Goal: Task Accomplishment & Management: Manage account settings

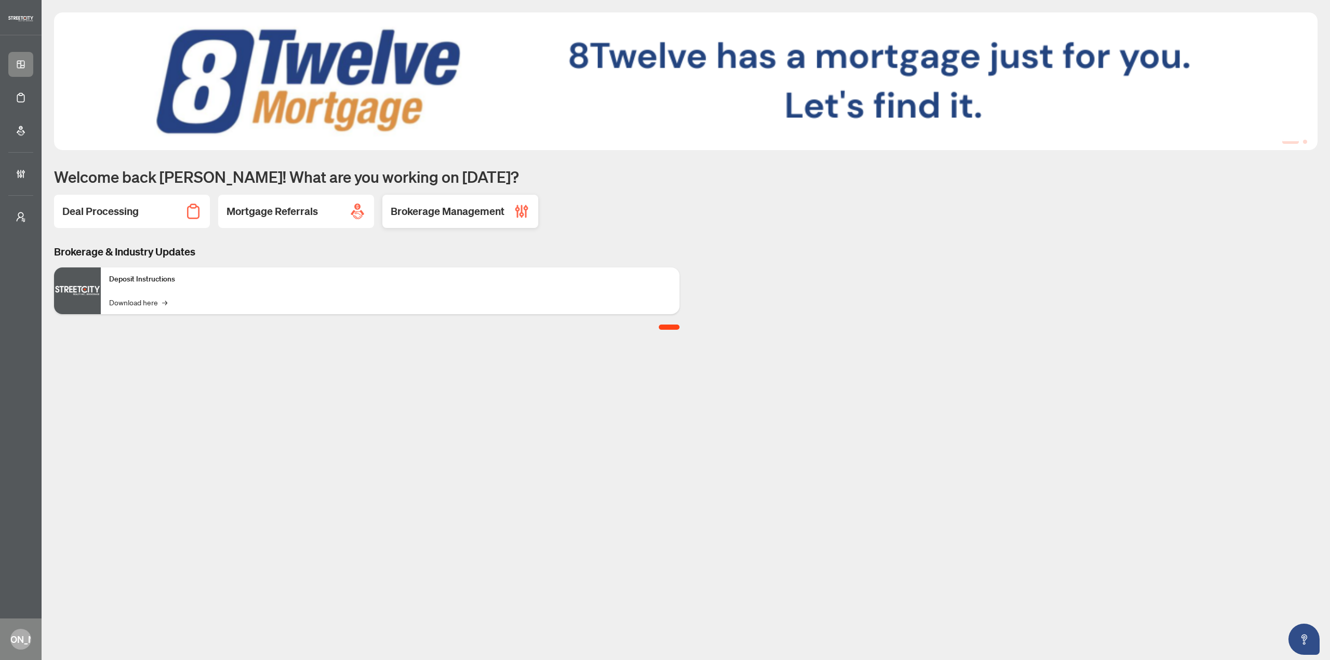
click at [445, 219] on h2 "Brokerage Management" at bounding box center [448, 211] width 114 height 15
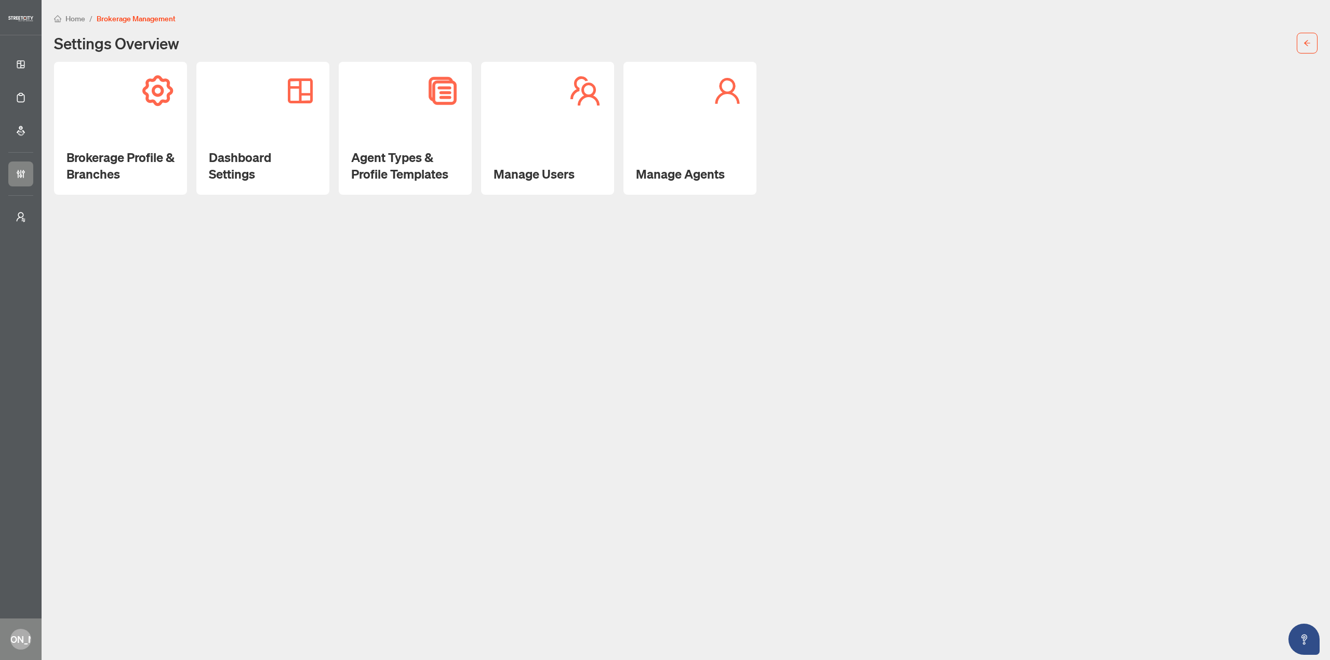
drag, startPoint x: 404, startPoint y: 135, endPoint x: 401, endPoint y: 151, distance: 16.5
click at [404, 135] on div "Agent Types & Profile Templates" at bounding box center [405, 128] width 133 height 133
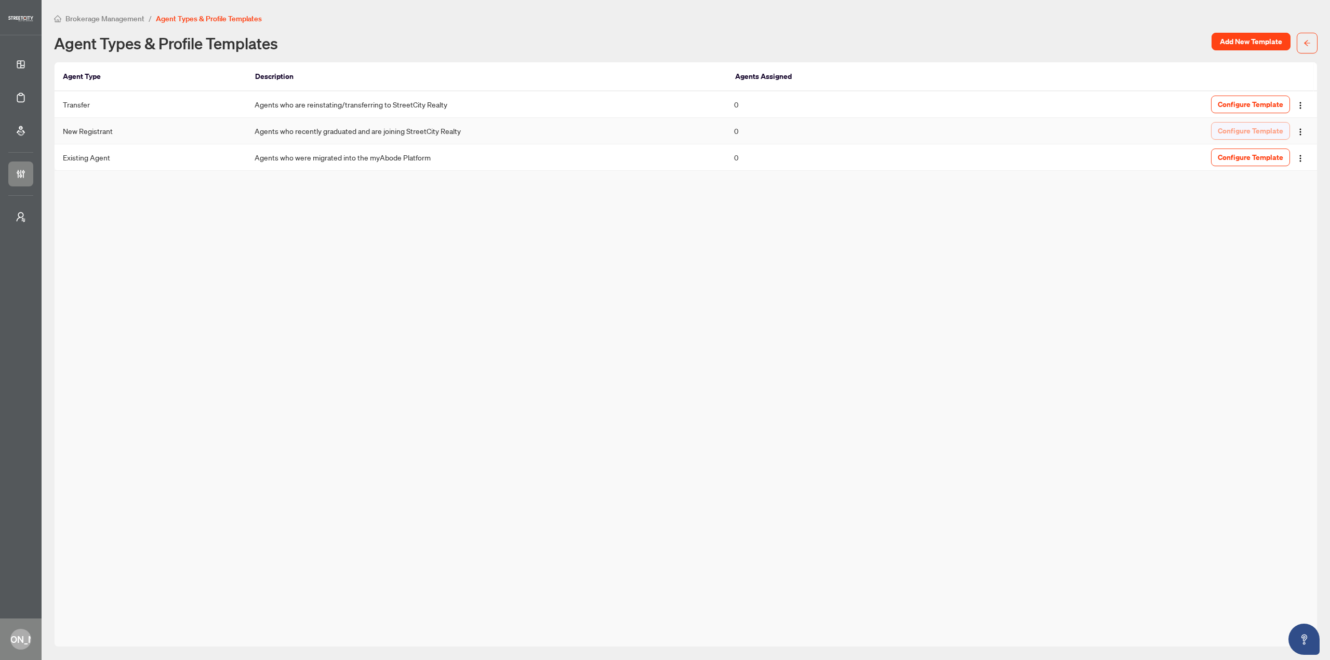
click at [1263, 137] on span "Configure Template" at bounding box center [1250, 131] width 65 height 17
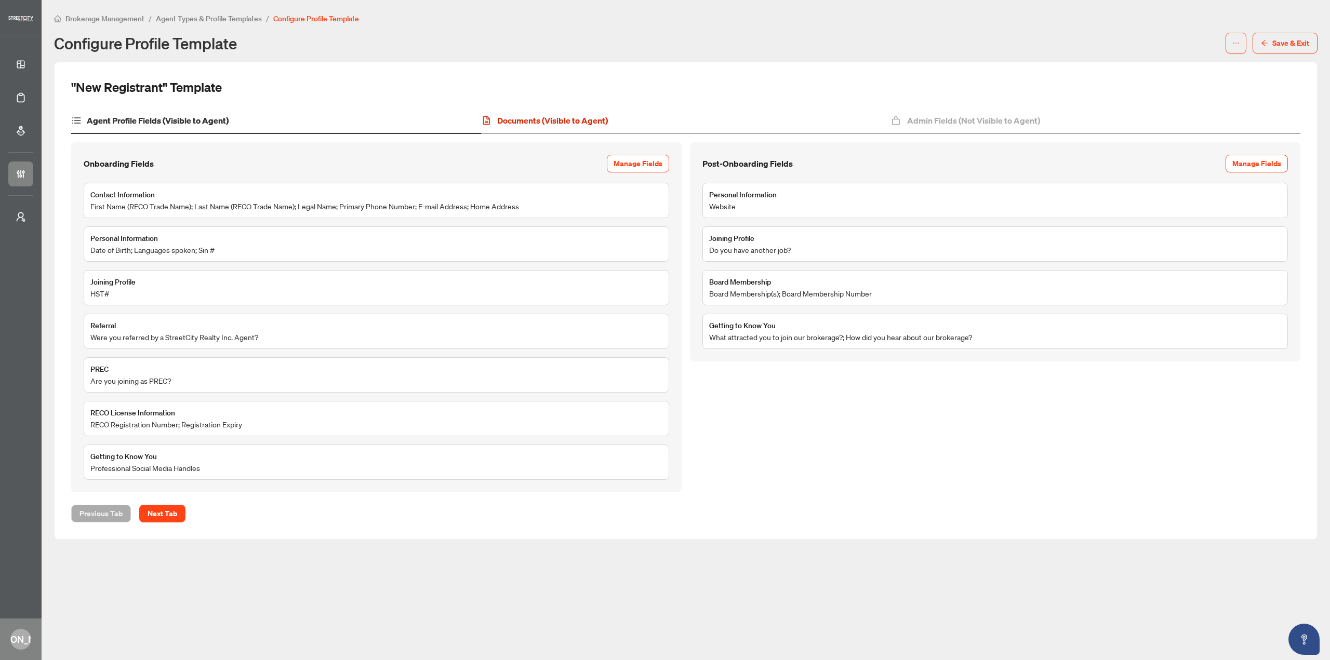
click at [510, 118] on h4 "Documents (Visible to Agent)" at bounding box center [552, 120] width 111 height 12
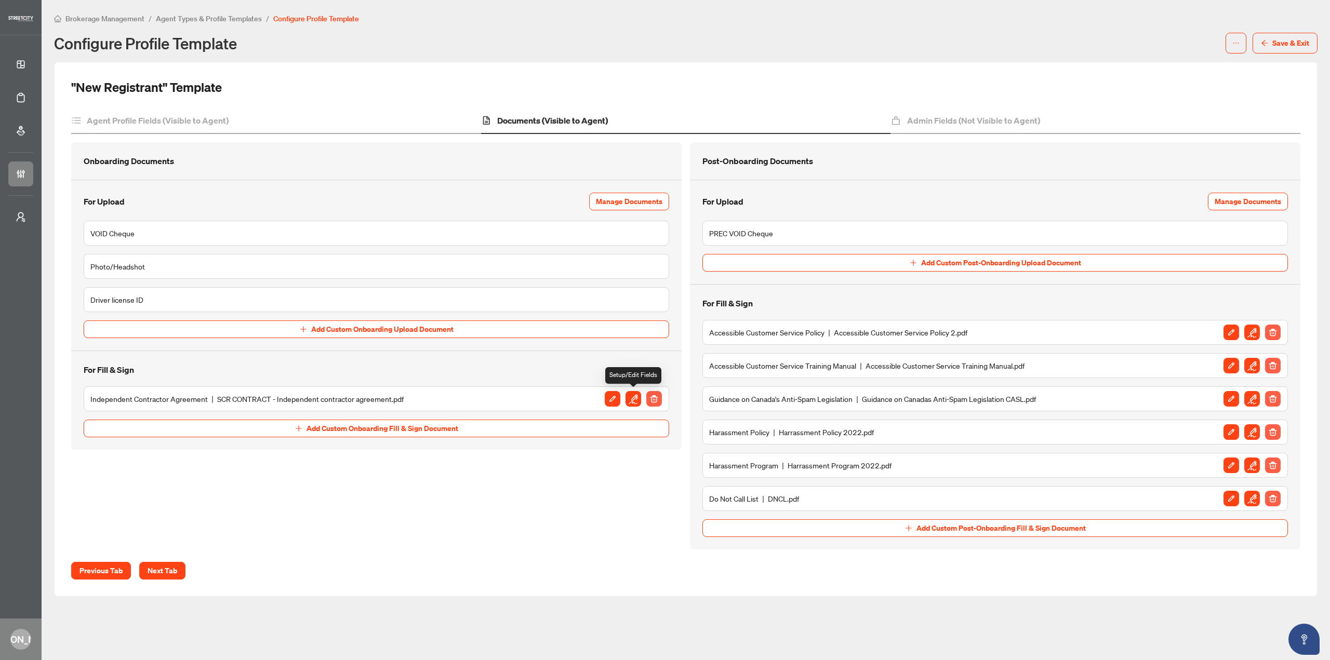
click at [629, 395] on img "button" at bounding box center [634, 399] width 16 height 16
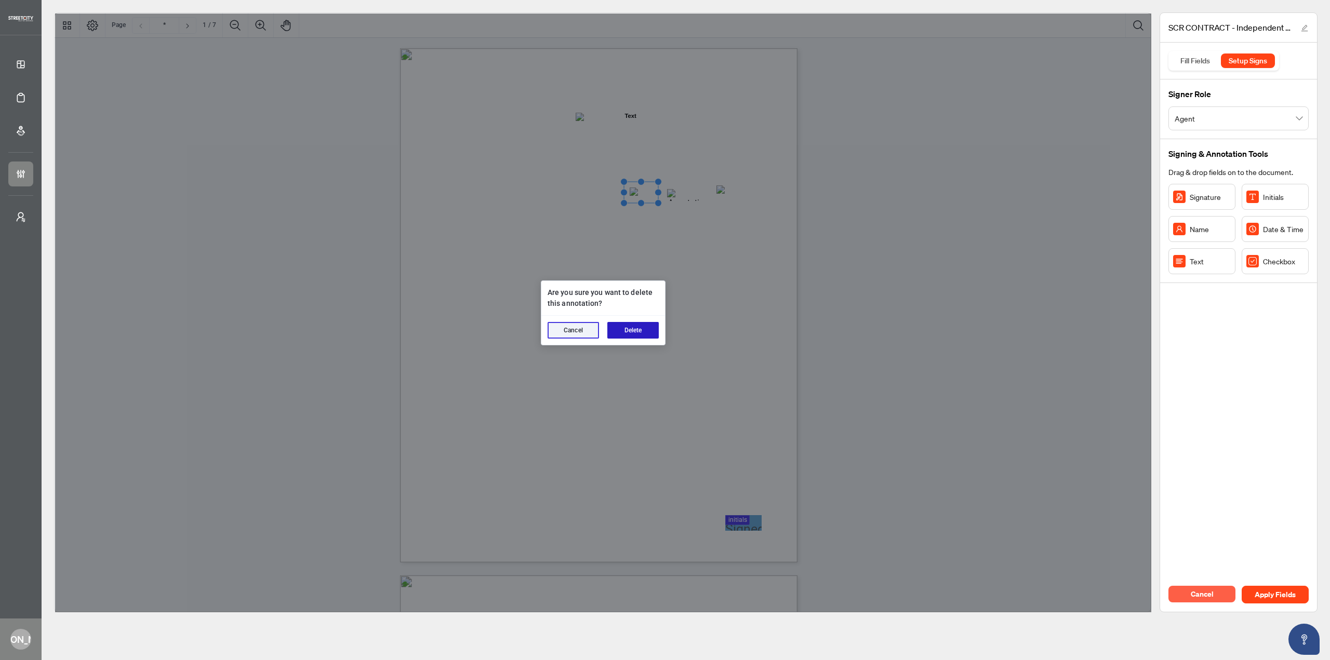
click at [643, 331] on button "Delete" at bounding box center [632, 330] width 51 height 17
click at [627, 335] on button "Delete" at bounding box center [632, 330] width 51 height 17
click at [647, 328] on button "Delete" at bounding box center [632, 330] width 51 height 17
click at [632, 321] on div "Cancel Delete" at bounding box center [603, 330] width 124 height 29
click at [630, 327] on button "Delete" at bounding box center [632, 330] width 51 height 17
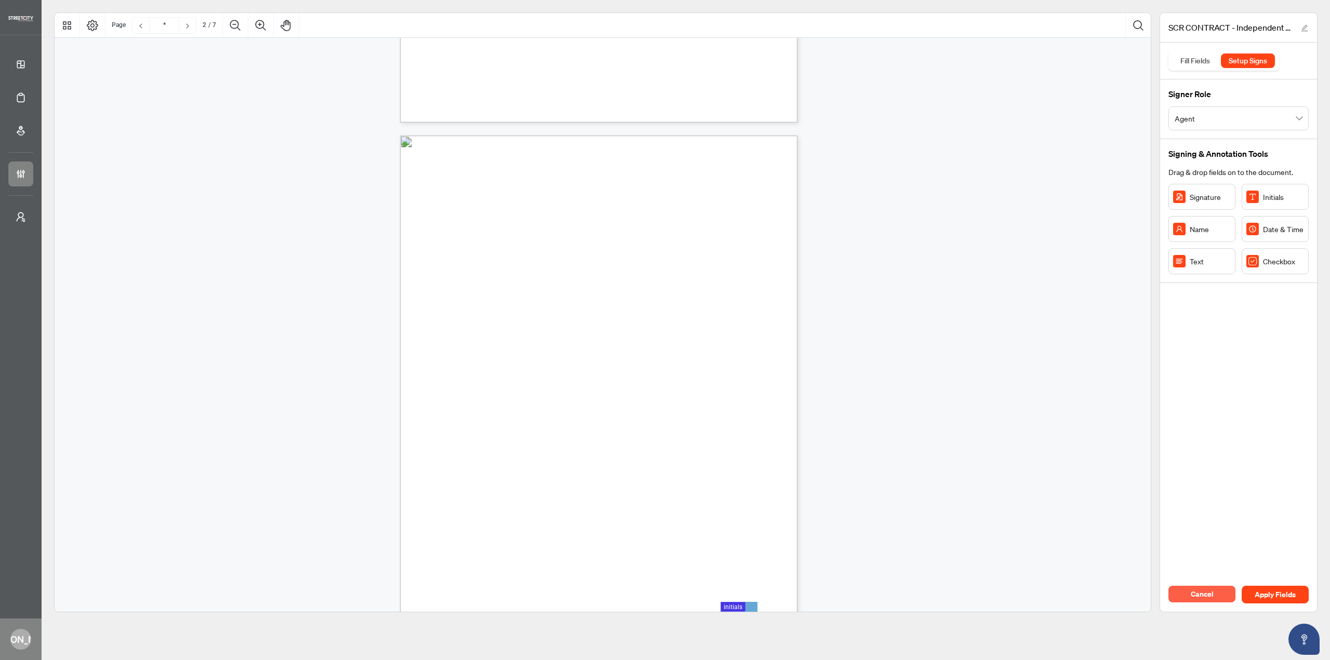
scroll to position [571, 0]
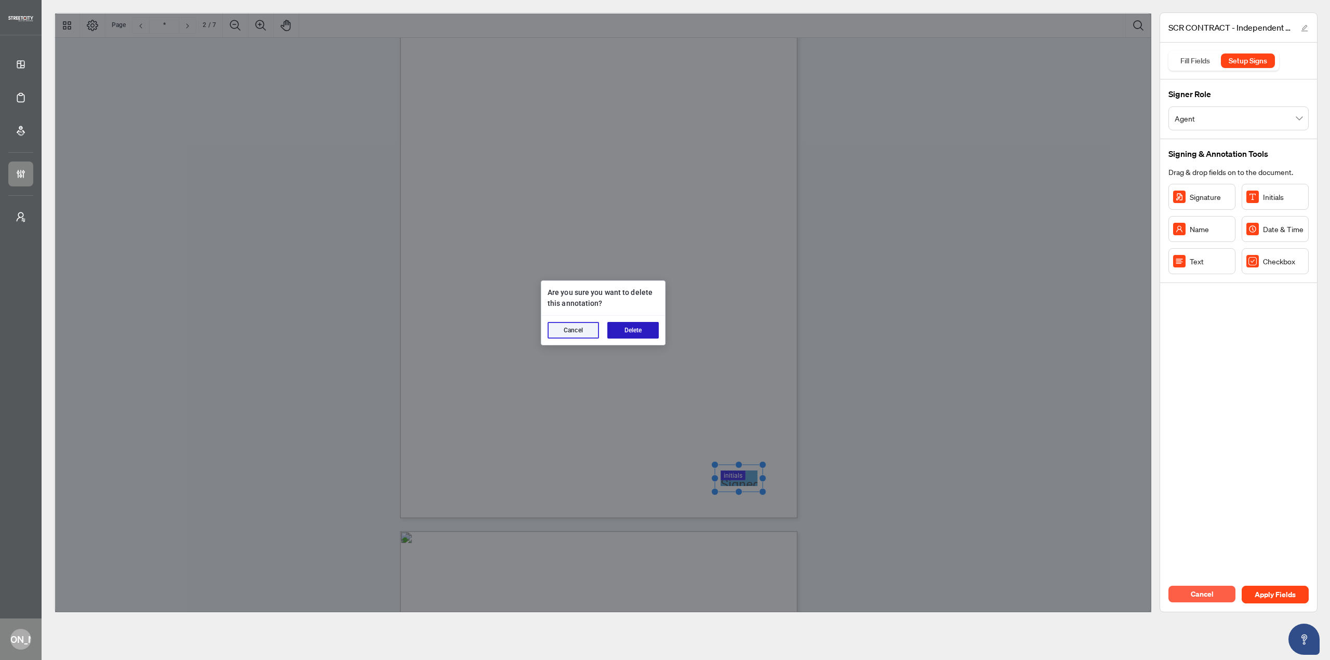
click at [637, 330] on button "Delete" at bounding box center [632, 330] width 51 height 17
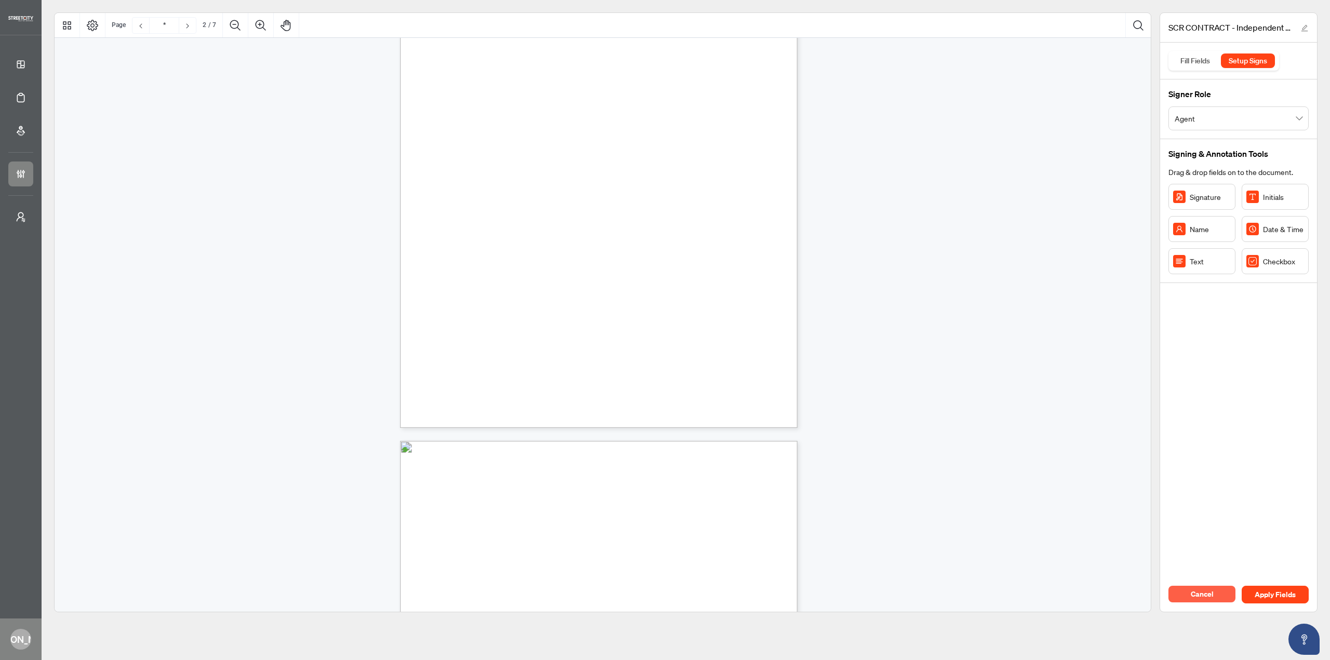
type input "*"
click at [748, 344] on span "Initials" at bounding box center [738, 346] width 18 height 7
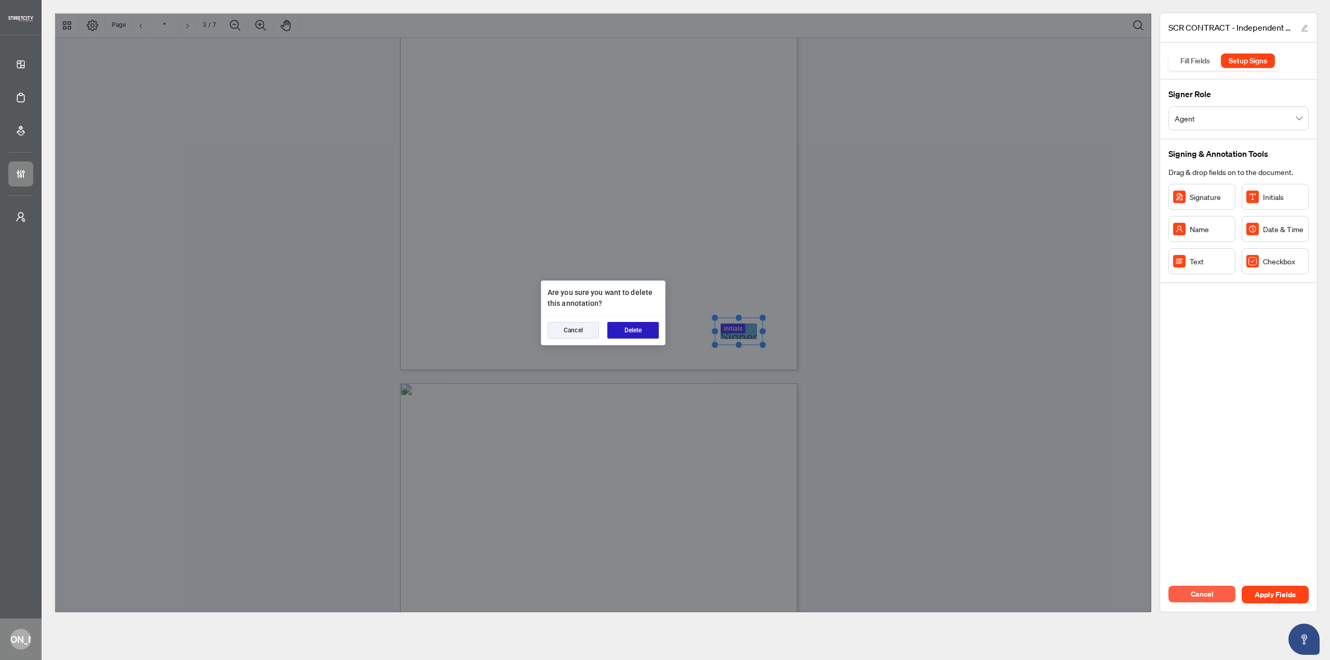
click at [626, 336] on button "Delete" at bounding box center [632, 330] width 51 height 17
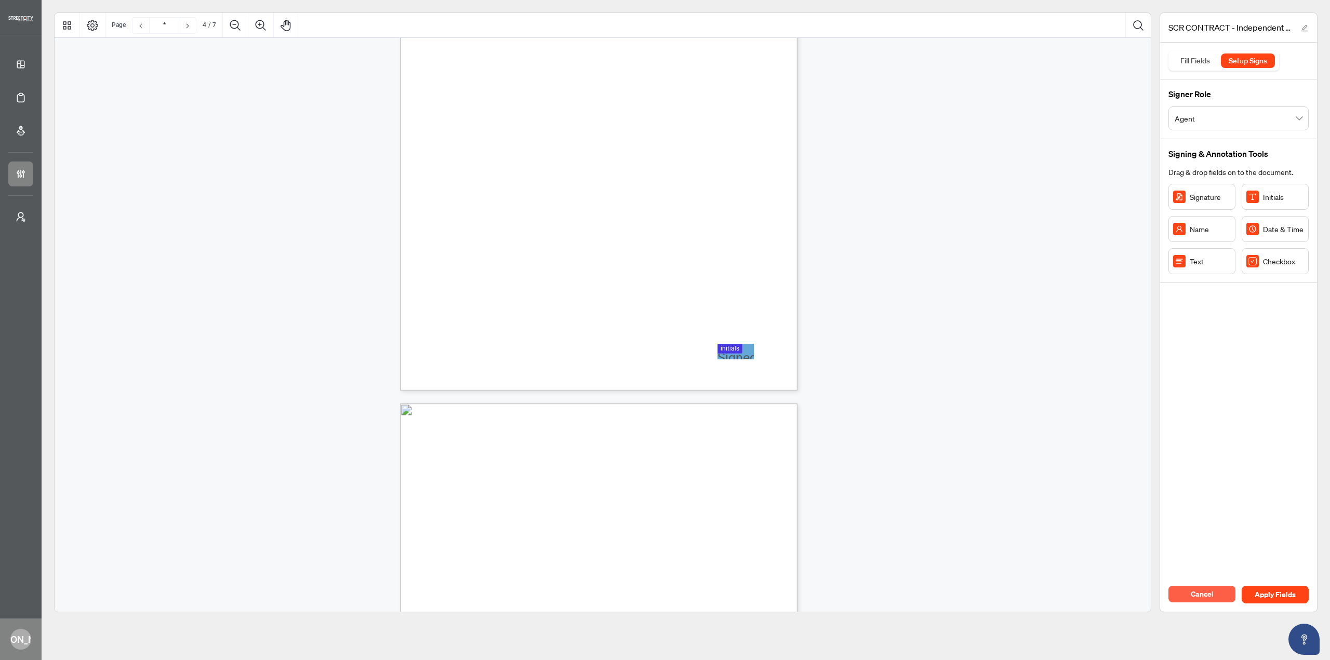
scroll to position [1766, 0]
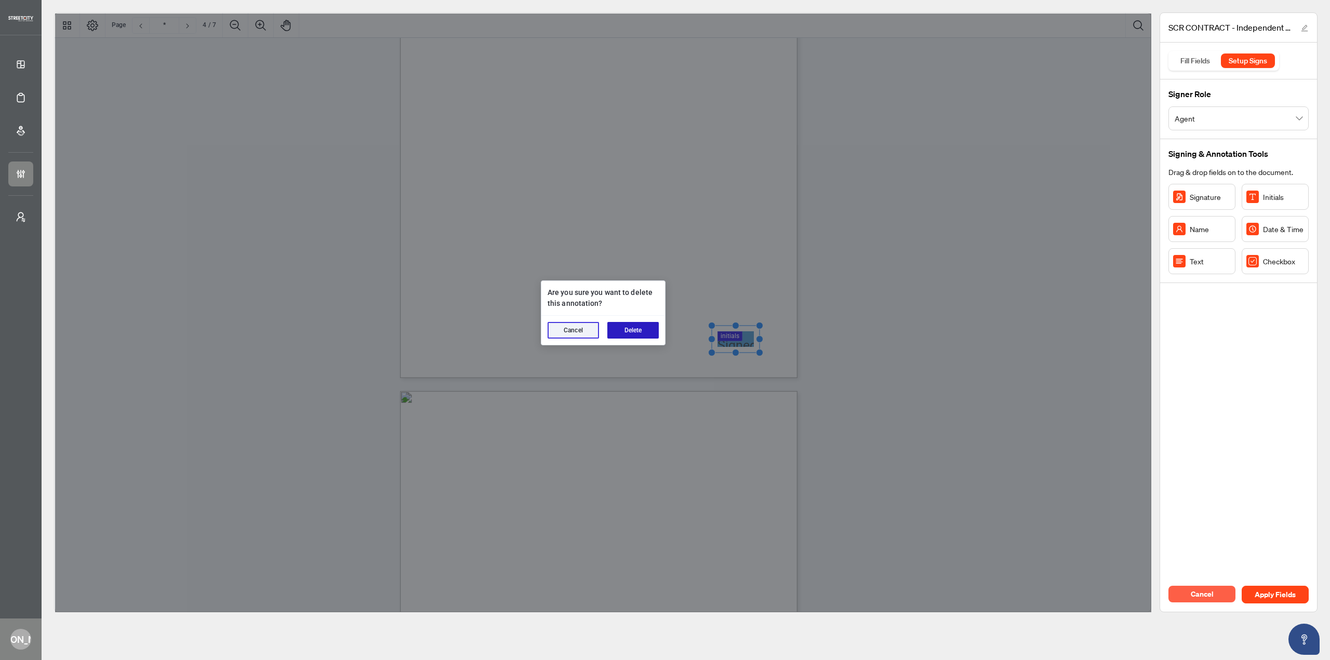
click at [640, 325] on button "Delete" at bounding box center [632, 330] width 51 height 17
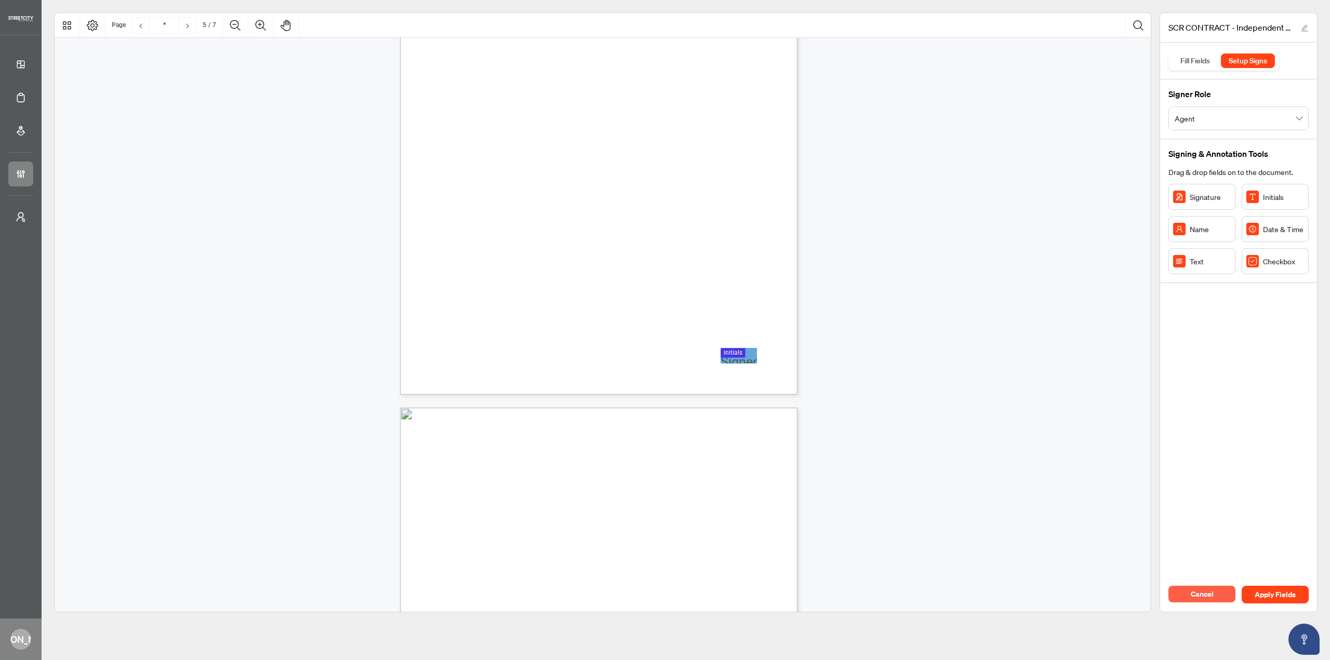
scroll to position [2338, 0]
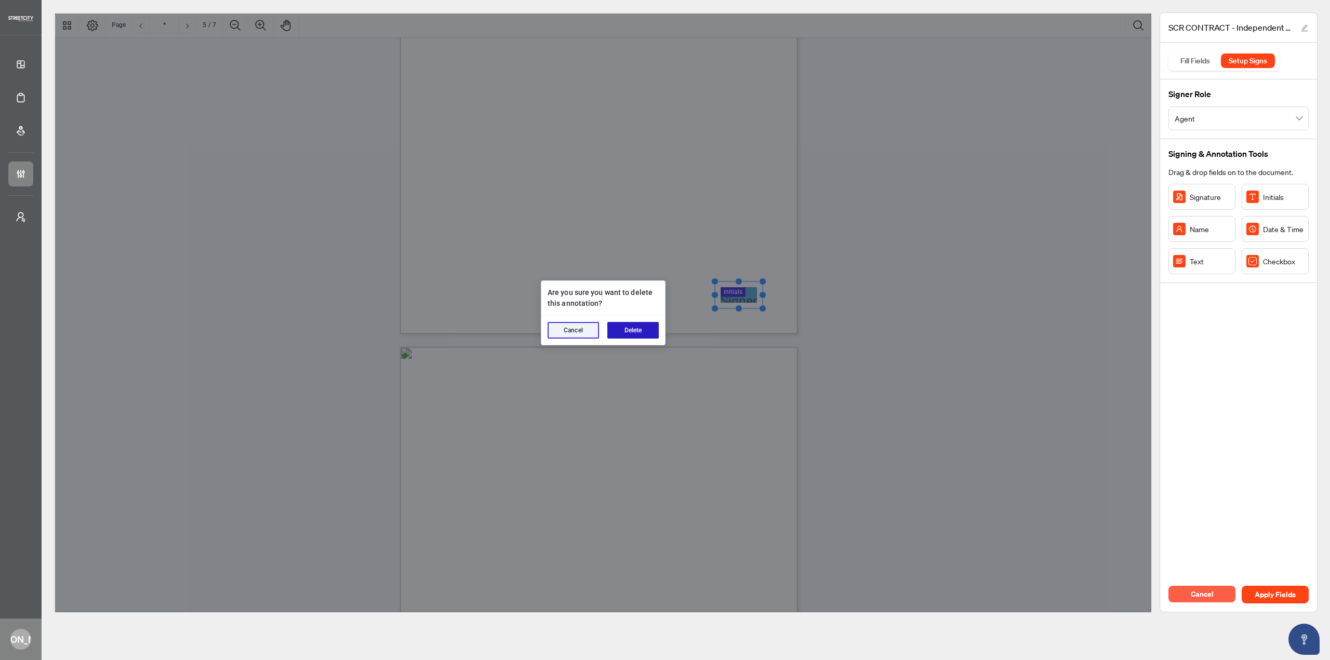
click at [632, 337] on button "Delete" at bounding box center [632, 330] width 51 height 17
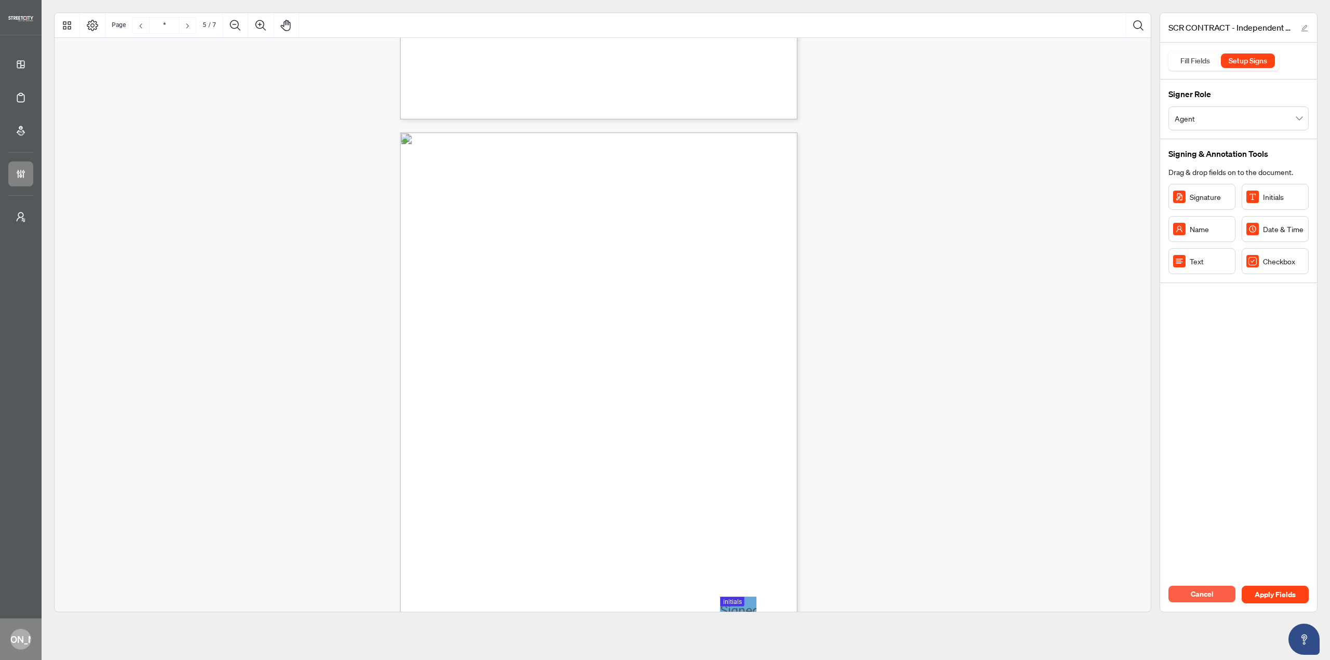
type input "*"
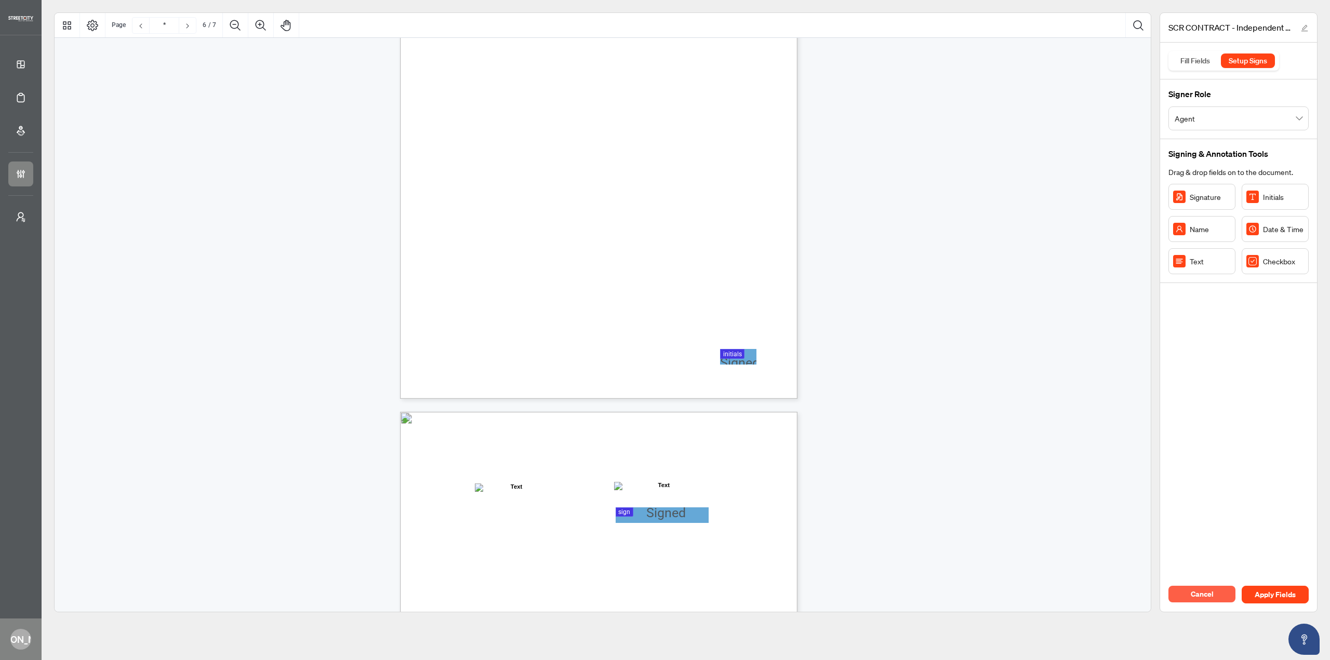
scroll to position [2857, 0]
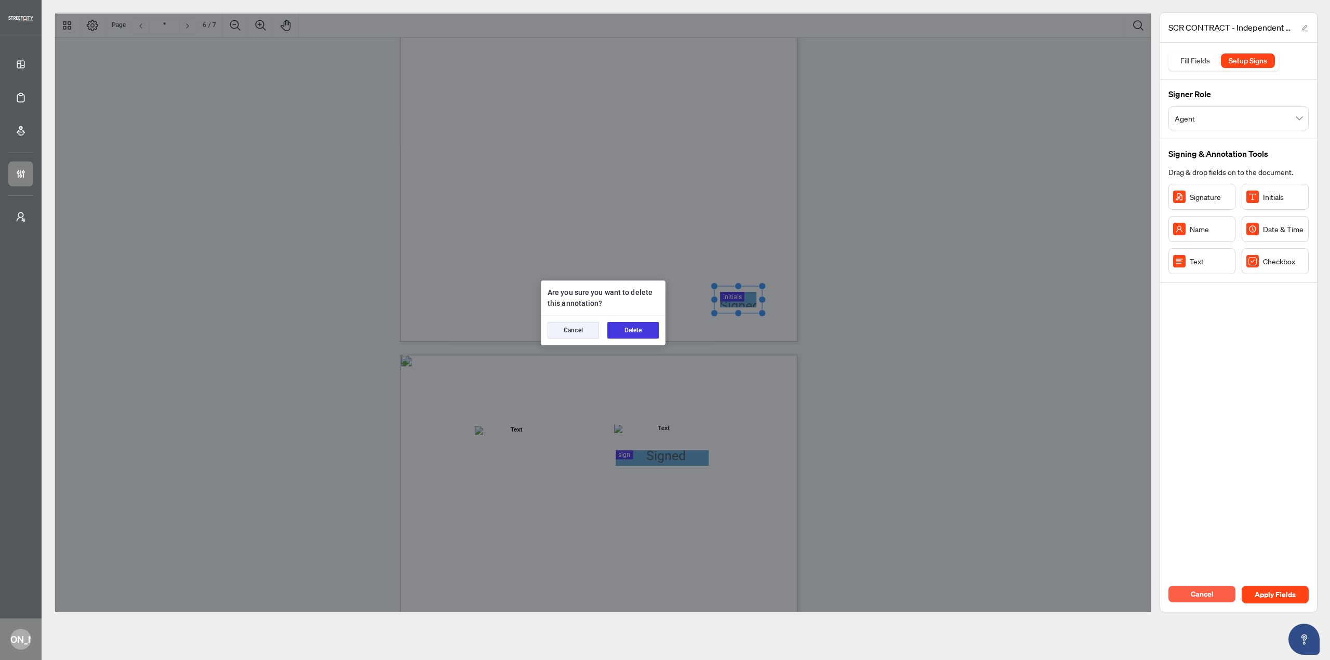
click at [640, 320] on div "Cancel Delete" at bounding box center [603, 330] width 124 height 29
click at [637, 328] on button "Delete" at bounding box center [632, 330] width 51 height 17
click at [622, 329] on button "Delete" at bounding box center [632, 330] width 51 height 17
click at [646, 322] on button "Delete" at bounding box center [632, 330] width 51 height 17
click at [630, 333] on button "Delete" at bounding box center [632, 330] width 51 height 17
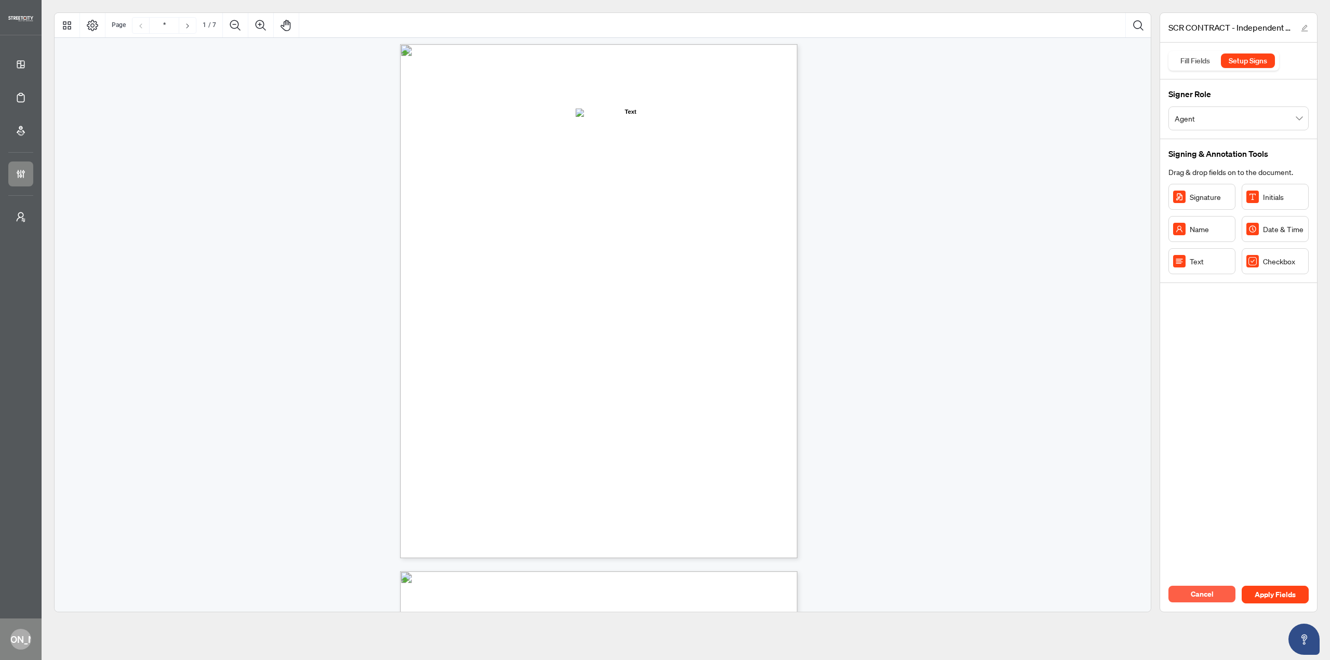
scroll to position [0, 0]
drag, startPoint x: 644, startPoint y: 197, endPoint x: 664, endPoint y: 198, distance: 19.7
drag, startPoint x: 690, startPoint y: 196, endPoint x: 644, endPoint y: 195, distance: 46.8
click at [644, 195] on icon "Resize, Top Resize, Top, Right Resize, Right Resize, Bottom, Right Resize, Bott…" at bounding box center [644, 195] width 42 height 34
click at [501, 257] on span "in said business:" at bounding box center [474, 258] width 54 height 7
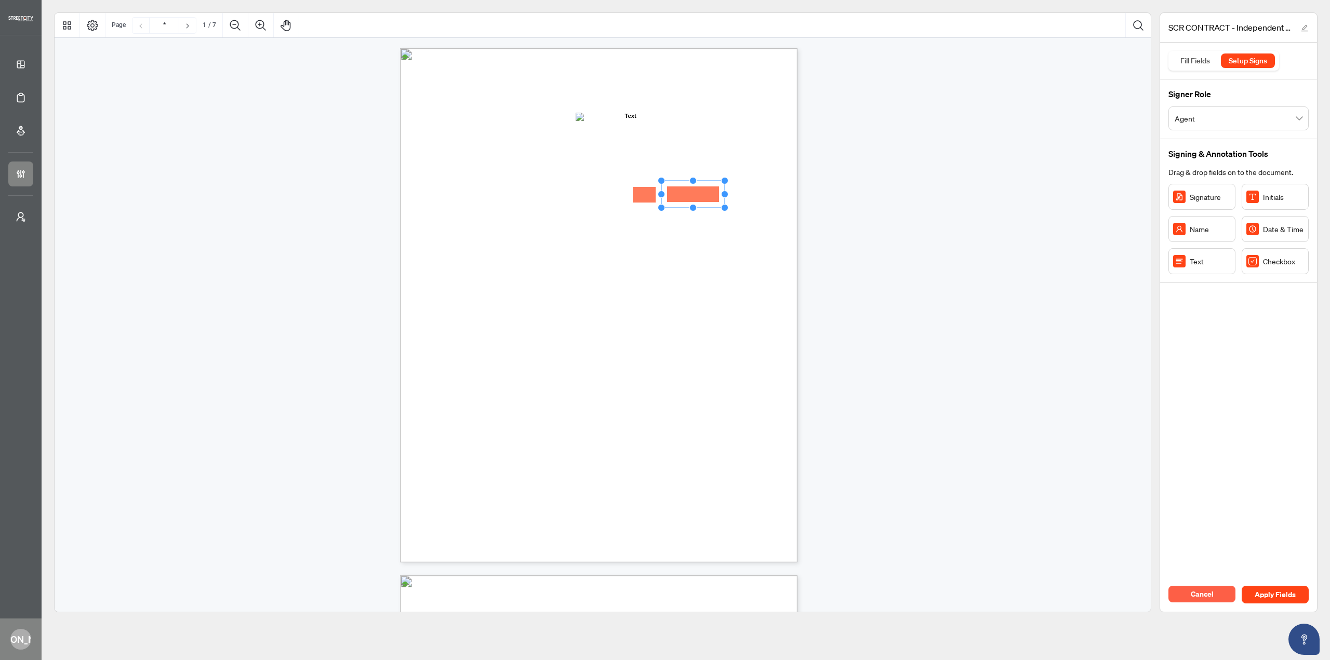
drag, startPoint x: 1185, startPoint y: 260, endPoint x: 693, endPoint y: 194, distance: 496.3
drag, startPoint x: 724, startPoint y: 195, endPoint x: 715, endPoint y: 195, distance: 8.8
click at [715, 195] on circle "Resize, Right" at bounding box center [716, 194] width 7 height 7
click at [501, 259] on span "in said business:" at bounding box center [474, 258] width 54 height 7
drag, startPoint x: 1187, startPoint y: 259, endPoint x: 748, endPoint y: 195, distance: 443.6
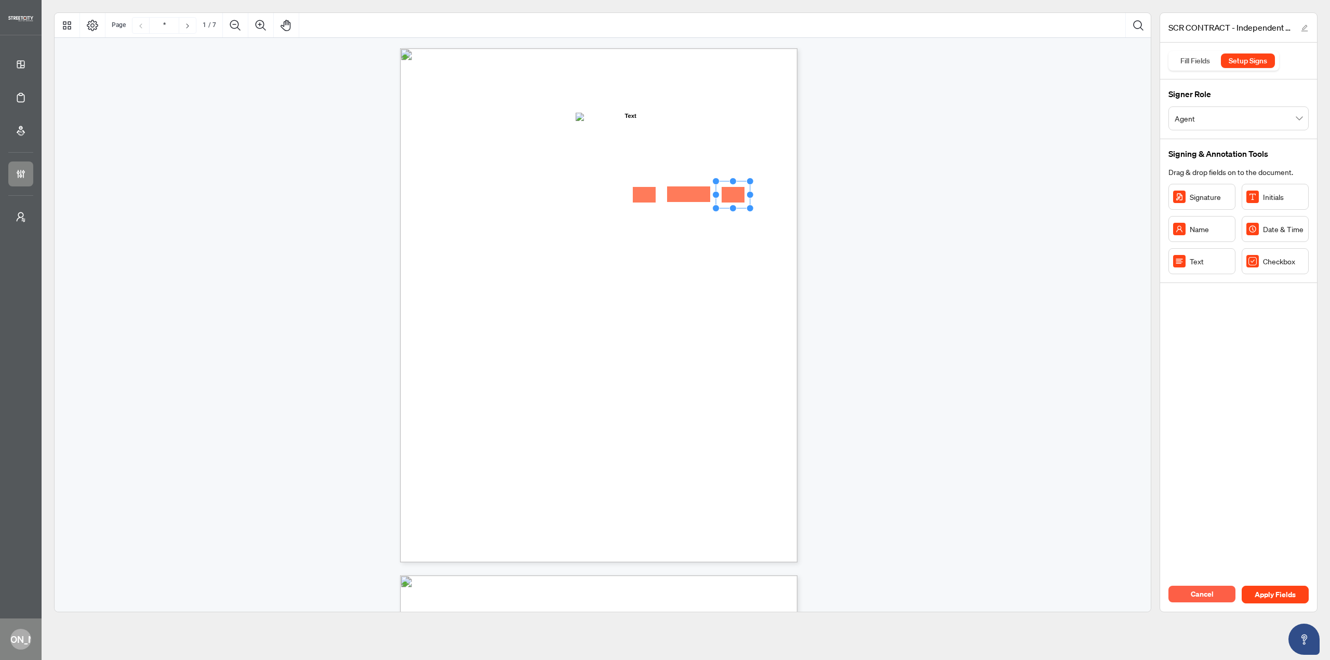
drag, startPoint x: 779, startPoint y: 193, endPoint x: 739, endPoint y: 198, distance: 40.3
click at [732, 192] on icon "Resize, Top Resize, Top, Right Resize, Right Resize, Bottom, Right Resize, Bott…" at bounding box center [733, 195] width 42 height 34
click at [722, 280] on span "the transient public, a real estate service, including leasing, listing, purcha…" at bounding box center [584, 283] width 275 height 7
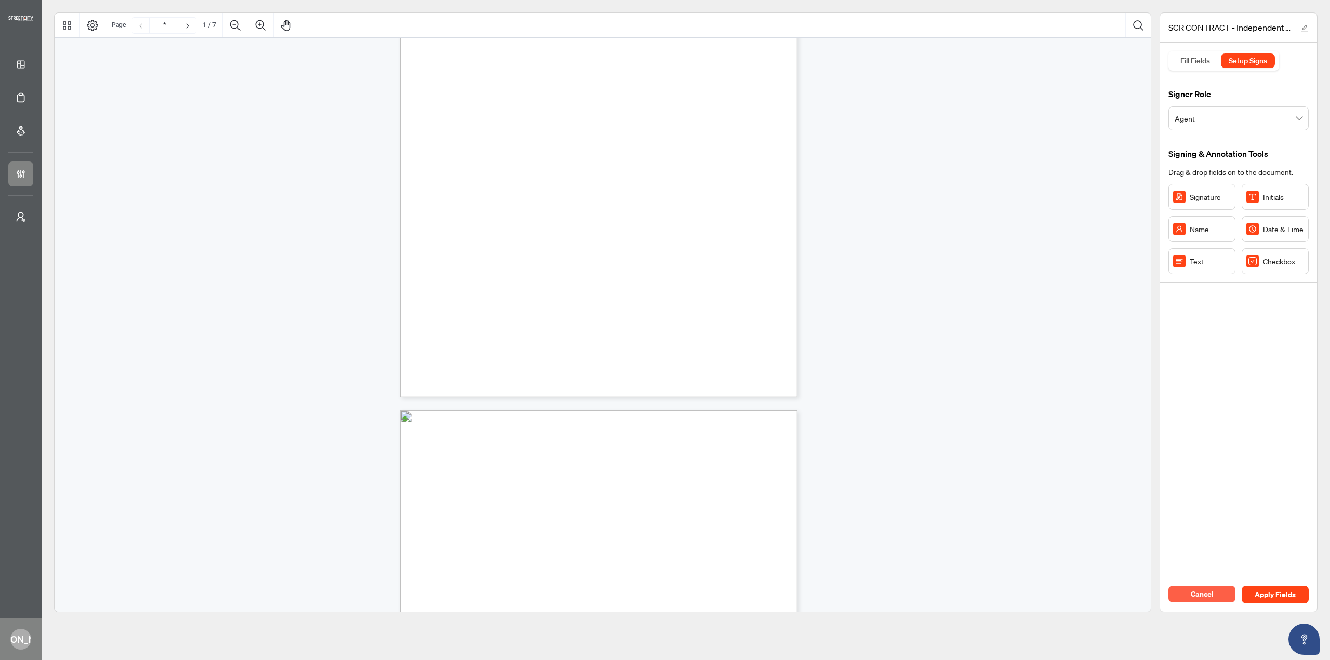
scroll to position [156, 0]
drag, startPoint x: 1282, startPoint y: 194, endPoint x: 742, endPoint y: 367, distance: 566.5
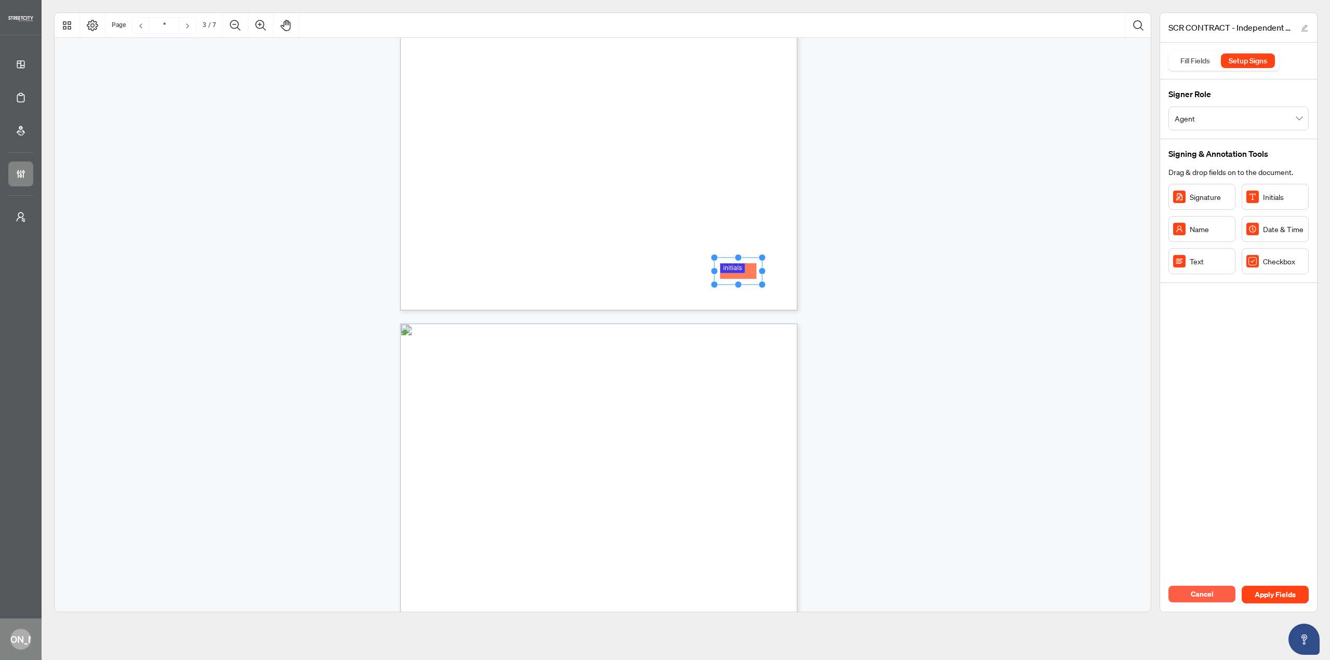
click at [596, 350] on div "3. Payment of Monies a) The Corporation agrees to pay (at the Broker of Record’…" at bounding box center [648, 645] width 497 height 643
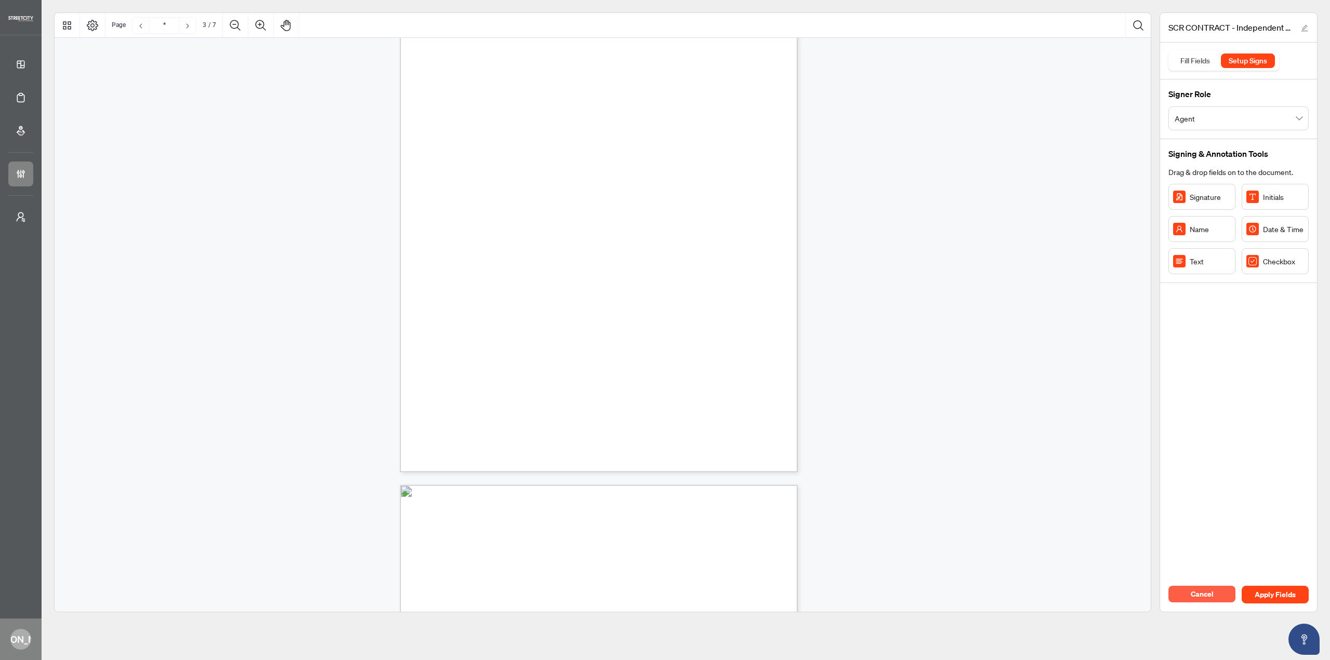
scroll to position [1143, 0]
drag, startPoint x: 1278, startPoint y: 195, endPoint x: 738, endPoint y: 435, distance: 590.8
click at [717, 396] on span "Corporation by the Independent Contractor and the Corporation shall not be held…" at bounding box center [582, 394] width 270 height 7
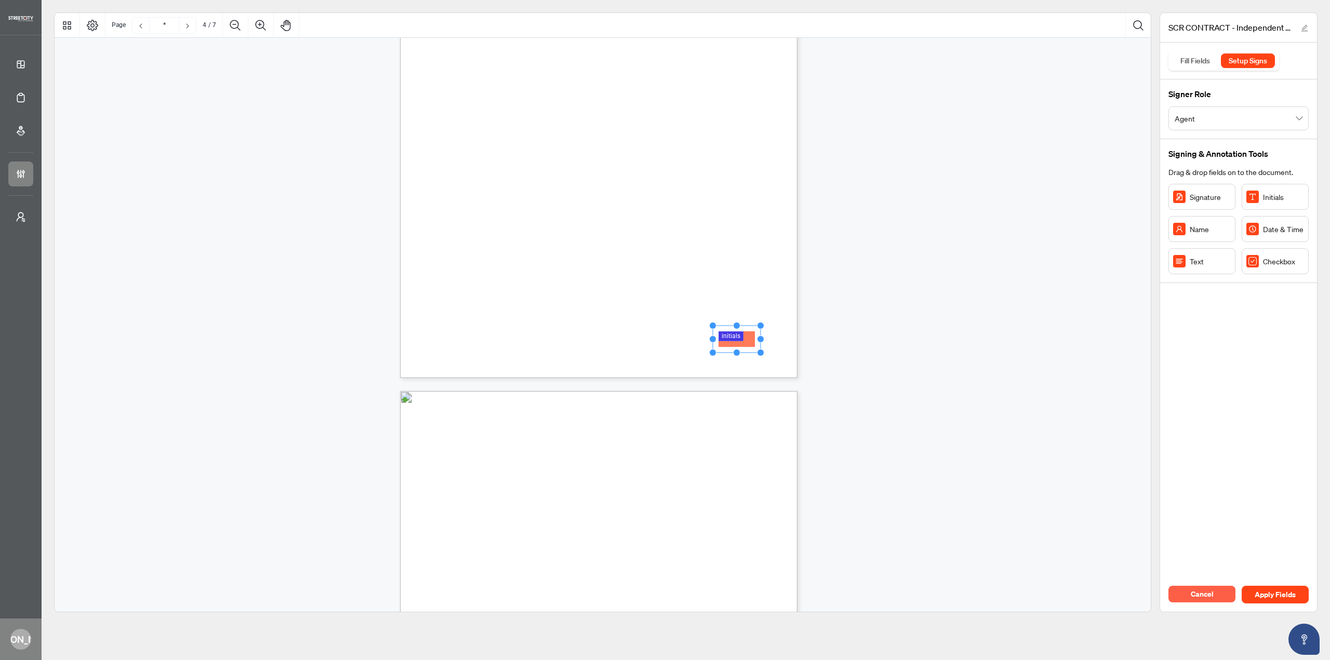
drag, startPoint x: 737, startPoint y: 340, endPoint x: 745, endPoint y: 335, distance: 9.1
click at [714, 291] on span "Independent Contractor pursuant to the provisions of this Agreement are not and…" at bounding box center [580, 290] width 267 height 7
click at [723, 300] on span "items or services, including seminars required for the masses in the office. Al…" at bounding box center [584, 298] width 275 height 7
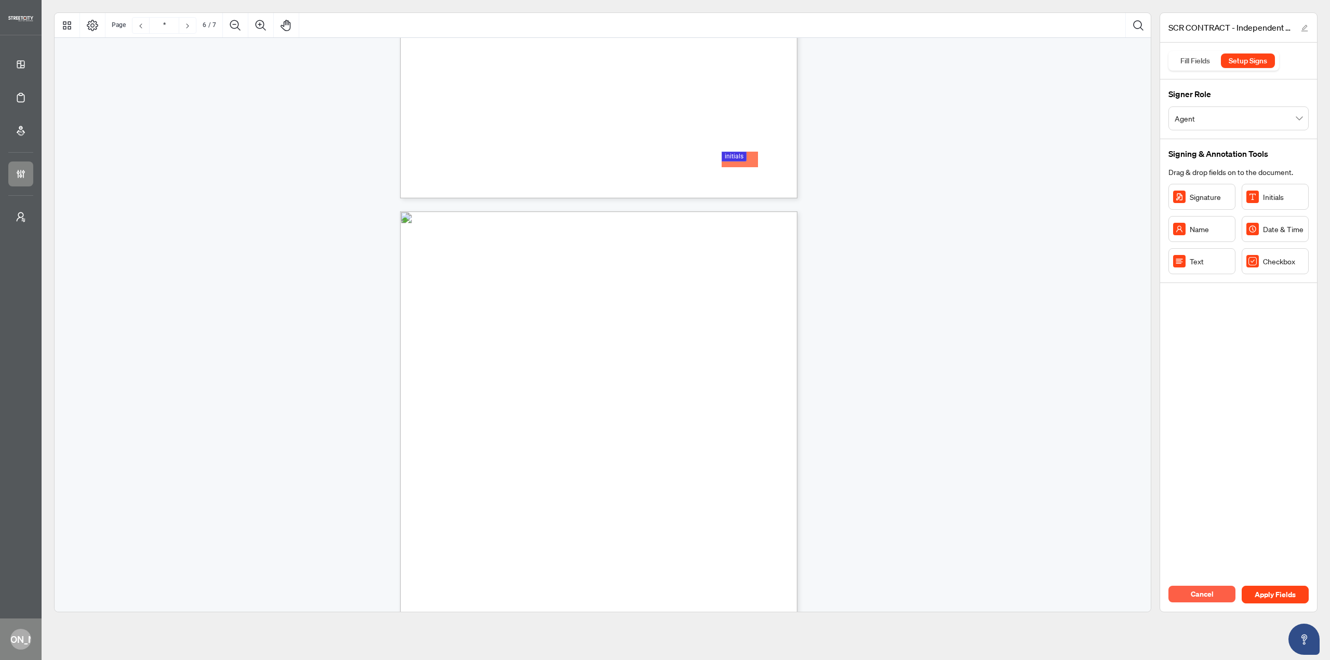
scroll to position [2650, 0]
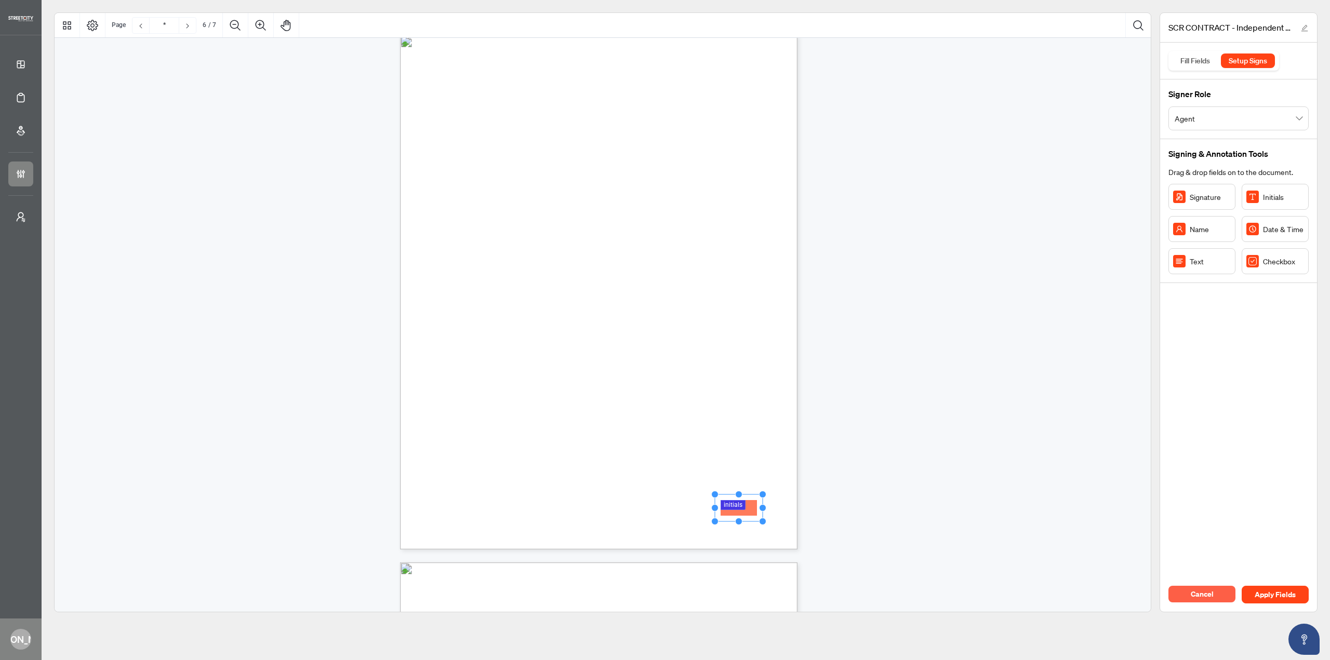
drag, startPoint x: 749, startPoint y: 504, endPoint x: 743, endPoint y: 509, distance: 7.1
click at [763, 453] on span "acknowledges that he/she is licensed/registered within the Province of [GEOGRAP…" at bounding box center [605, 453] width 316 height 7
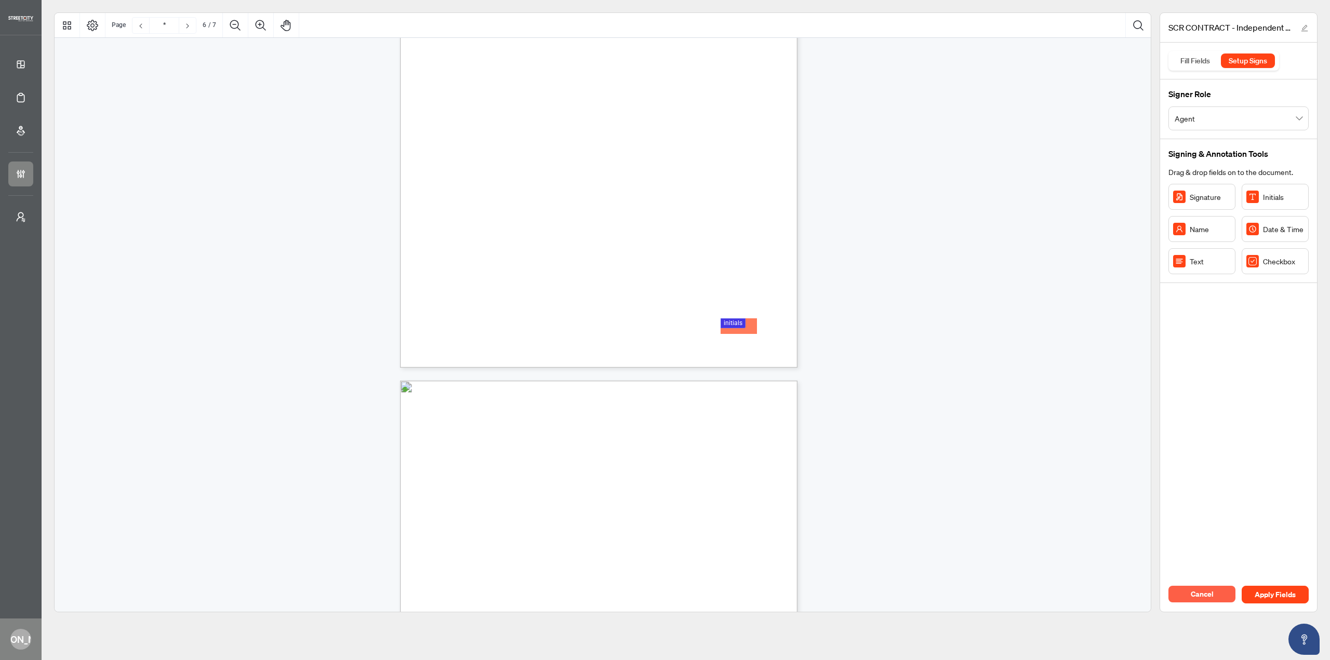
scroll to position [2961, 0]
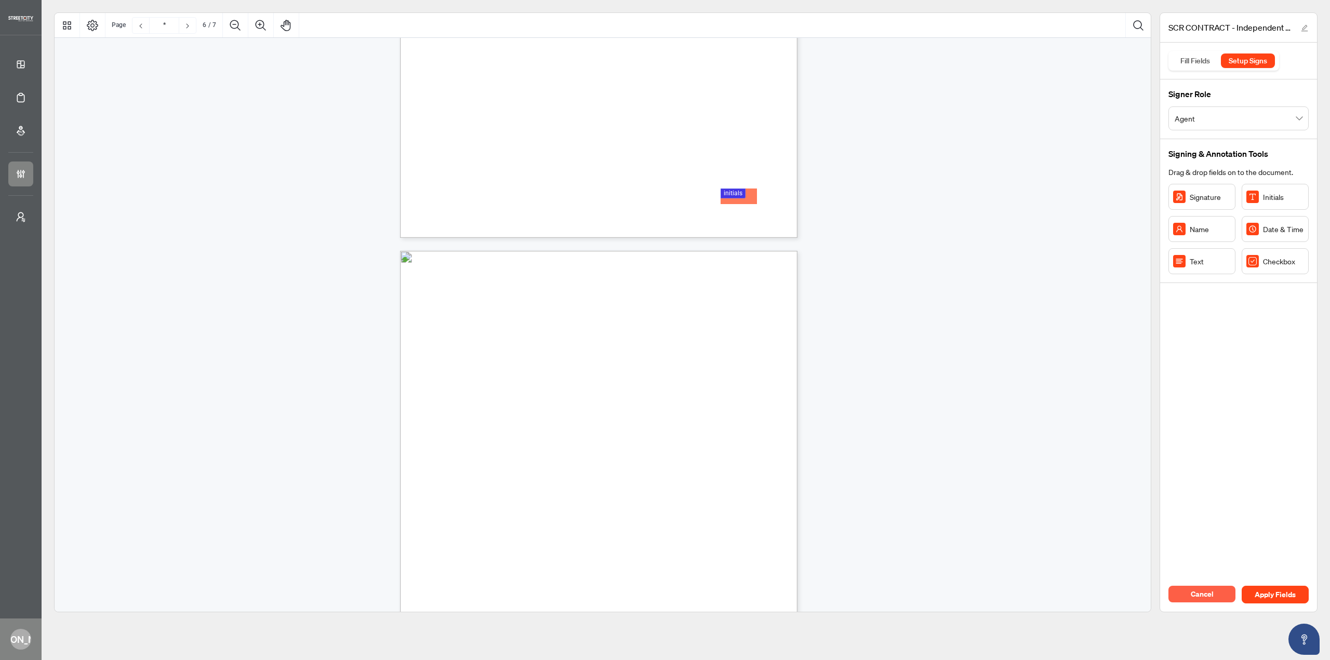
type input "*"
click at [547, 362] on div "In witness whereof, THE PARTIES HAVE HERETO EXECUTED THIS Agreement at [GEOGRAP…" at bounding box center [648, 572] width 497 height 643
drag, startPoint x: 668, startPoint y: 325, endPoint x: 643, endPoint y: 320, distance: 24.9
drag, startPoint x: 661, startPoint y: 319, endPoint x: 711, endPoint y: 315, distance: 50.5
click at [711, 315] on div "In witness whereof, THE PARTIES HAVE HERETO EXECUTED THIS Agreement at [GEOGRAP…" at bounding box center [598, 508] width 397 height 514
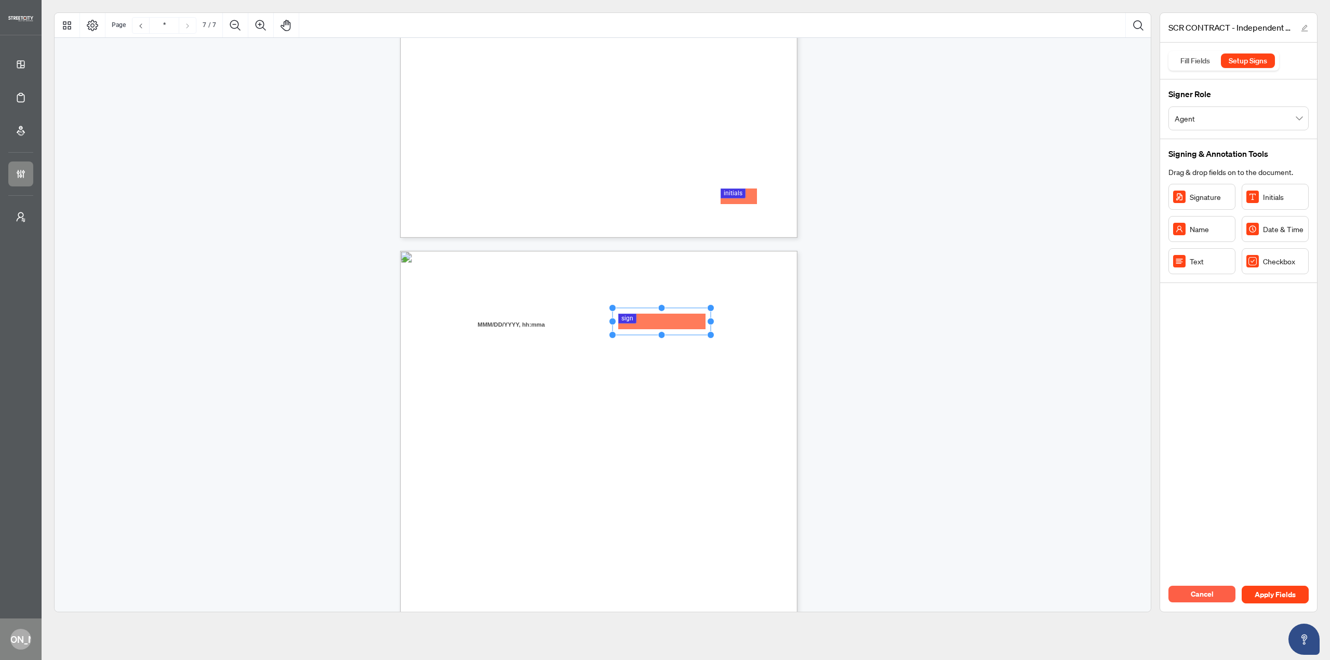
click at [550, 329] on span "Dated ___________________________" at bounding box center [498, 327] width 103 height 7
click at [688, 379] on div "In witness whereof, THE PARTIES HAVE HERETO EXECUTED THIS Agreement at [GEOGRAP…" at bounding box center [648, 572] width 497 height 643
click at [550, 329] on span "Dated ___________________________" at bounding box center [498, 327] width 103 height 7
click at [662, 391] on div "In witness whereof, THE PARTIES HAVE HERETO EXECUTED THIS Agreement at [GEOGRAP…" at bounding box center [648, 572] width 497 height 643
drag, startPoint x: 682, startPoint y: 325, endPoint x: 683, endPoint y: 357, distance: 32.2
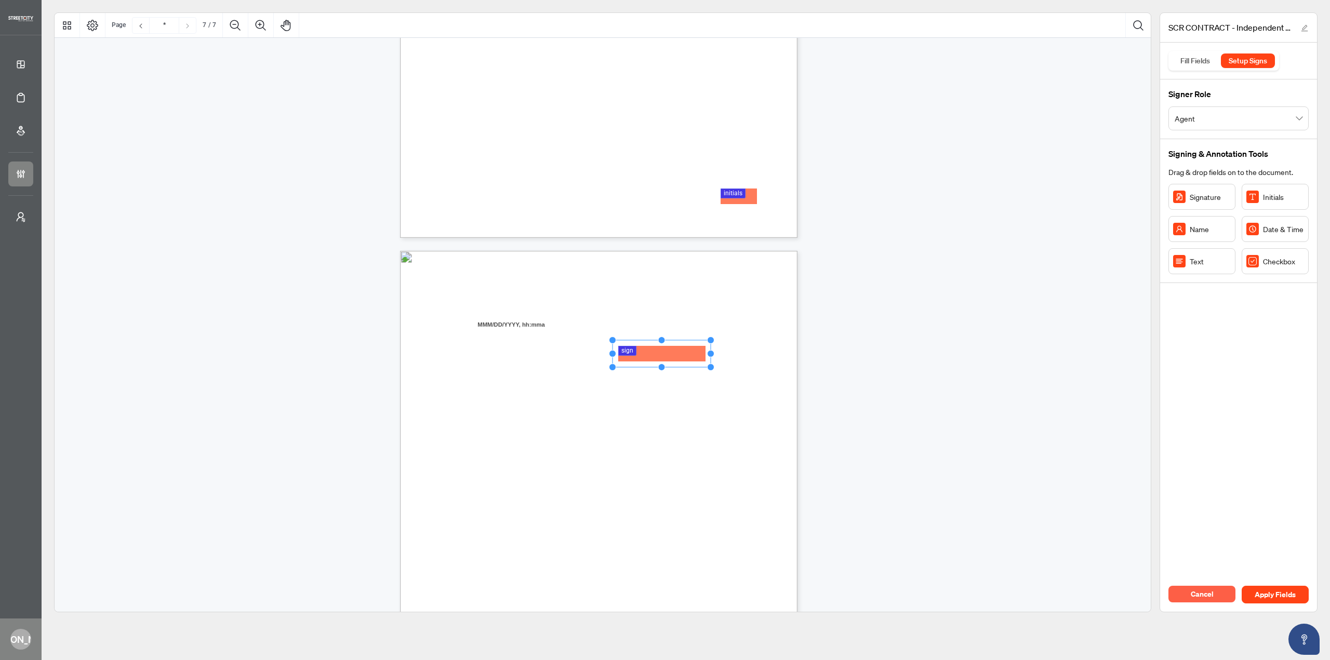
click at [552, 416] on span "Dated ___________________________" at bounding box center [499, 419] width 105 height 7
click at [684, 404] on span "Accepted on Behalf of the Corporation at [GEOGRAPHIC_DATA], [GEOGRAPHIC_DATA]" at bounding box center [565, 402] width 237 height 7
click at [743, 319] on div "In witness whereof, THE PARTIES HAVE HERETO EXECUTED THIS Agreement at [GEOGRAP…" at bounding box center [648, 572] width 497 height 643
click at [701, 335] on span "Independent Contractor (print name)" at bounding box center [656, 336] width 90 height 7
click at [1206, 59] on div "Fill Fields" at bounding box center [1195, 61] width 41 height 15
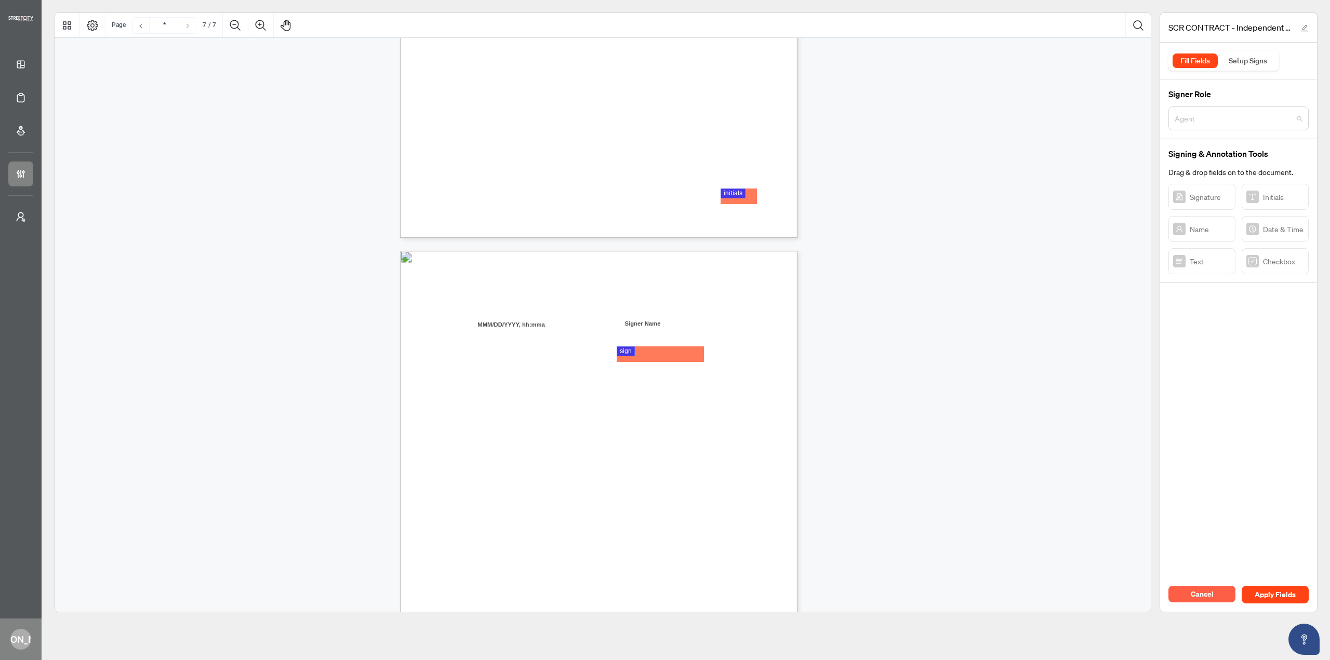
click at [1262, 121] on span "Agent" at bounding box center [1239, 119] width 128 height 20
click at [1234, 161] on div "Broker of Record (BOR)" at bounding box center [1239, 159] width 124 height 11
click at [1259, 62] on div "Setup Signs" at bounding box center [1248, 61] width 50 height 15
click at [1224, 114] on span "Broker of Record (BOR)" at bounding box center [1239, 119] width 128 height 20
click at [1214, 140] on div "Agent" at bounding box center [1239, 142] width 124 height 11
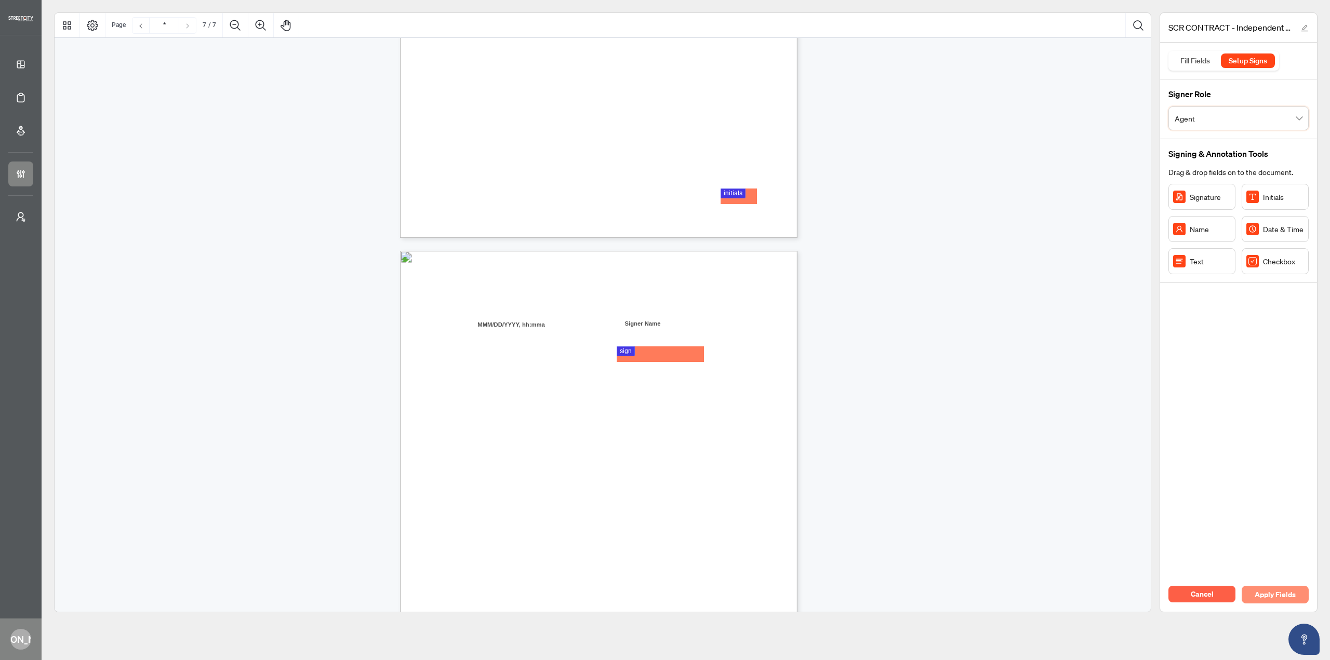
click at [1255, 592] on span "Apply Fields" at bounding box center [1275, 595] width 41 height 17
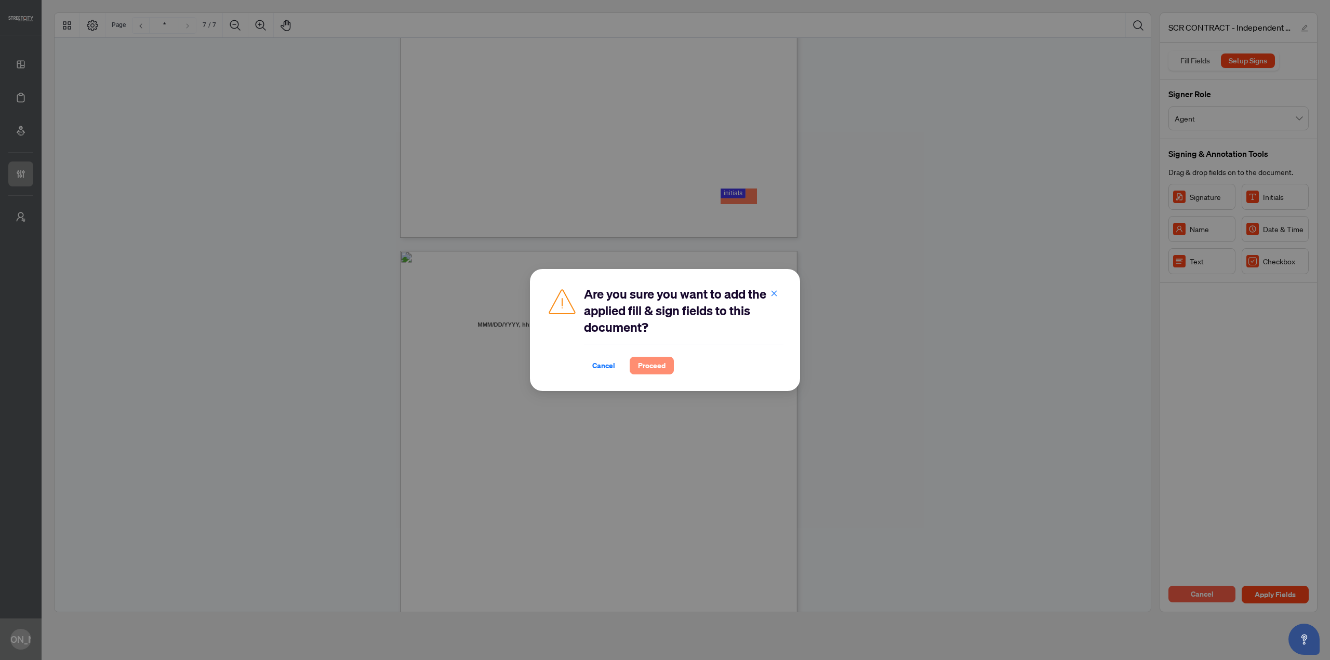
click at [646, 373] on span "Proceed" at bounding box center [652, 365] width 28 height 17
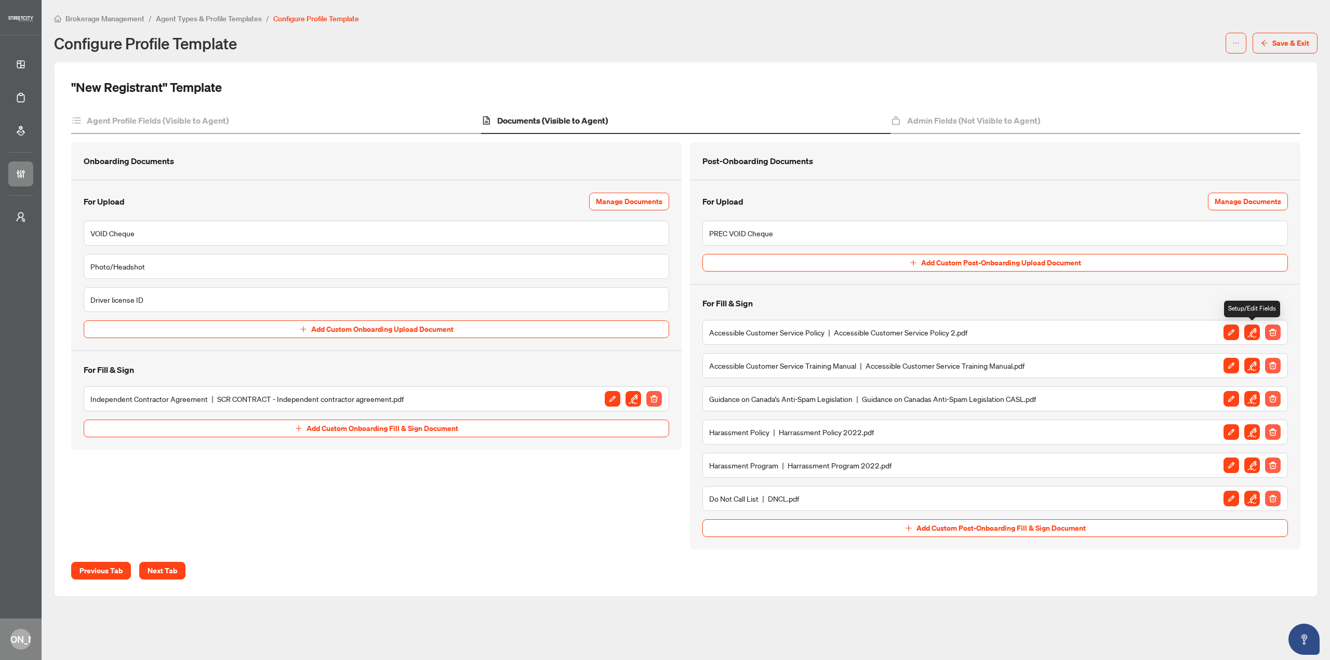
click at [1249, 329] on img "button" at bounding box center [1252, 333] width 16 height 16
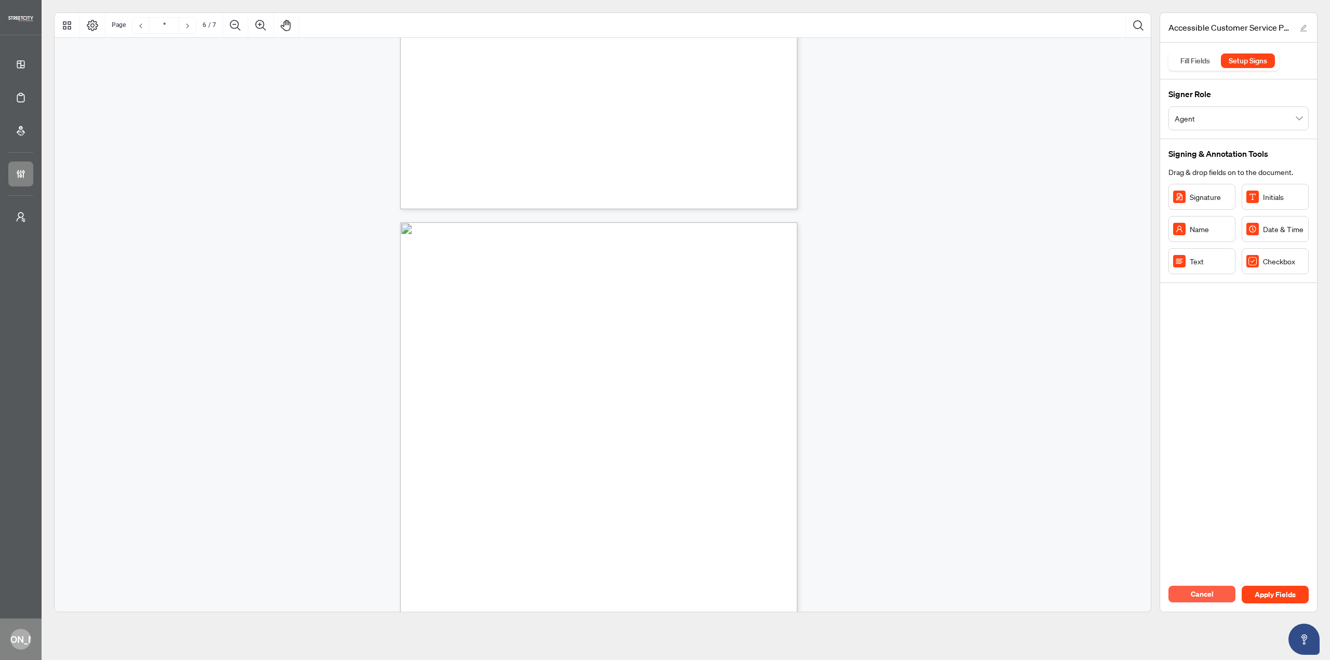
type input "*"
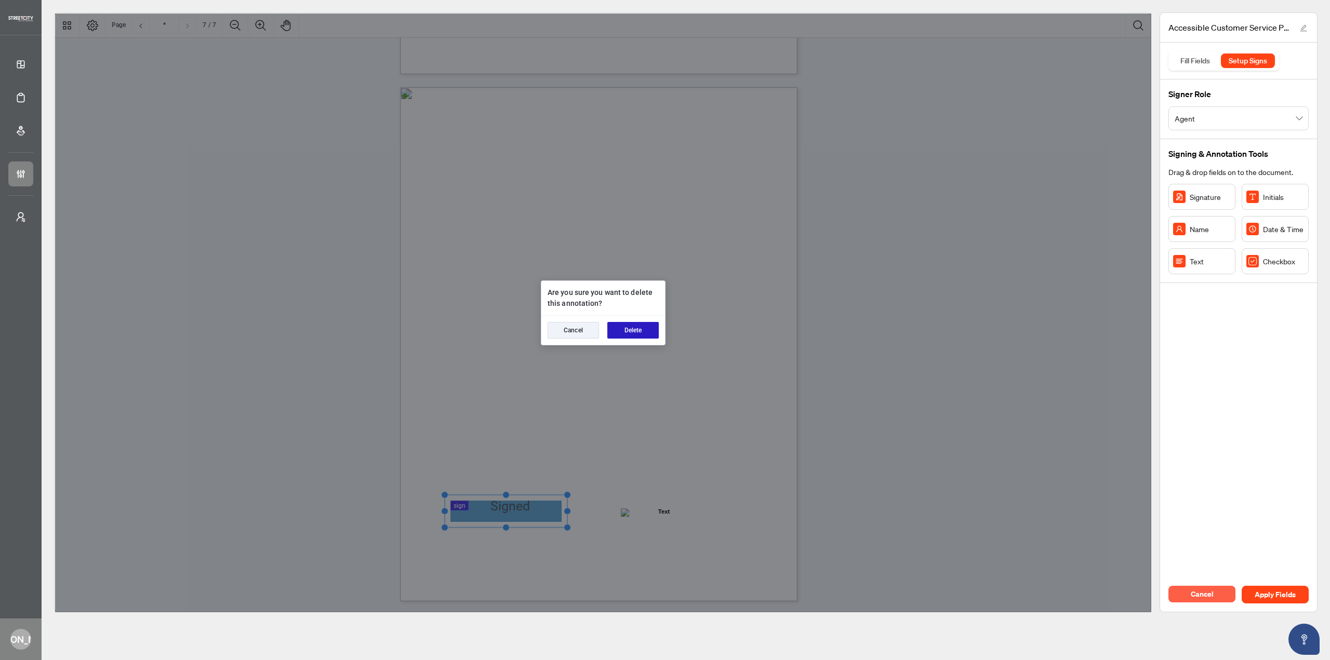
click at [628, 324] on button "Delete" at bounding box center [632, 330] width 51 height 17
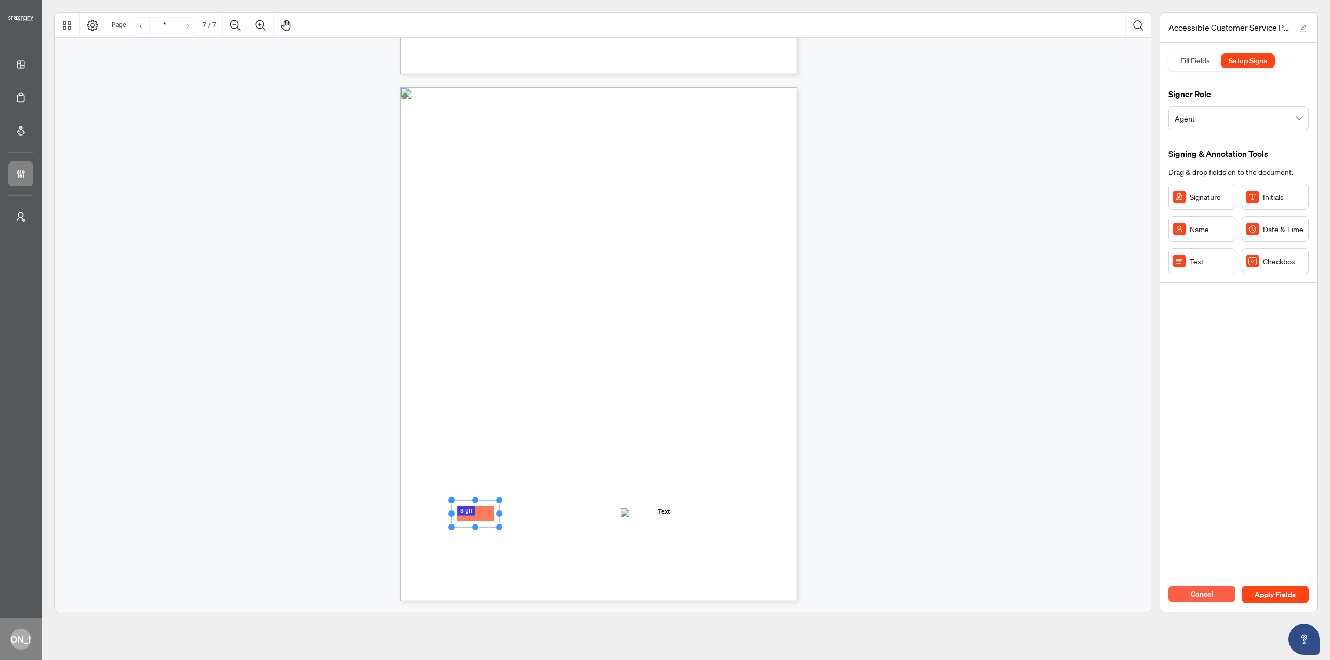
drag, startPoint x: 493, startPoint y: 513, endPoint x: 481, endPoint y: 514, distance: 12.0
drag, startPoint x: 500, startPoint y: 514, endPoint x: 578, endPoint y: 508, distance: 78.2
click at [578, 508] on div "• Instructions on how to use equipment or devices that are available at our pre…" at bounding box center [598, 344] width 397 height 514
click at [628, 540] on div "• Instructions on how to use equipment or devices that are available at our pre…" at bounding box center [648, 408] width 497 height 643
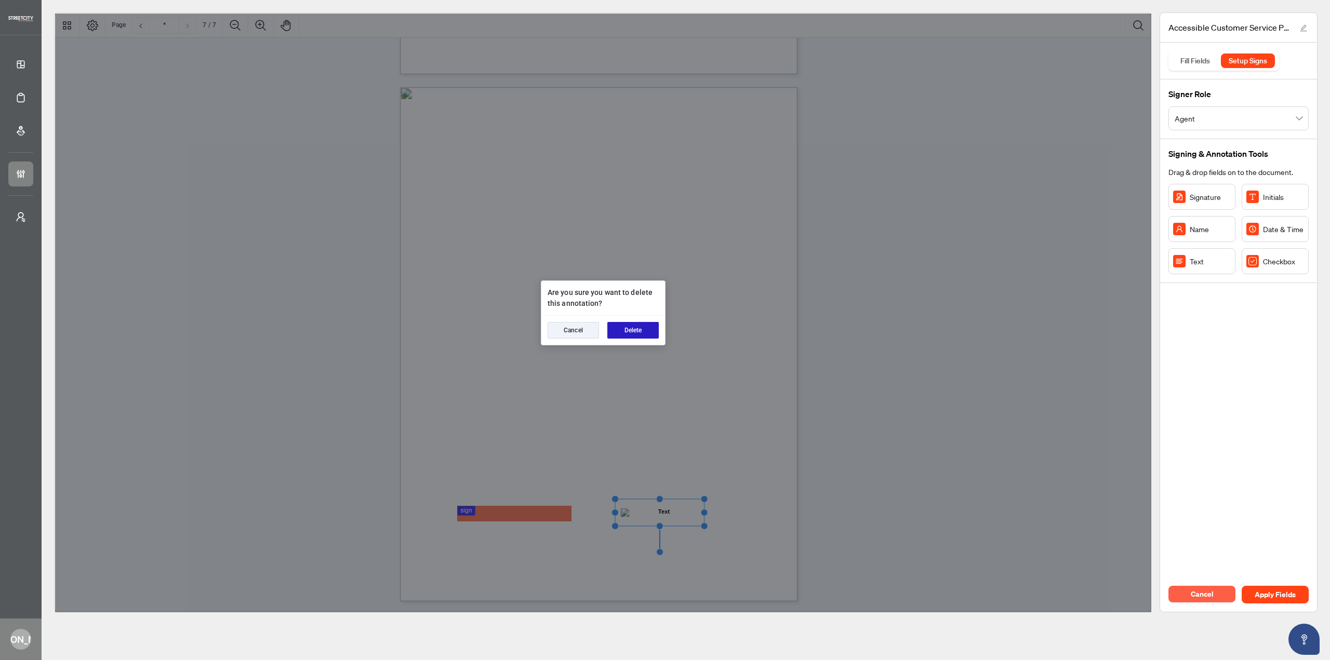
click at [623, 332] on button "Delete" at bounding box center [632, 330] width 51 height 17
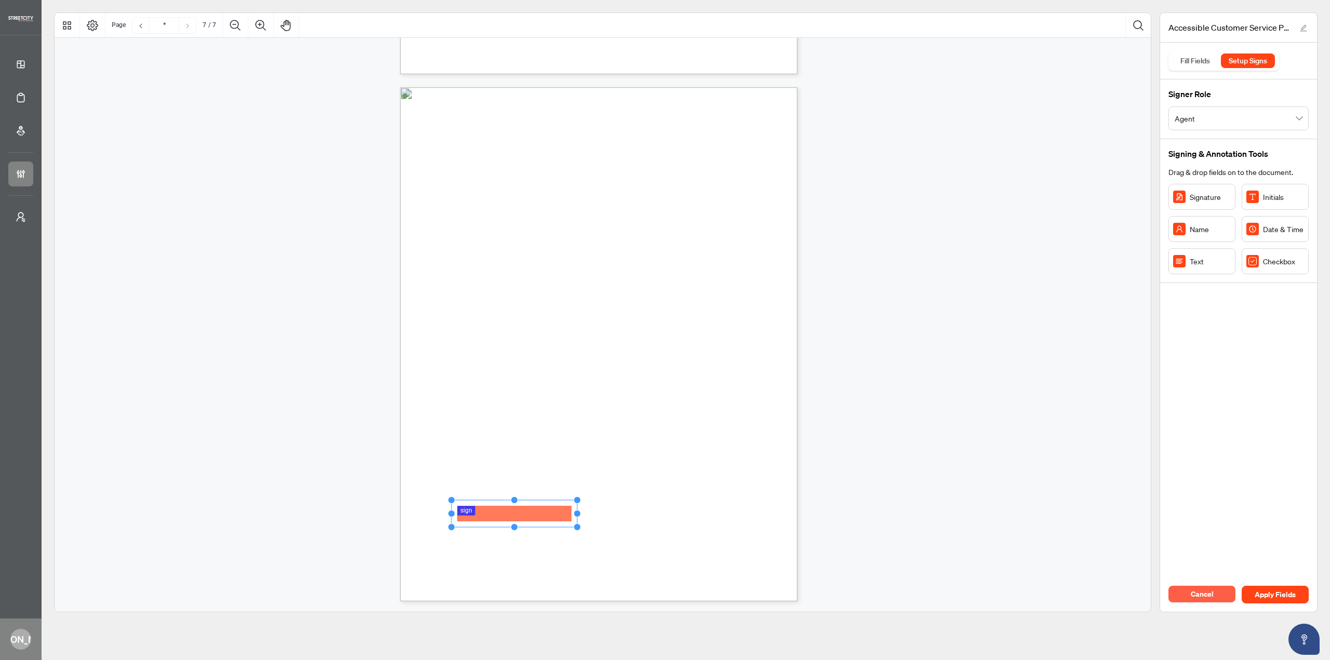
click at [672, 508] on div "• Instructions on how to use equipment or devices that are available at our pre…" at bounding box center [648, 408] width 497 height 643
click at [1189, 593] on button "Cancel" at bounding box center [1201, 594] width 67 height 17
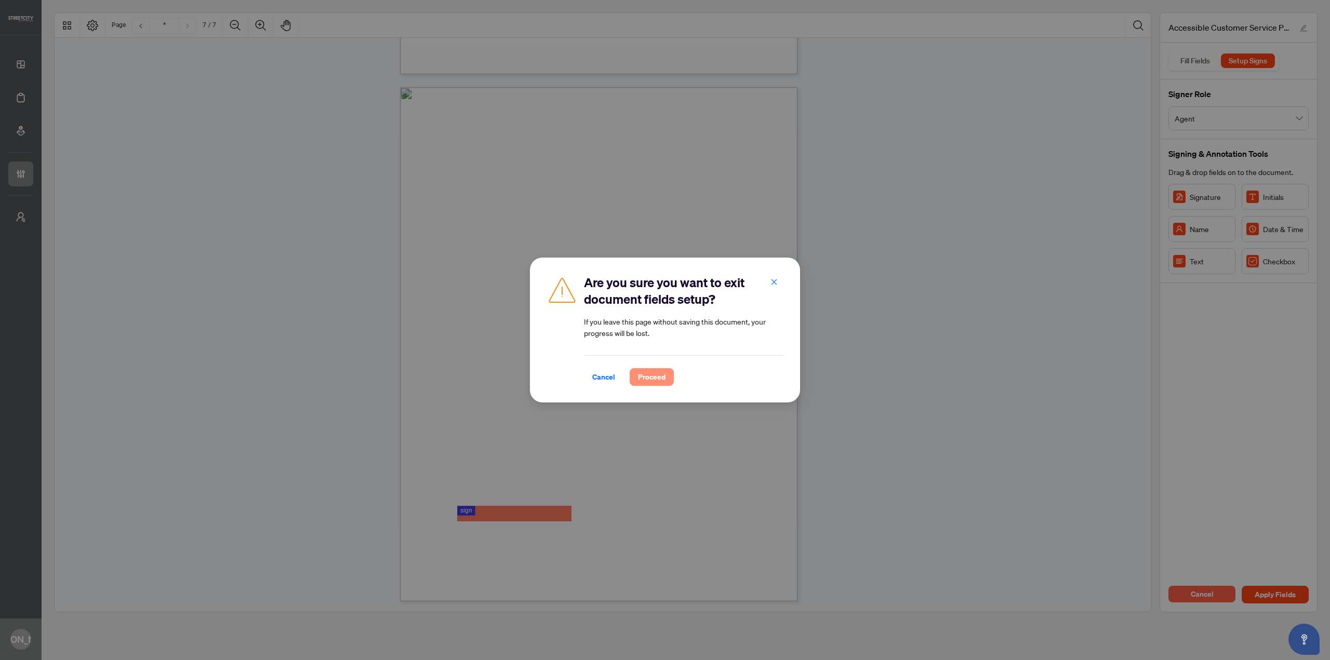
click at [661, 380] on span "Proceed" at bounding box center [652, 377] width 28 height 17
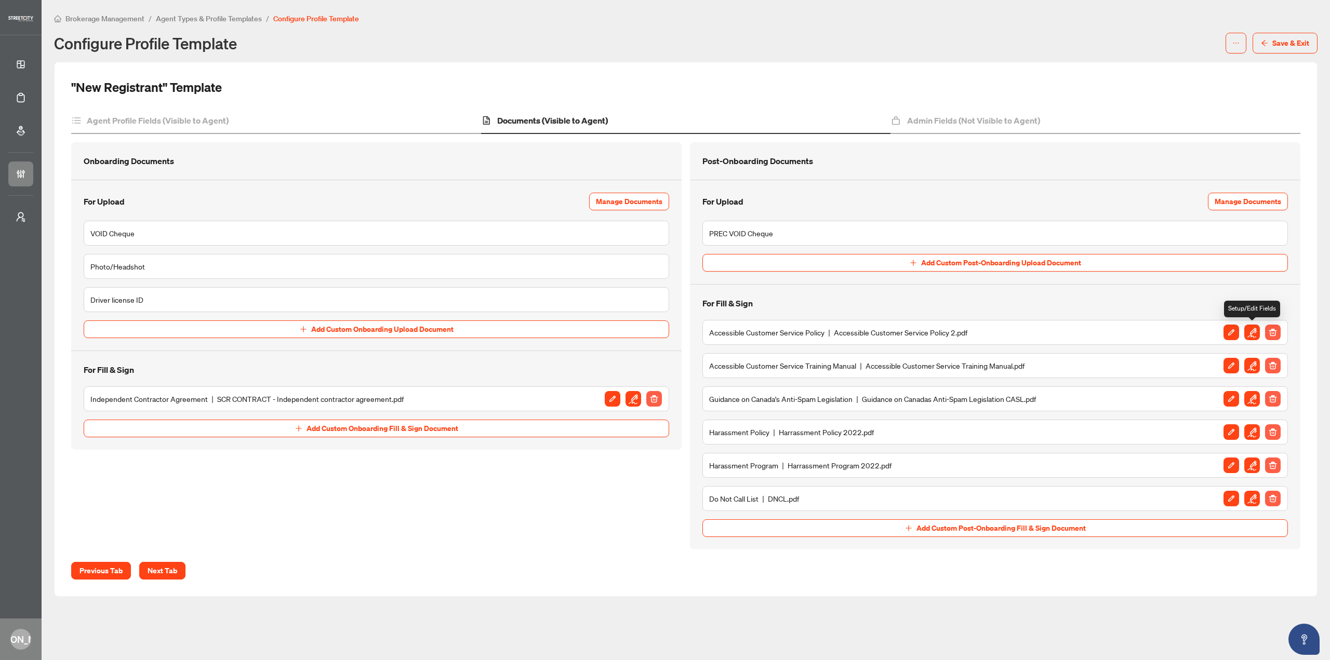
click at [1249, 339] on img "button" at bounding box center [1252, 333] width 16 height 16
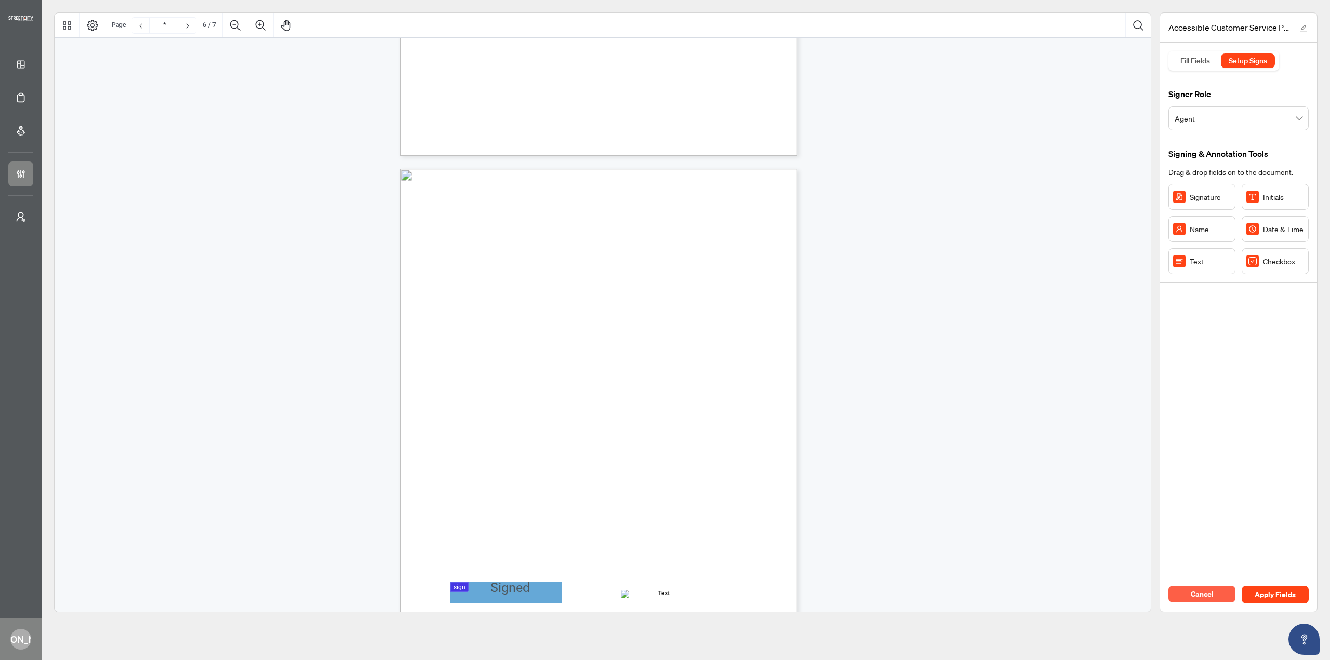
type input "*"
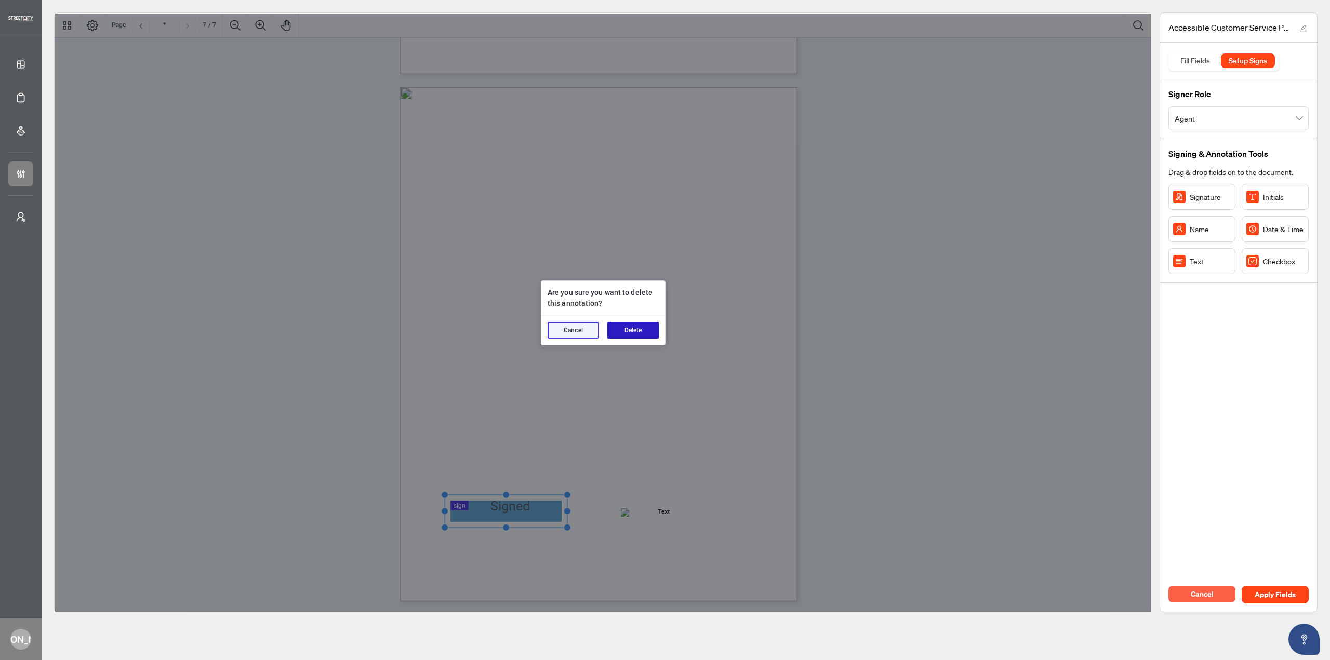
click at [623, 324] on button "Delete" at bounding box center [632, 330] width 51 height 17
click at [627, 329] on button "Delete" at bounding box center [632, 330] width 51 height 17
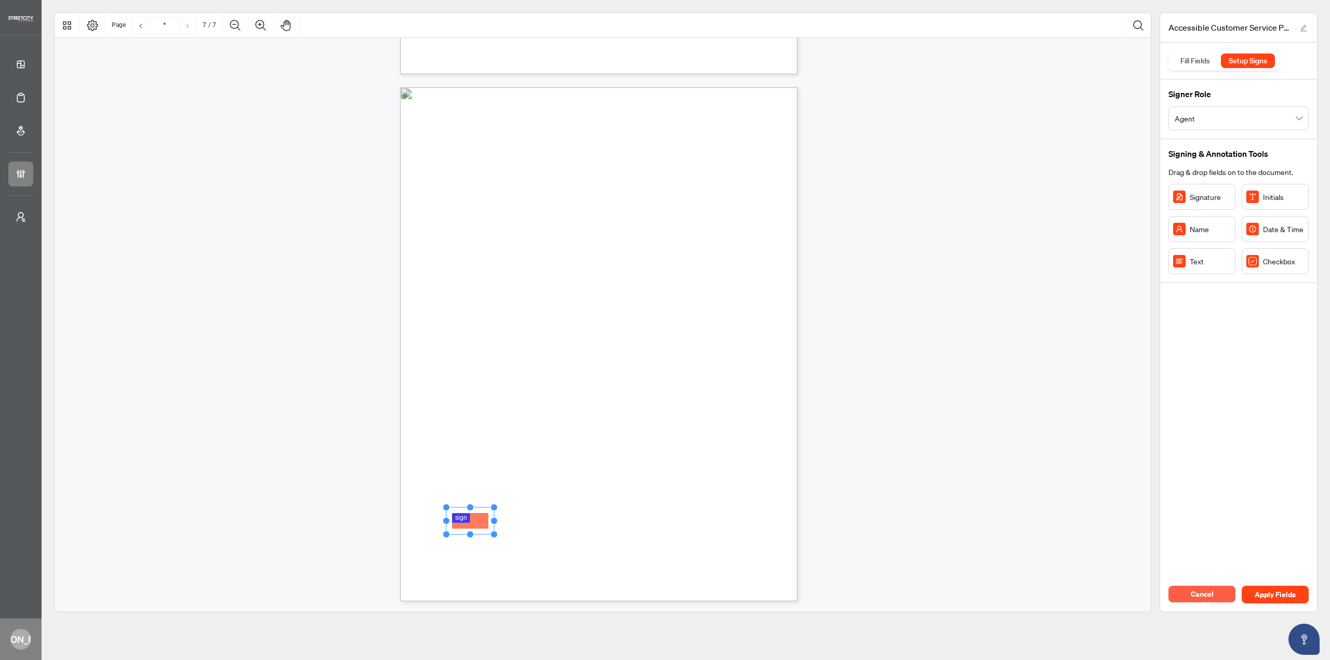
drag, startPoint x: 1185, startPoint y: 209, endPoint x: 470, endPoint y: 521, distance: 780.1
drag, startPoint x: 493, startPoint y: 521, endPoint x: 568, endPoint y: 516, distance: 76.0
click at [568, 516] on icon "Resize, Top Resize, Top, Right Resize, Right Resize, Bottom, Right Resize, Bott…" at bounding box center [508, 521] width 131 height 34
click at [656, 511] on div "• Instructions on how to use equipment or devices that are available at our pre…" at bounding box center [648, 408] width 497 height 643
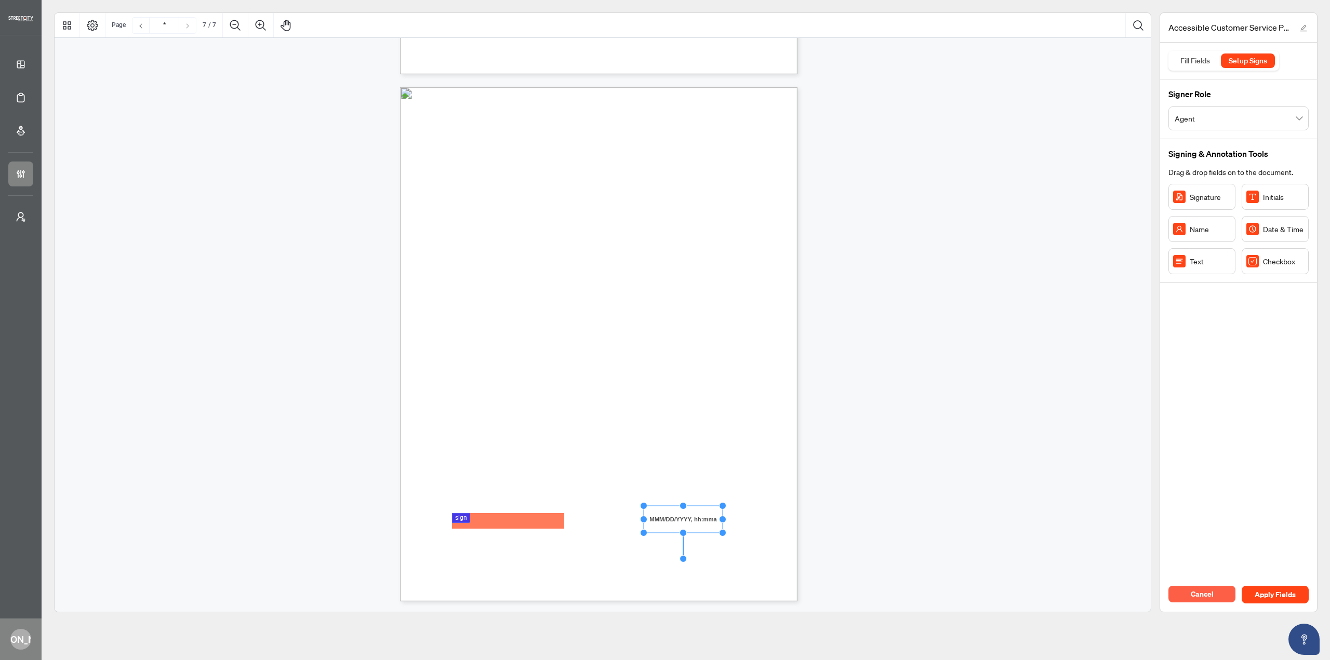
click at [747, 466] on div "• Instructions on how to use equipment or devices that are available at our pre…" at bounding box center [648, 408] width 497 height 643
click at [1265, 590] on span "Apply Fields" at bounding box center [1275, 595] width 41 height 17
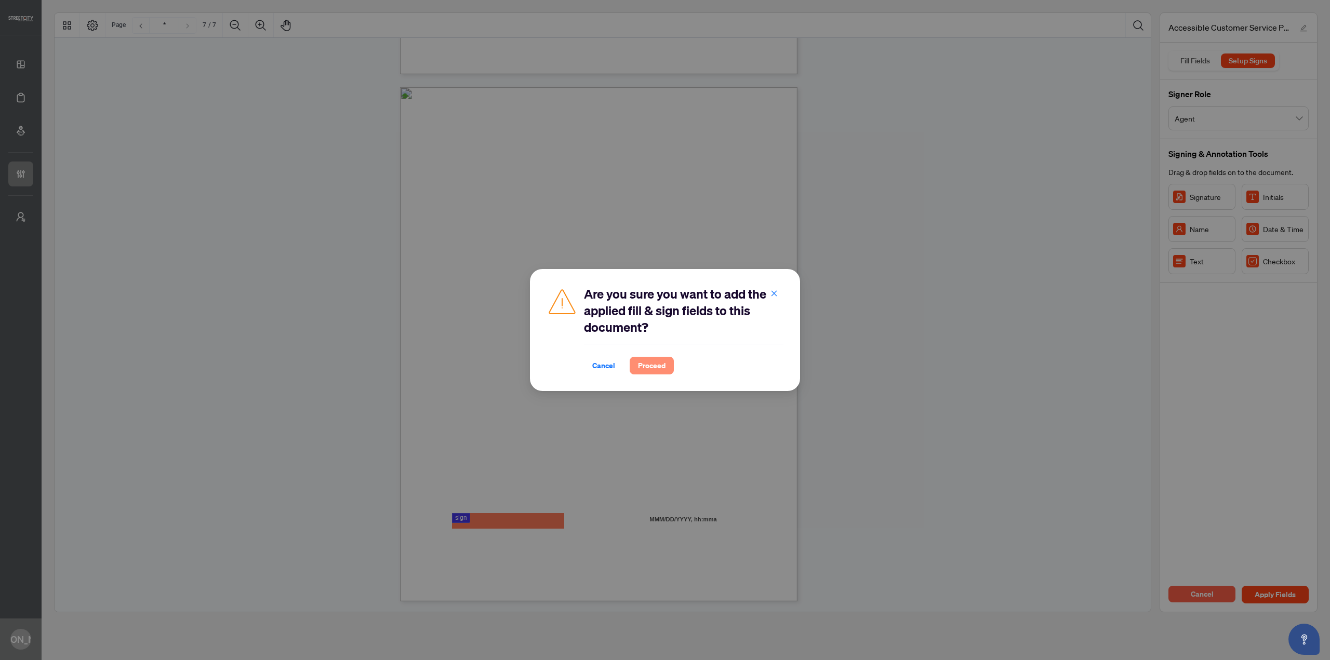
click at [664, 360] on span "Proceed" at bounding box center [652, 365] width 28 height 17
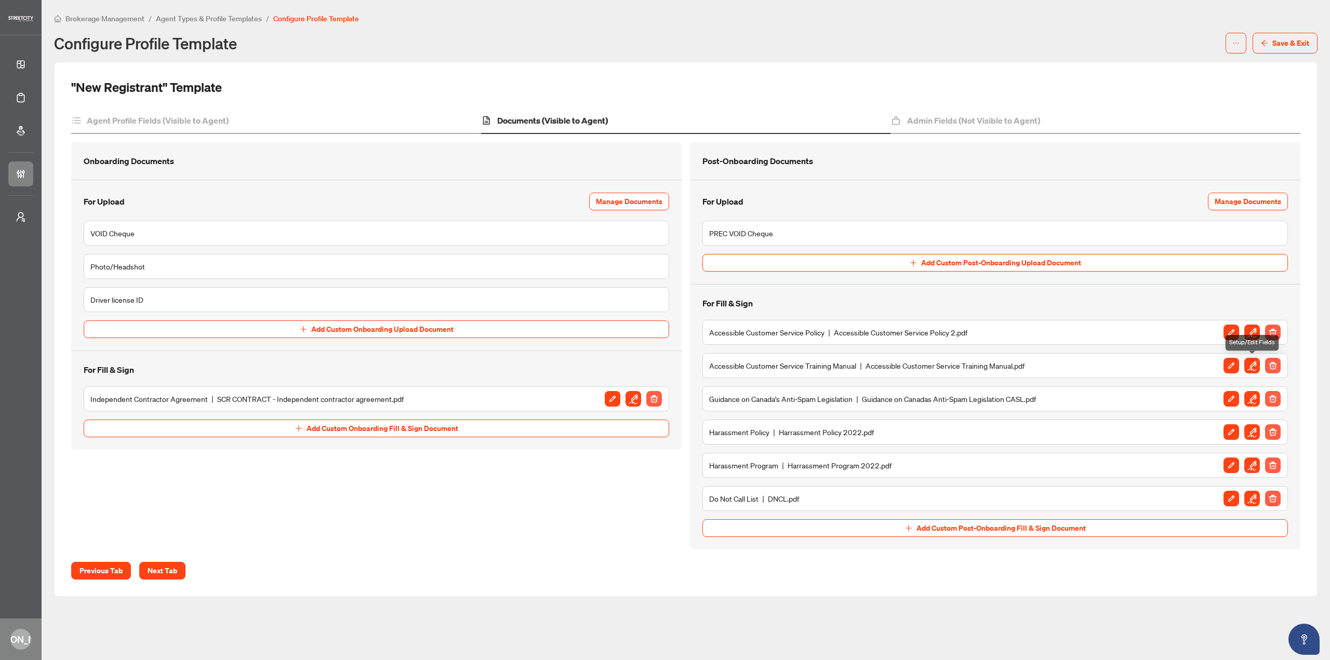
click at [1252, 365] on img "button" at bounding box center [1252, 366] width 16 height 16
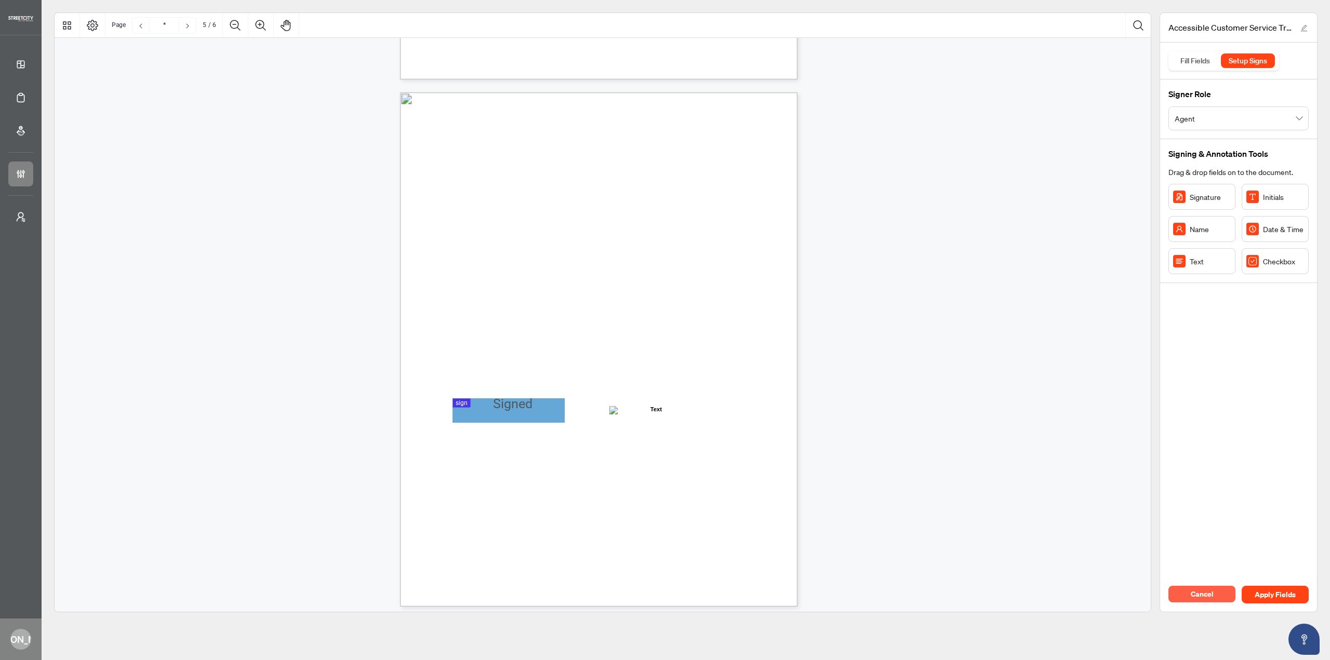
type input "*"
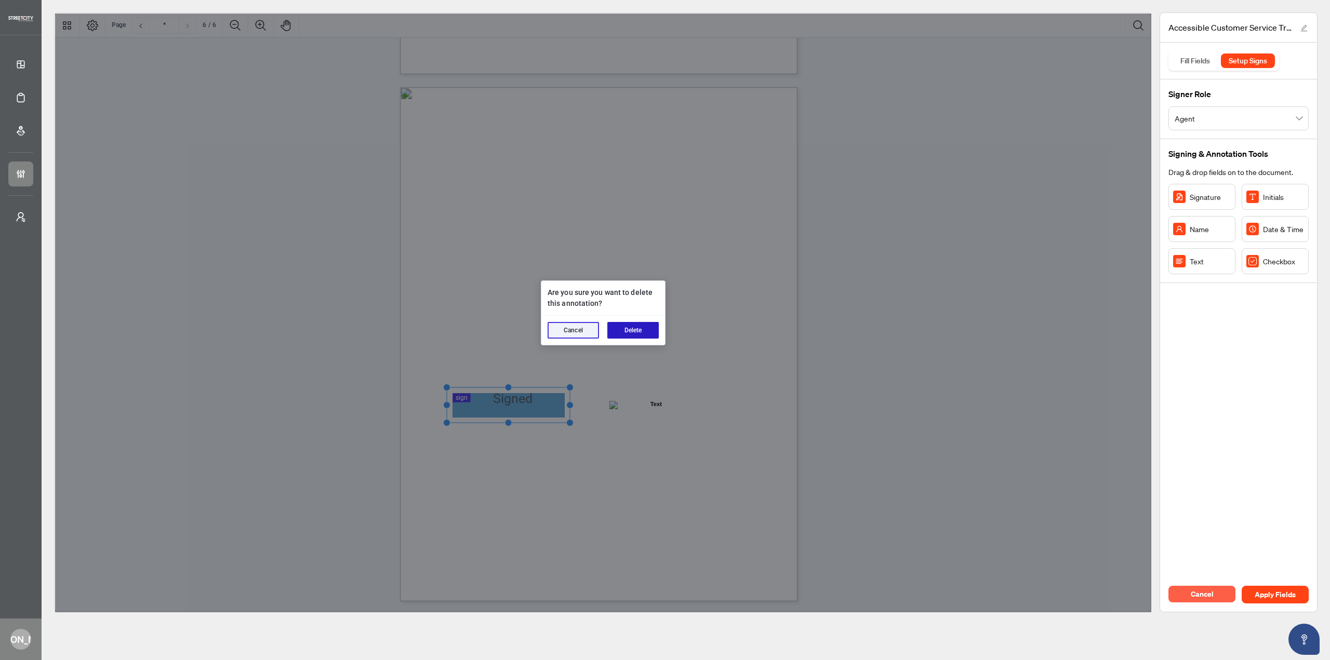
click at [635, 333] on button "Delete" at bounding box center [632, 330] width 51 height 17
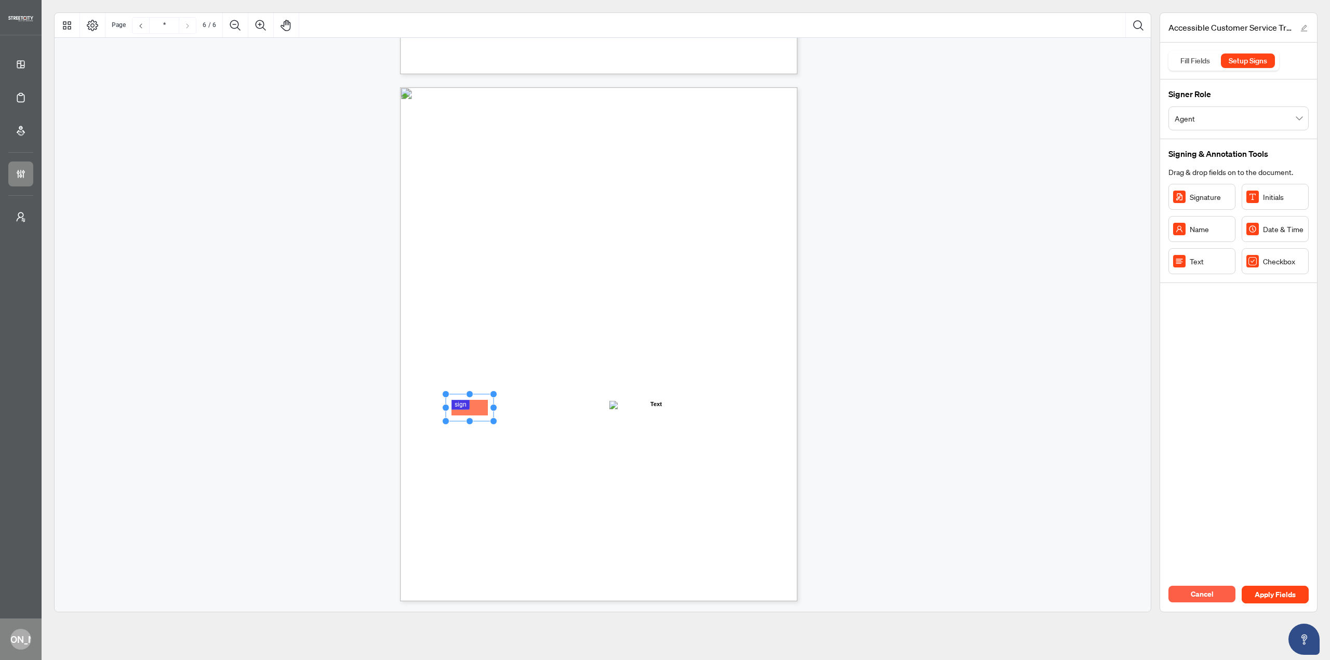
drag, startPoint x: 486, startPoint y: 401, endPoint x: 473, endPoint y: 408, distance: 14.4
drag, startPoint x: 469, startPoint y: 394, endPoint x: 469, endPoint y: 388, distance: 6.2
click at [469, 388] on circle "Resize, Top" at bounding box center [470, 389] width 7 height 7
drag, startPoint x: 494, startPoint y: 402, endPoint x: 586, endPoint y: 404, distance: 92.5
click at [586, 404] on circle "Resize, Right" at bounding box center [586, 405] width 7 height 7
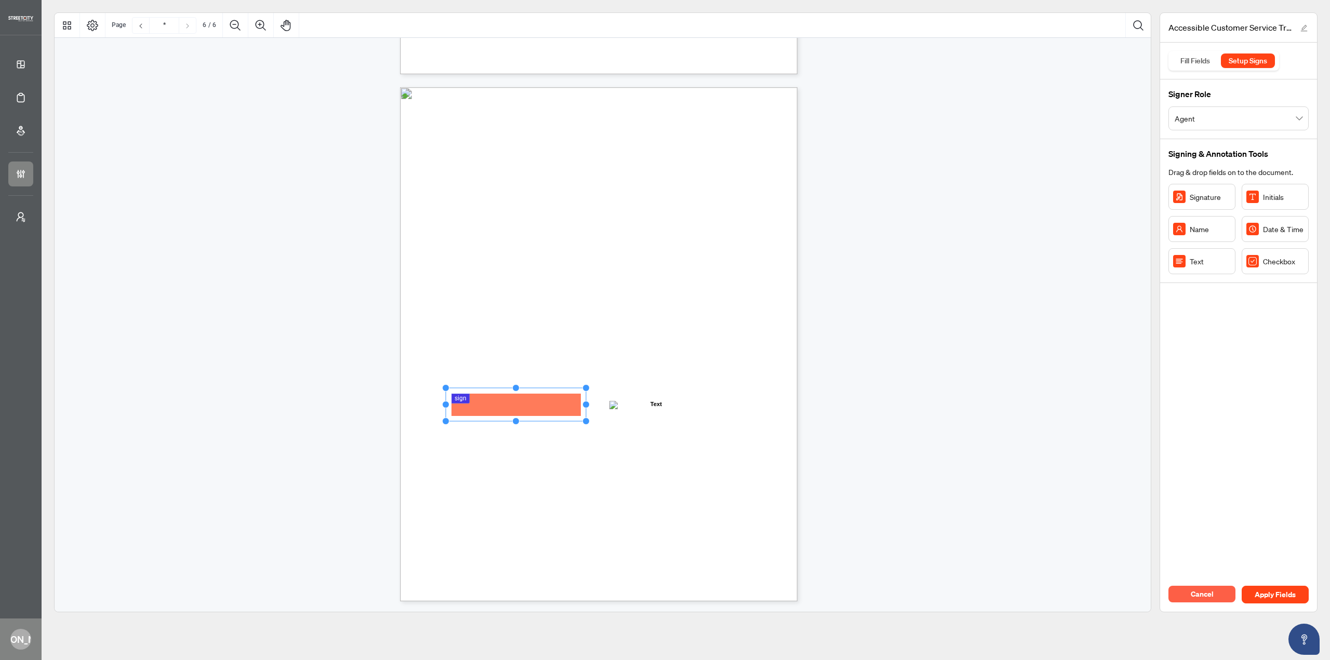
click at [662, 431] on div "Other Disabilities Chronic health conditions, such as [MEDICAL_DATA], [MEDICAL_…" at bounding box center [648, 408] width 497 height 643
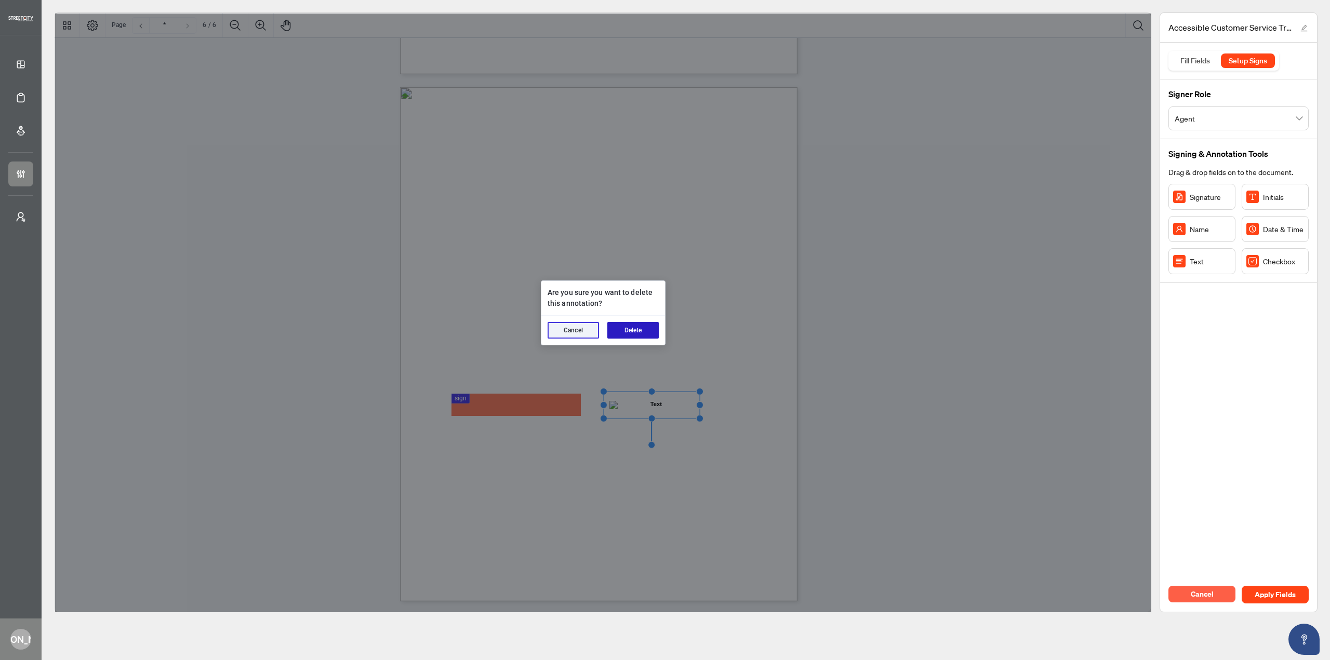
click at [631, 331] on button "Delete" at bounding box center [632, 330] width 51 height 17
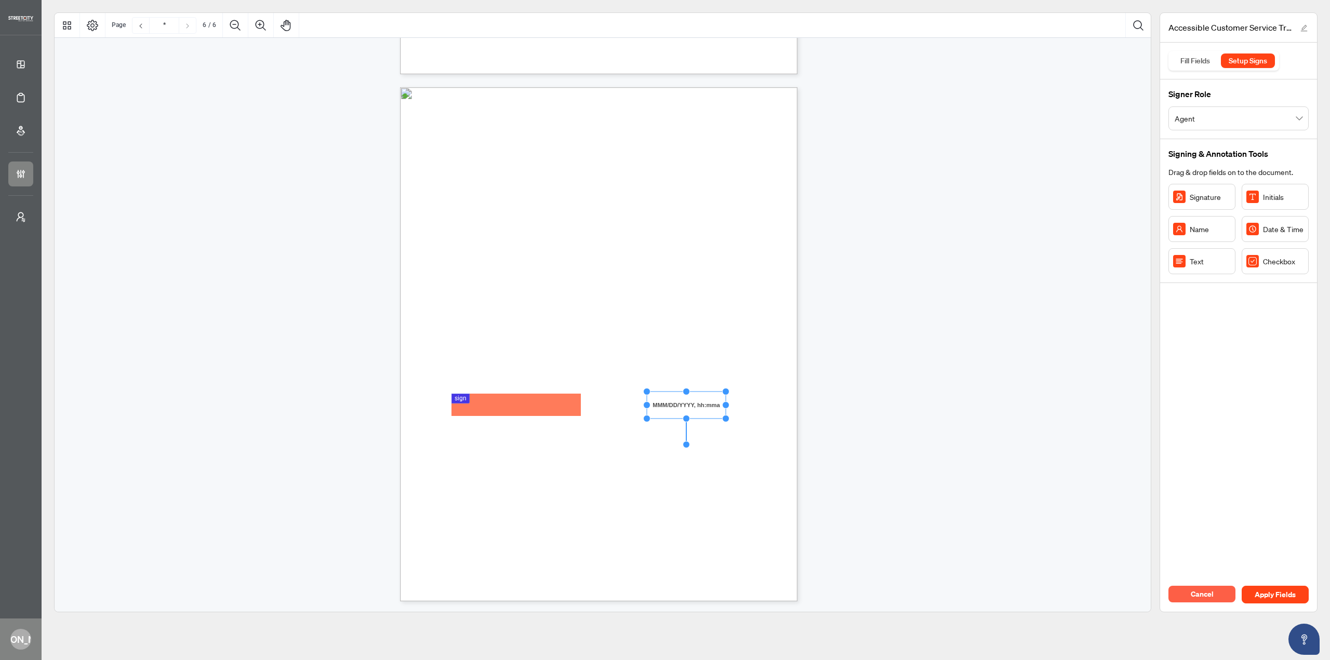
click at [657, 453] on div "Other Disabilities Chronic health conditions, such as [MEDICAL_DATA], [MEDICAL_…" at bounding box center [648, 408] width 497 height 643
click at [1278, 590] on span "Apply Fields" at bounding box center [1275, 595] width 41 height 17
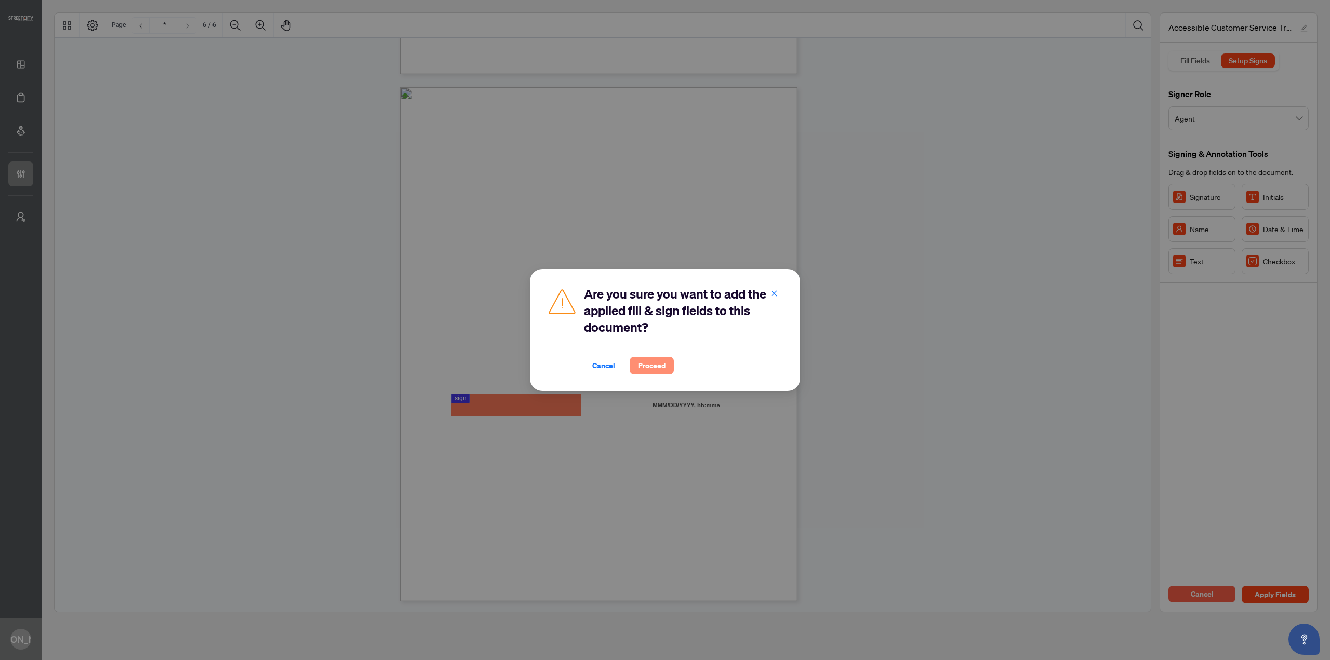
click at [654, 368] on span "Proceed" at bounding box center [652, 365] width 28 height 17
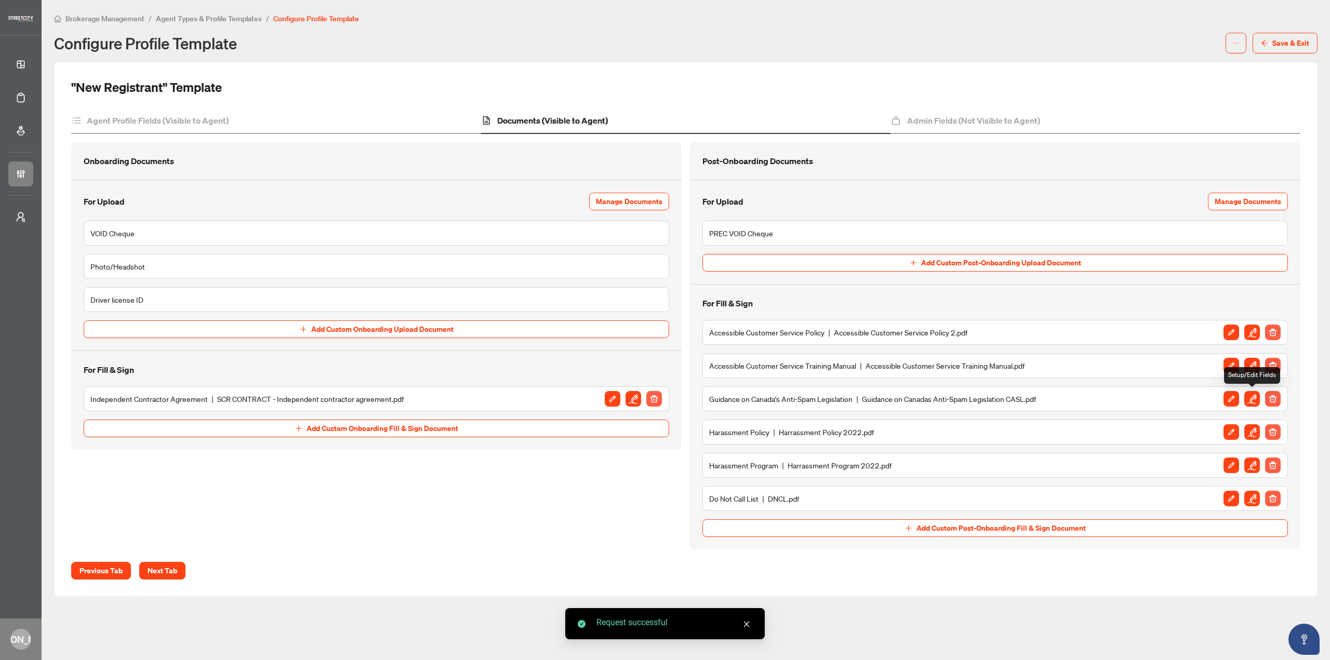
click at [1251, 401] on img "button" at bounding box center [1252, 399] width 16 height 16
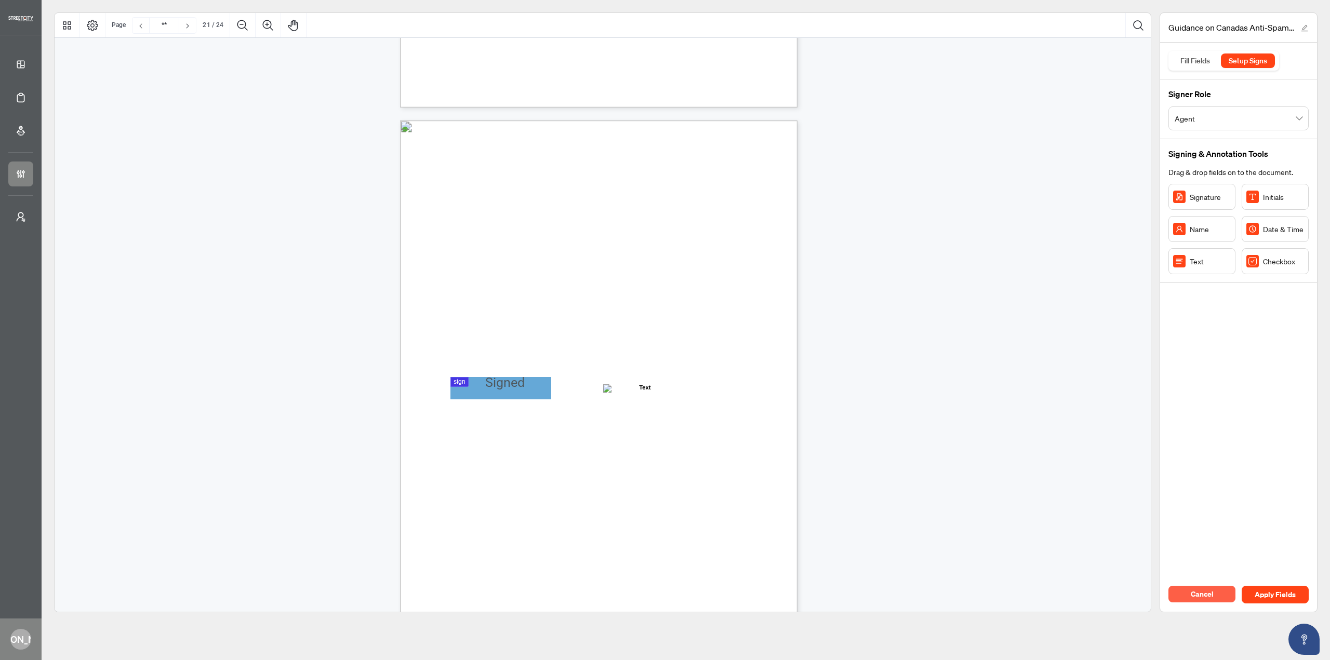
scroll to position [10479, 0]
drag, startPoint x: 1184, startPoint y: 207, endPoint x: 469, endPoint y: 388, distance: 737.4
drag, startPoint x: 496, startPoint y: 389, endPoint x: 557, endPoint y: 377, distance: 61.9
click at [557, 377] on icon "Resize, Top Resize, Top, Right Resize, Right Resize, Bottom, Right Resize, Bott…" at bounding box center [500, 387] width 118 height 34
click at [568, 353] on div "Guidance on CASL for REALTOR ® Members Electronic Commerce Protection Regulatio…" at bounding box center [648, 437] width 497 height 643
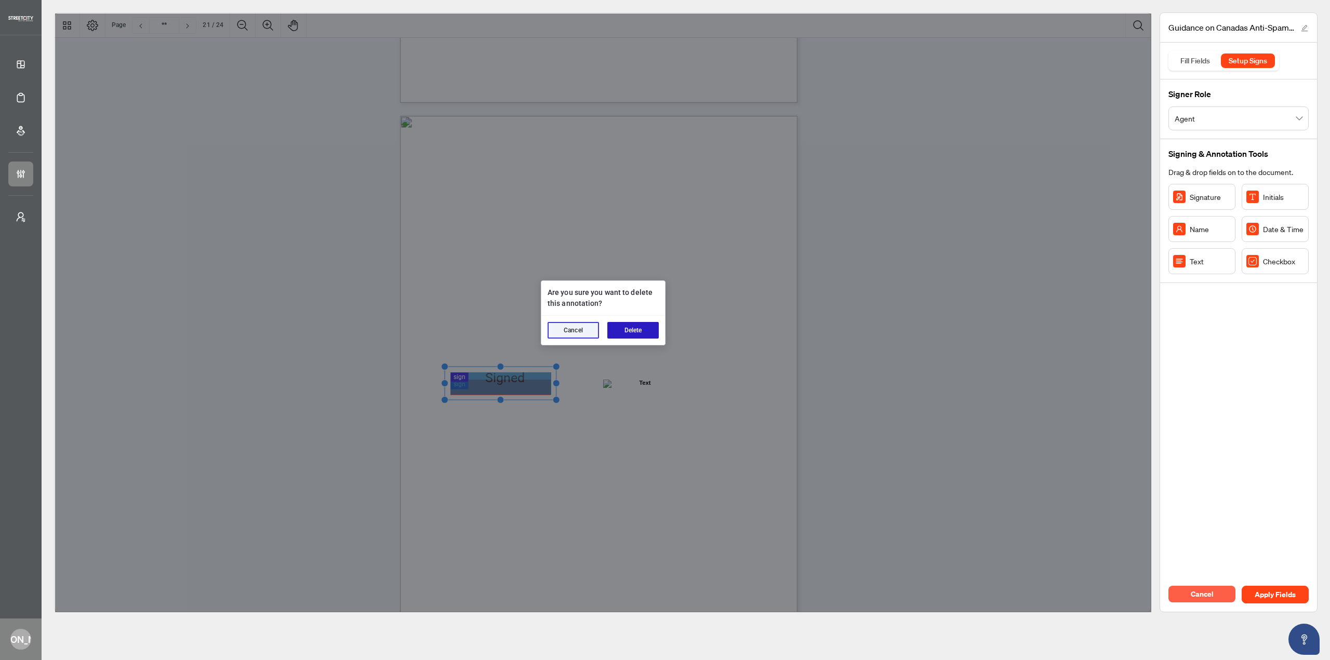
click at [623, 327] on button "Delete" at bounding box center [632, 330] width 51 height 17
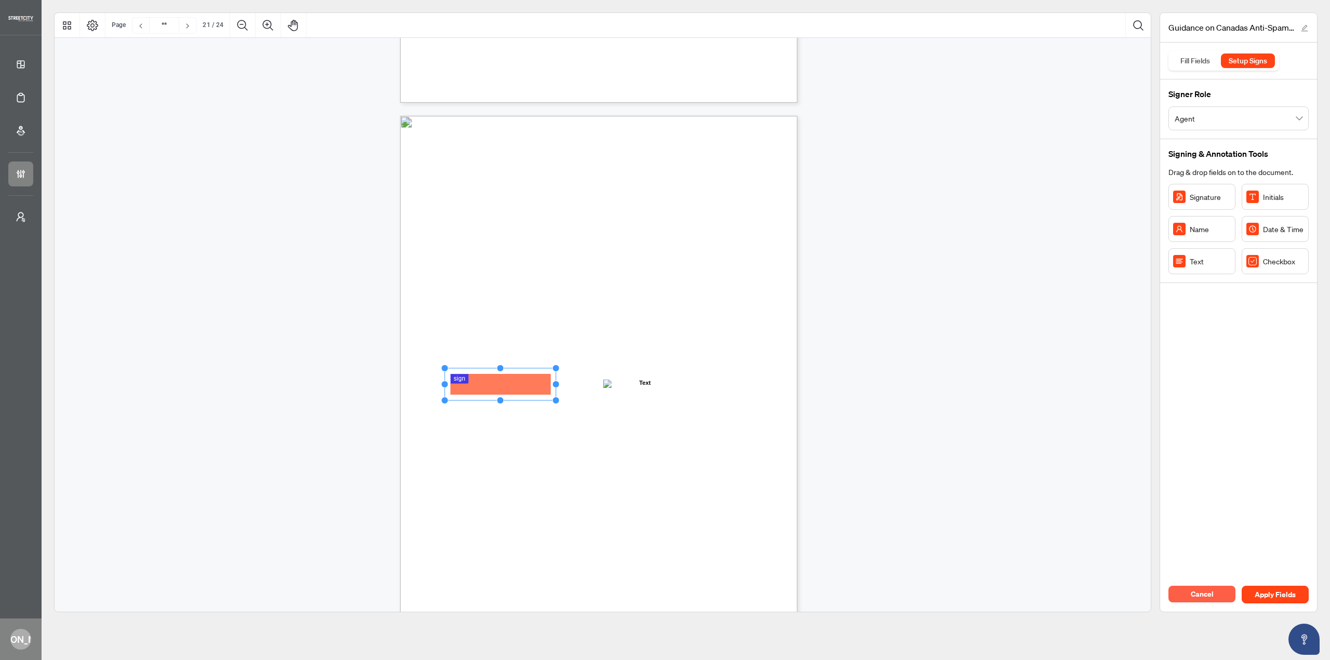
drag, startPoint x: 499, startPoint y: 372, endPoint x: 500, endPoint y: 367, distance: 5.4
click at [500, 367] on circle "Resize, Top" at bounding box center [500, 368] width 7 height 7
click at [584, 434] on div "Guidance on CASL for REALTOR ® Members Electronic Commerce Protection Regulatio…" at bounding box center [648, 437] width 497 height 643
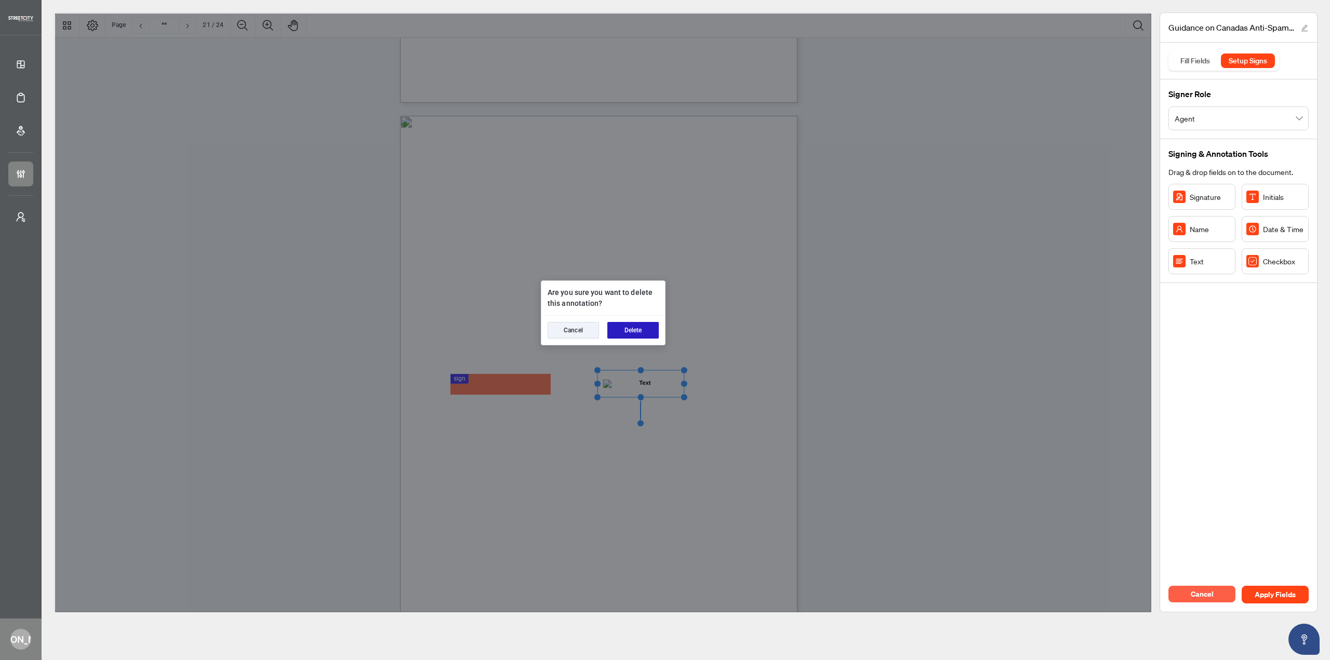
click at [644, 334] on button "Delete" at bounding box center [632, 330] width 51 height 17
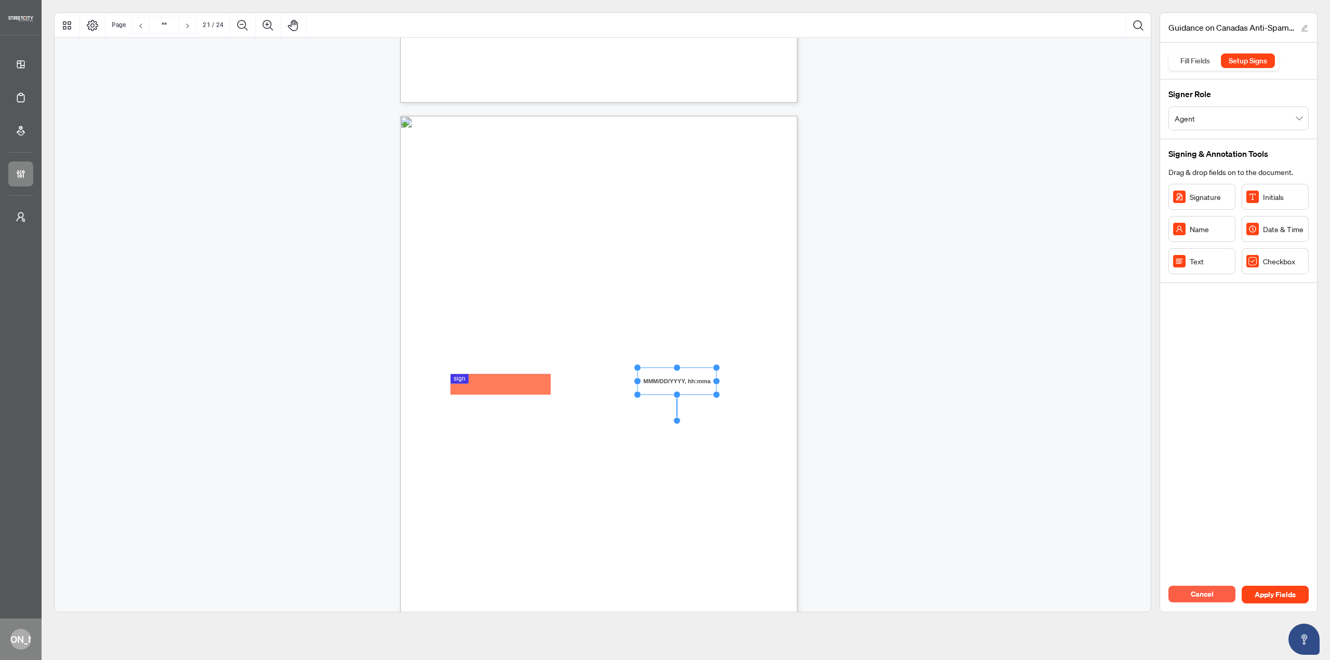
click at [678, 381] on rect "Page 19" at bounding box center [676, 381] width 79 height 27
click at [670, 477] on div "Guidance on CASL for REALTOR ® Members Electronic Commerce Protection Regulatio…" at bounding box center [648, 437] width 497 height 643
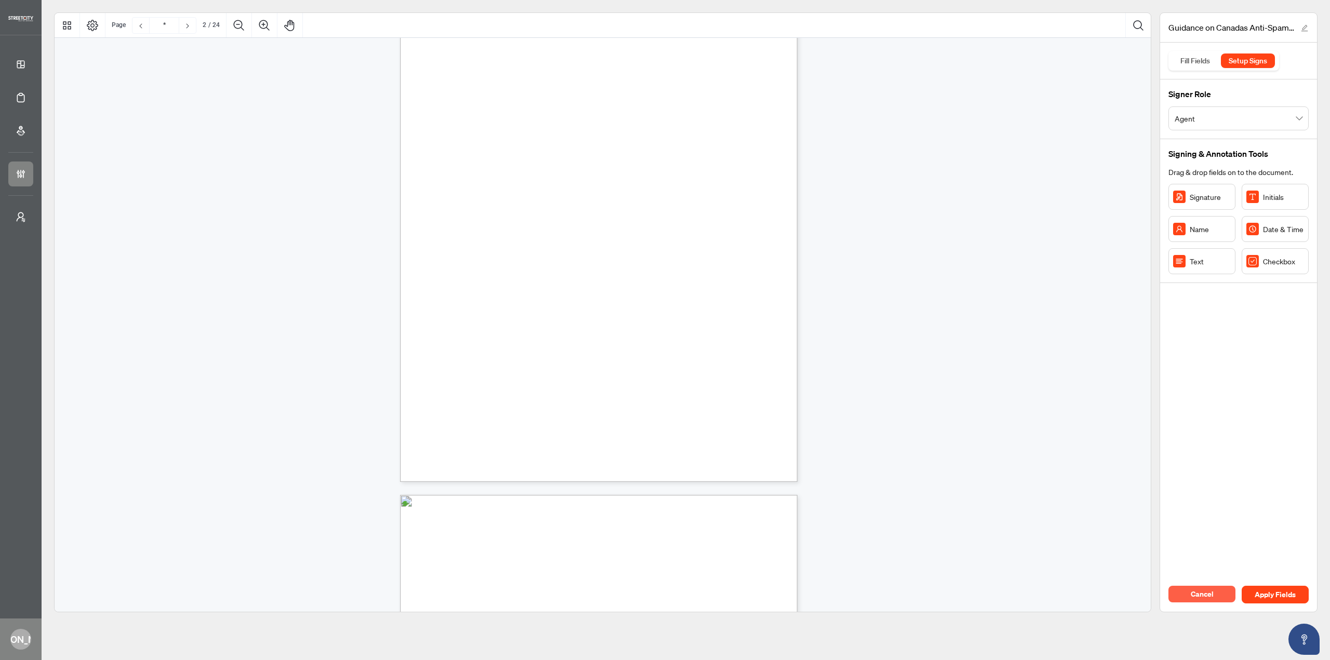
scroll to position [192, 0]
type input "*"
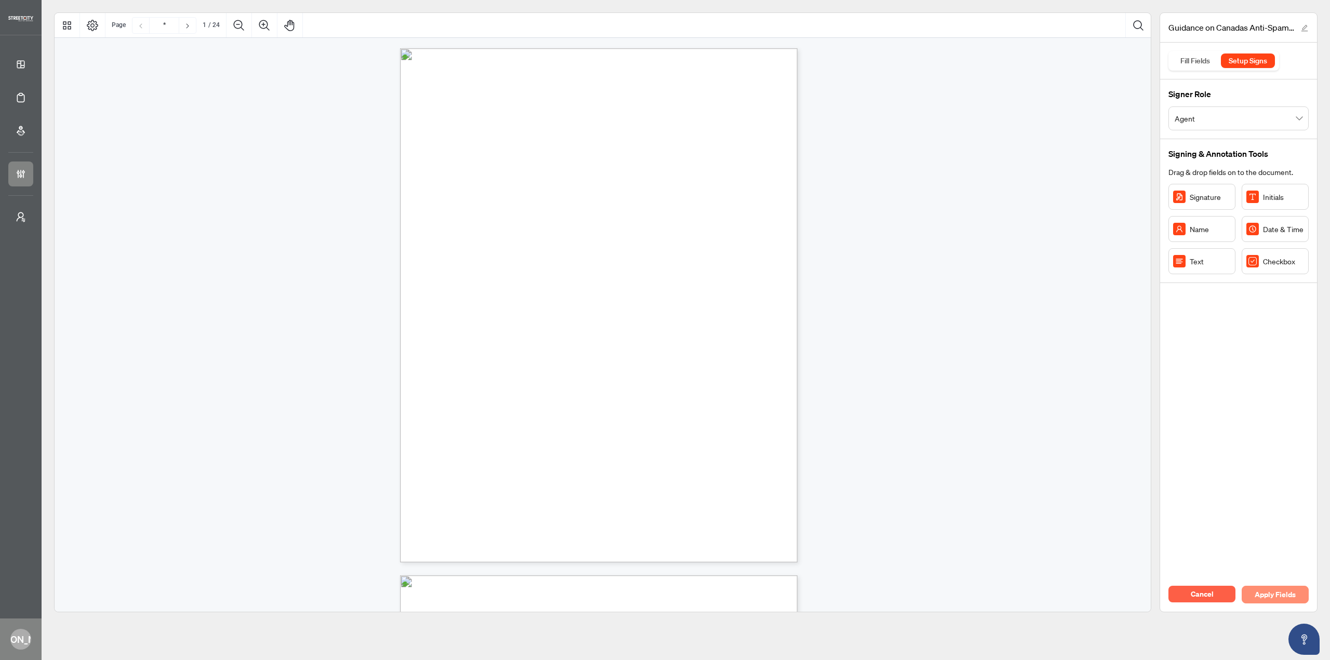
click at [1252, 600] on button "Apply Fields" at bounding box center [1275, 595] width 67 height 18
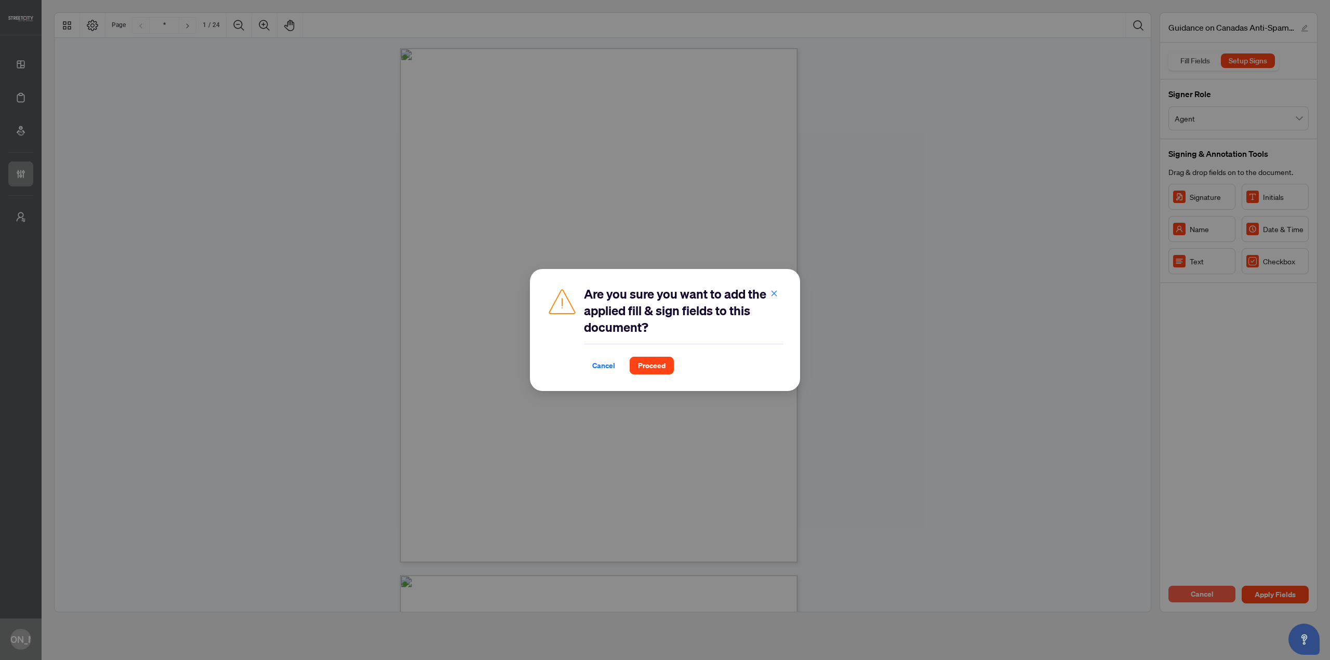
click at [653, 377] on div "Are you sure you want to add the applied fill & sign fields to this document? C…" at bounding box center [665, 330] width 270 height 122
click at [656, 367] on span "Proceed" at bounding box center [652, 365] width 28 height 17
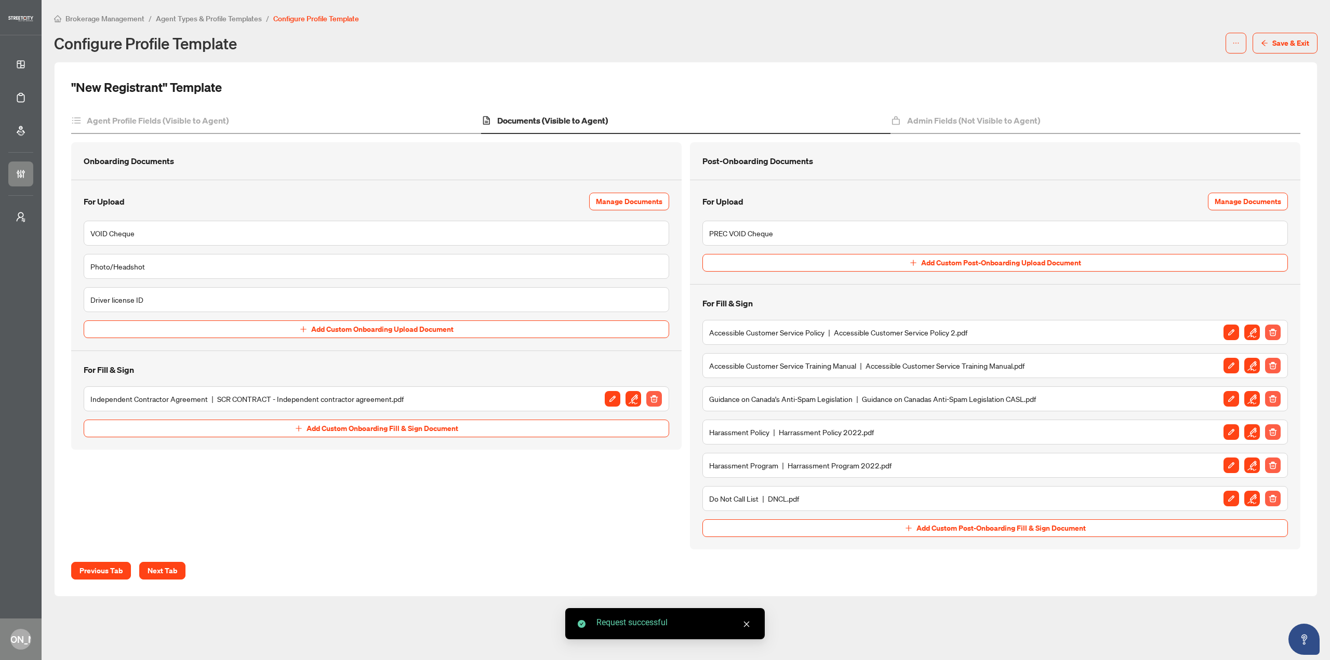
click at [1252, 432] on img "button" at bounding box center [1252, 432] width 16 height 16
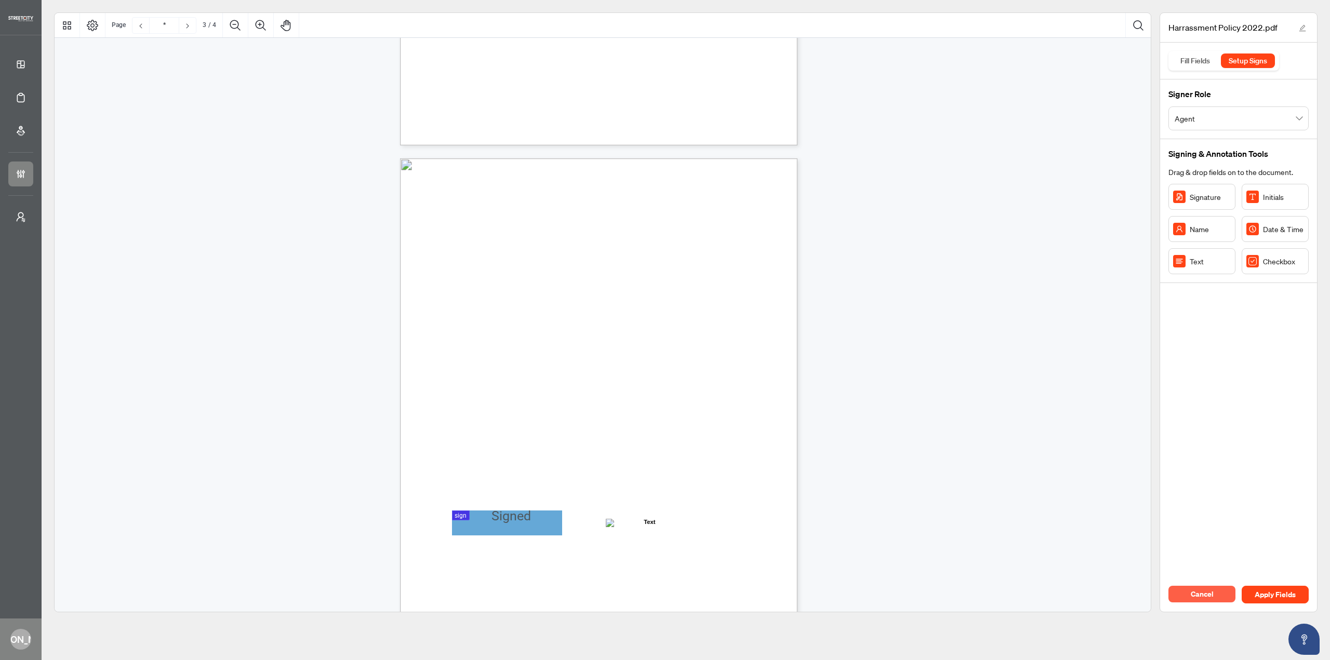
type input "*"
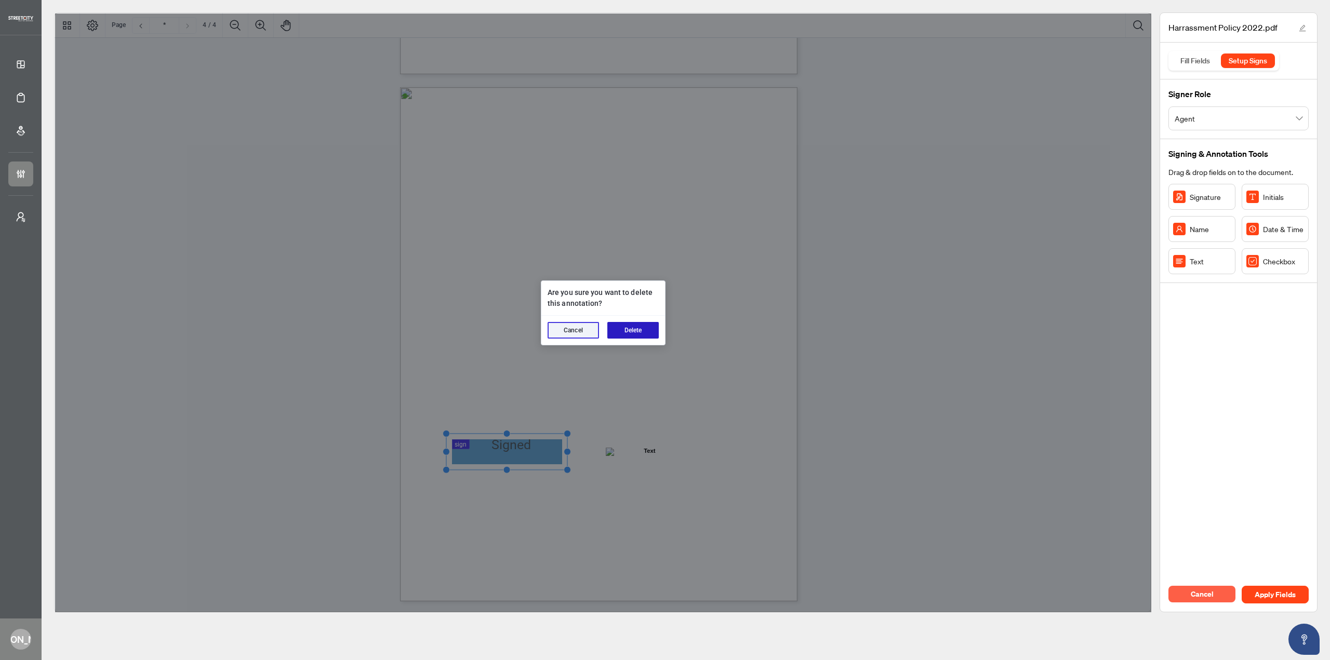
click at [646, 326] on button "Delete" at bounding box center [632, 330] width 51 height 17
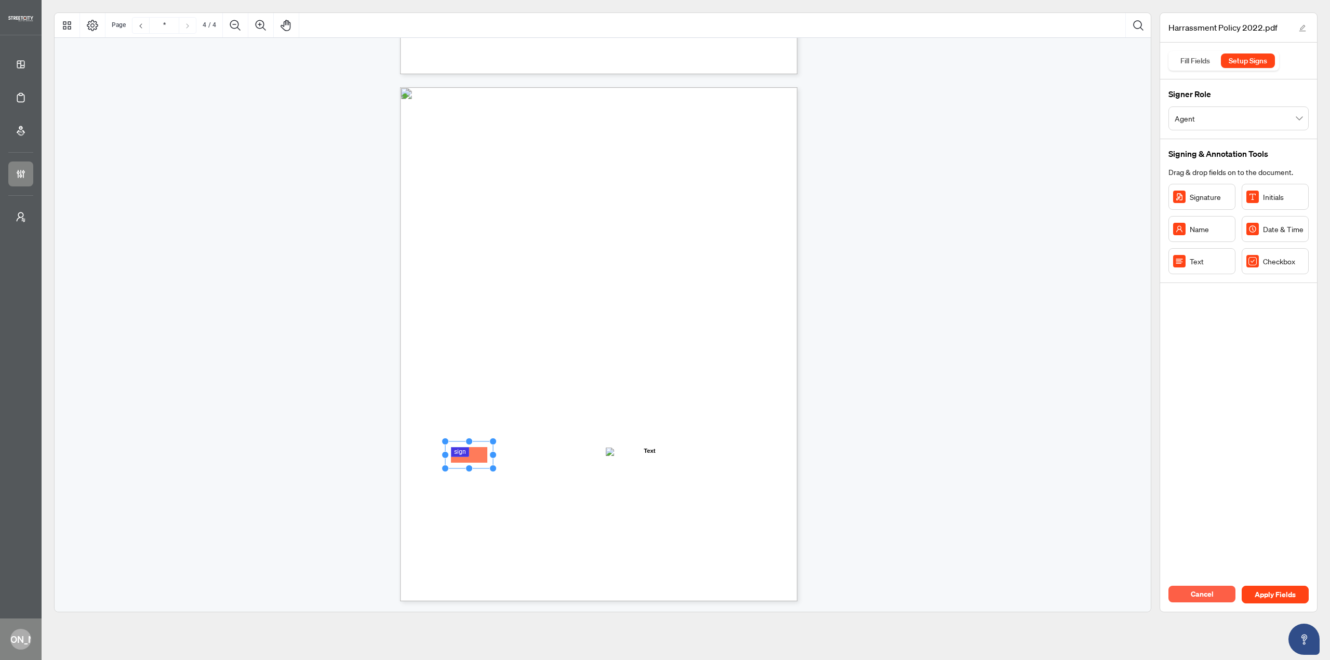
drag, startPoint x: 470, startPoint y: 452, endPoint x: 484, endPoint y: 455, distance: 14.4
click at [1195, 596] on span "Cancel" at bounding box center [1202, 594] width 23 height 17
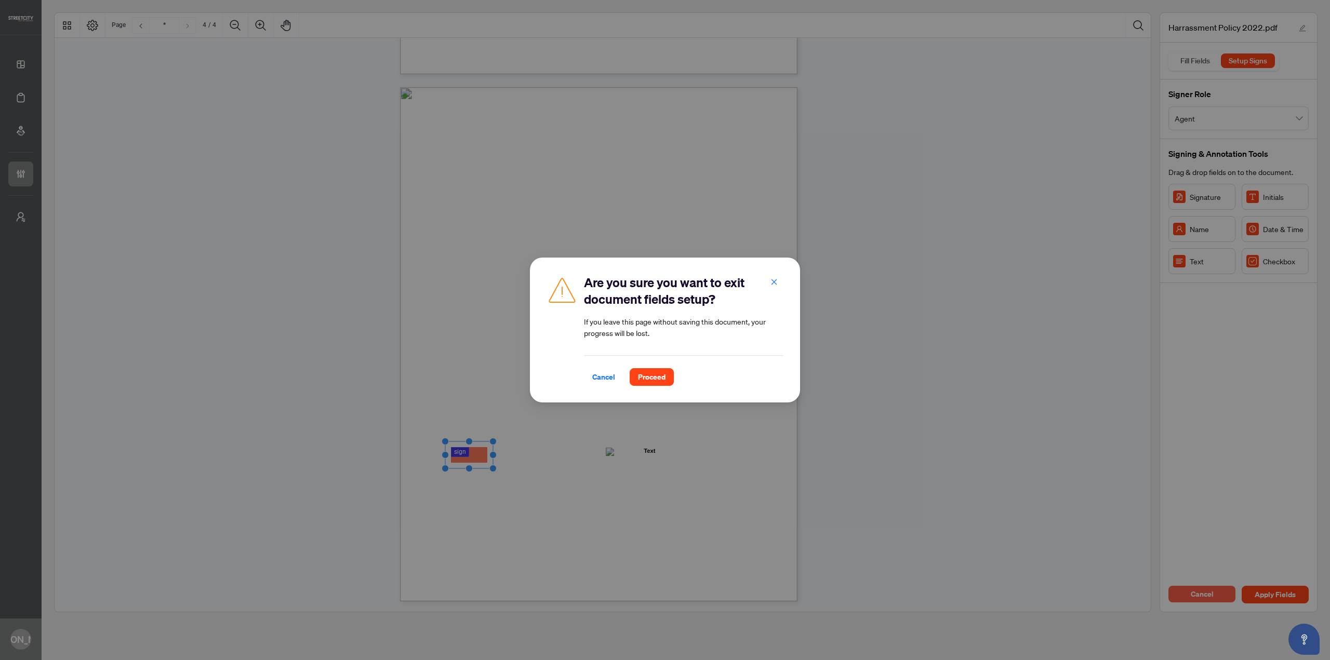
drag, startPoint x: 638, startPoint y: 396, endPoint x: 650, endPoint y: 384, distance: 16.5
click at [639, 395] on div "Are you sure you want to exit document fields setup? If you leave this page wit…" at bounding box center [665, 330] width 270 height 145
click at [651, 383] on span "Proceed" at bounding box center [652, 377] width 28 height 17
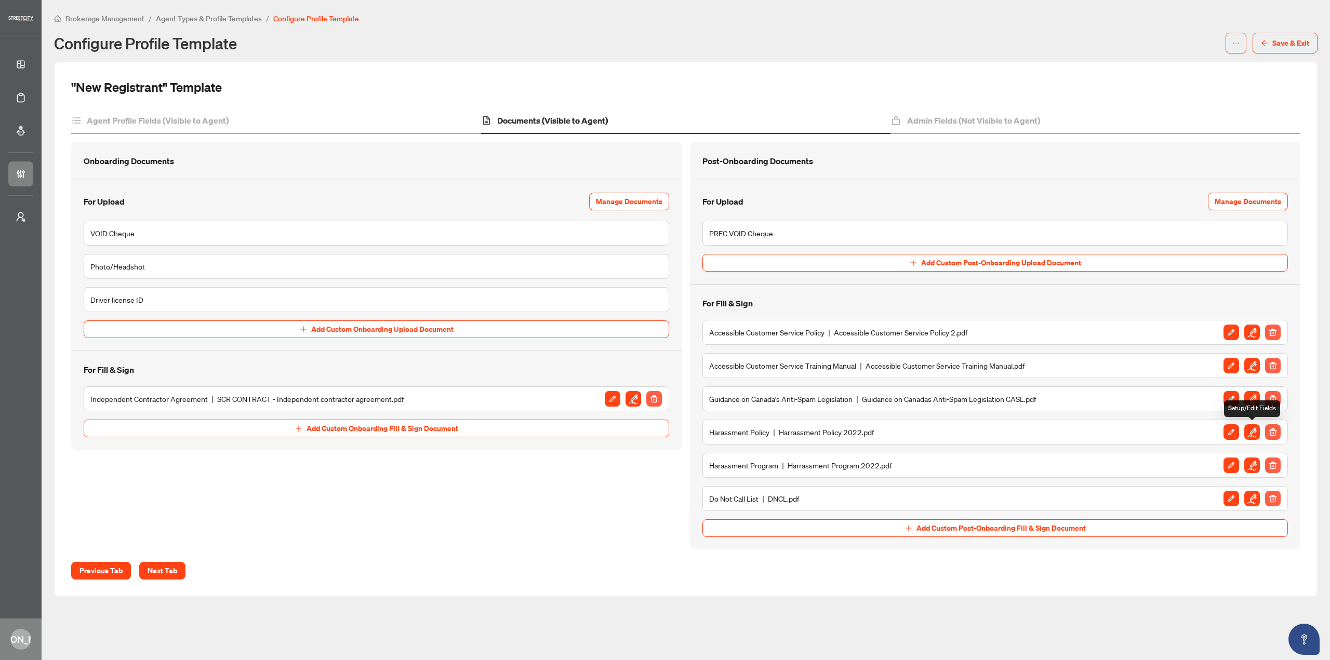
click at [1258, 428] on img "button" at bounding box center [1252, 432] width 16 height 16
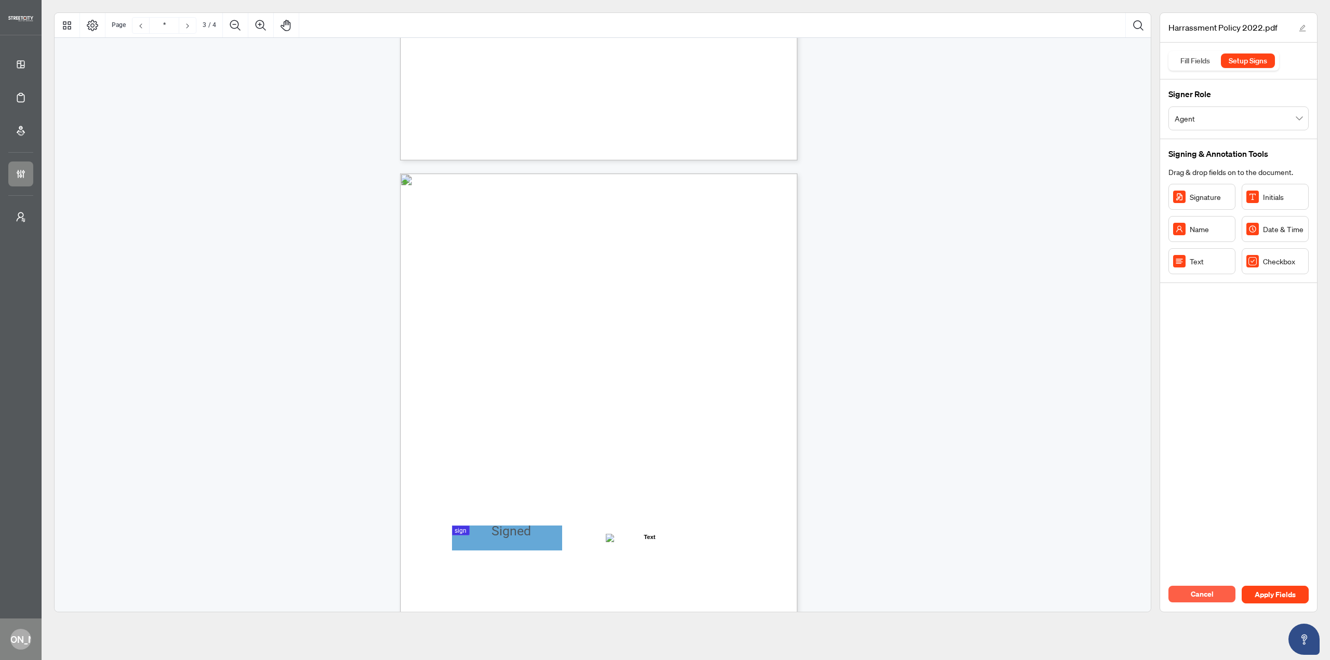
type input "*"
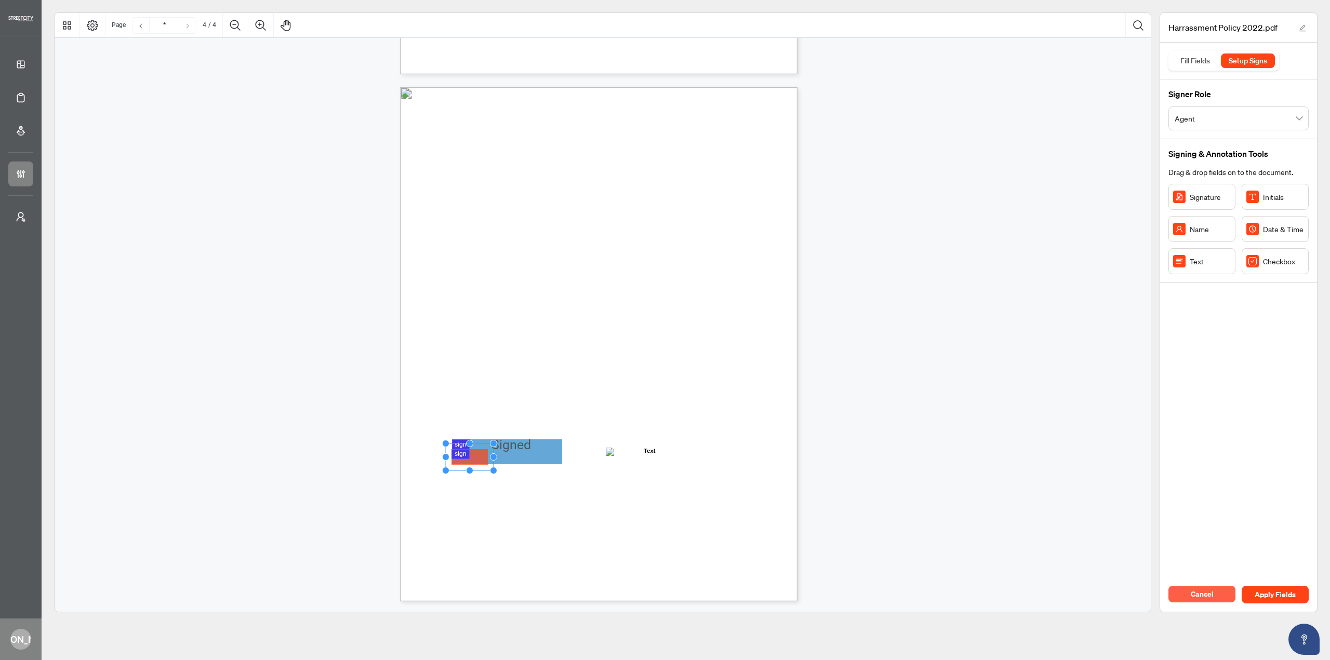
drag, startPoint x: 489, startPoint y: 447, endPoint x: 471, endPoint y: 457, distance: 20.7
drag, startPoint x: 494, startPoint y: 456, endPoint x: 569, endPoint y: 460, distance: 74.9
click at [569, 460] on circle "Resize, Right" at bounding box center [568, 457] width 7 height 7
click at [579, 484] on div "IV. STREETCITY REALTY HUMAN RIGHTS AND WORKPLACE HARASSMENT PROGRAM 15. Where a…" at bounding box center [648, 408] width 497 height 643
click at [567, 456] on circle "Resize, Right" at bounding box center [568, 457] width 7 height 7
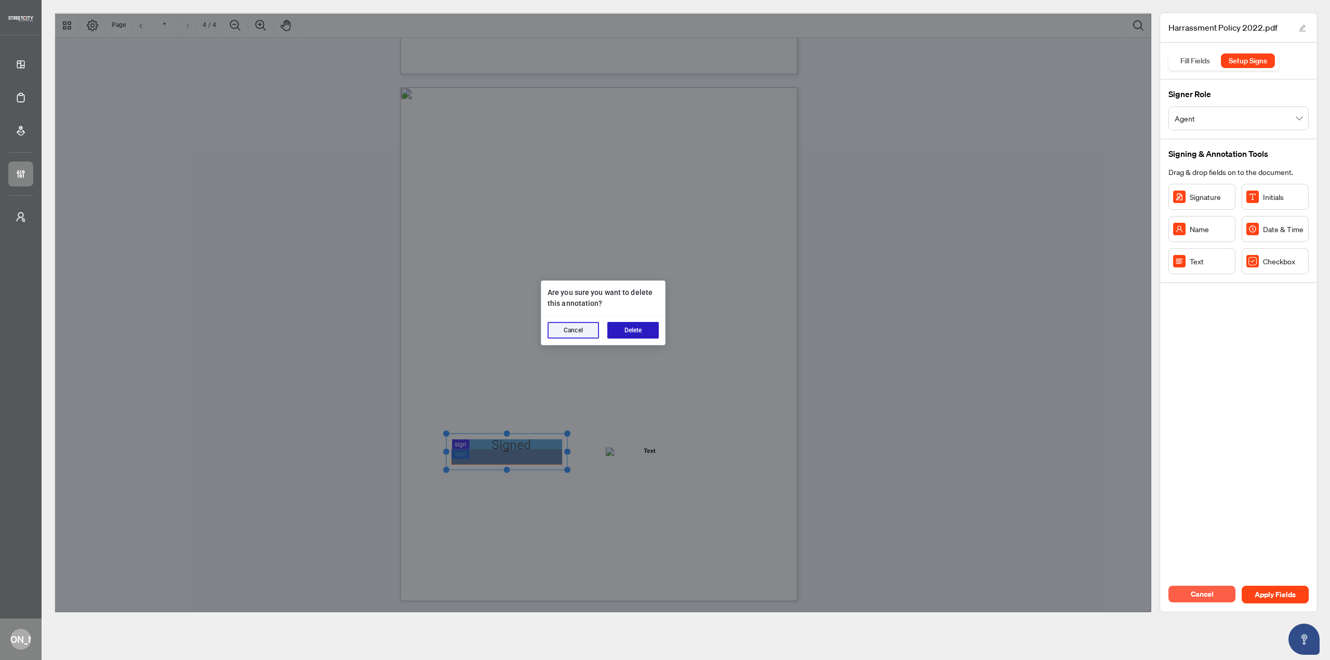
click at [622, 332] on button "Delete" at bounding box center [632, 330] width 51 height 17
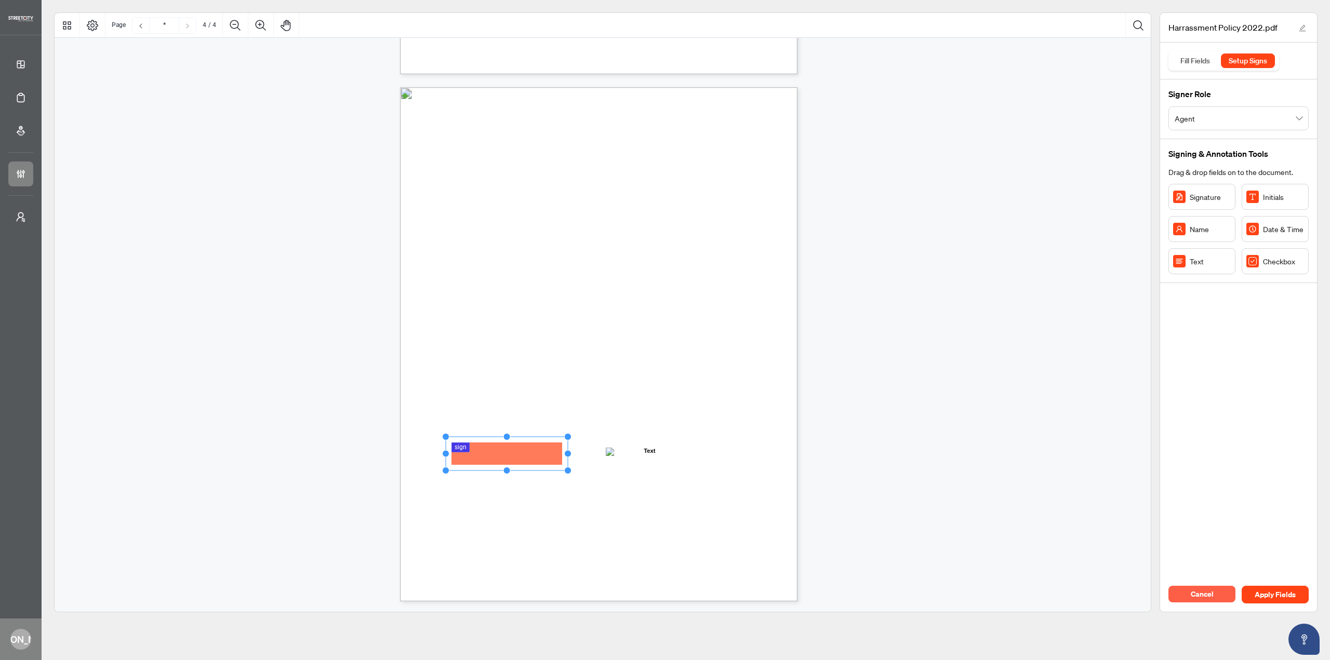
drag, startPoint x: 504, startPoint y: 443, endPoint x: 506, endPoint y: 436, distance: 6.9
click at [506, 436] on circle "Resize, Top" at bounding box center [506, 437] width 7 height 7
drag, startPoint x: 574, startPoint y: 477, endPoint x: 606, endPoint y: 466, distance: 34.8
click at [574, 477] on div "IV. STREETCITY REALTY HUMAN RIGHTS AND WORKPLACE HARASSMENT PROGRAM 15. Where a…" at bounding box center [648, 408] width 497 height 643
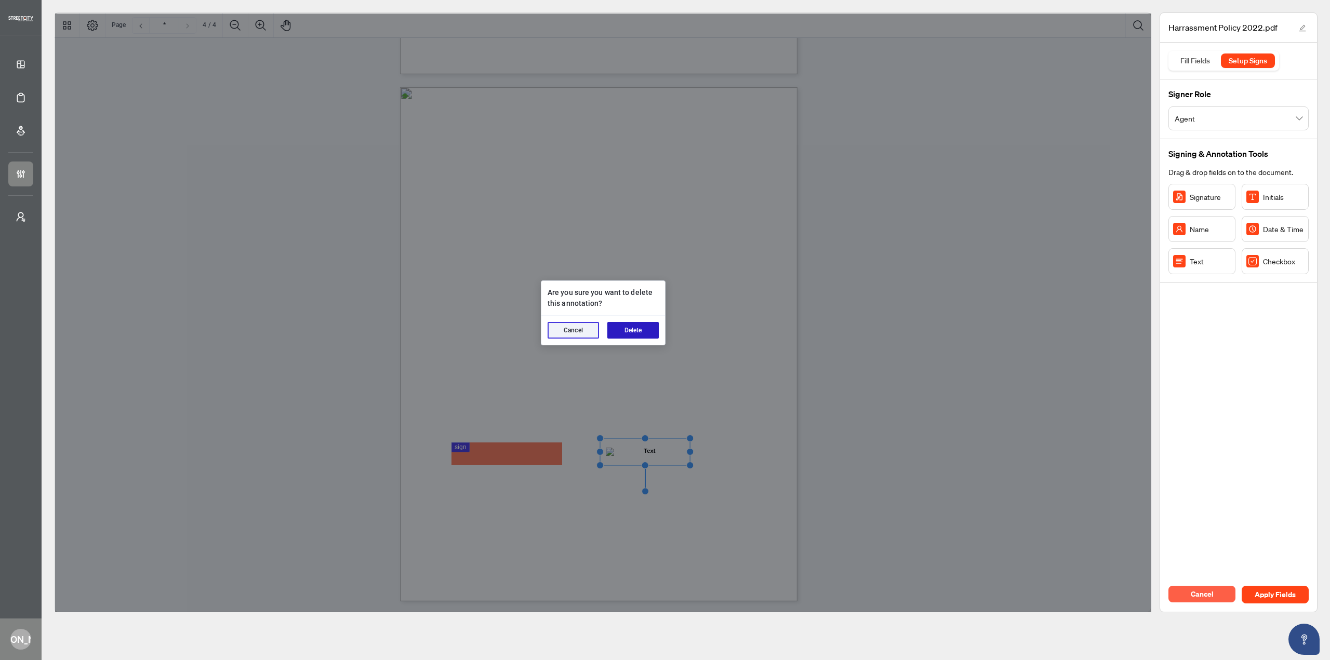
click at [616, 329] on button "Delete" at bounding box center [632, 330] width 51 height 17
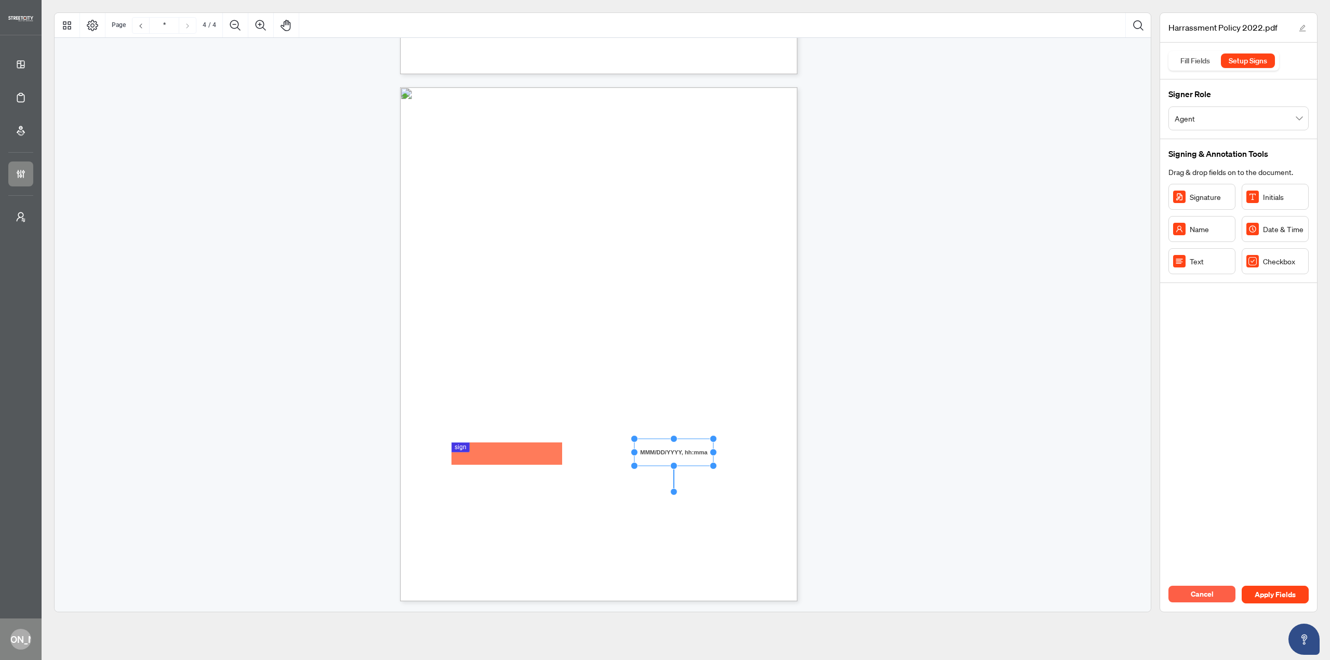
click at [679, 500] on div "IV. STREETCITY REALTY HUMAN RIGHTS AND WORKPLACE HARASSMENT PROGRAM 15. Where a…" at bounding box center [648, 408] width 497 height 643
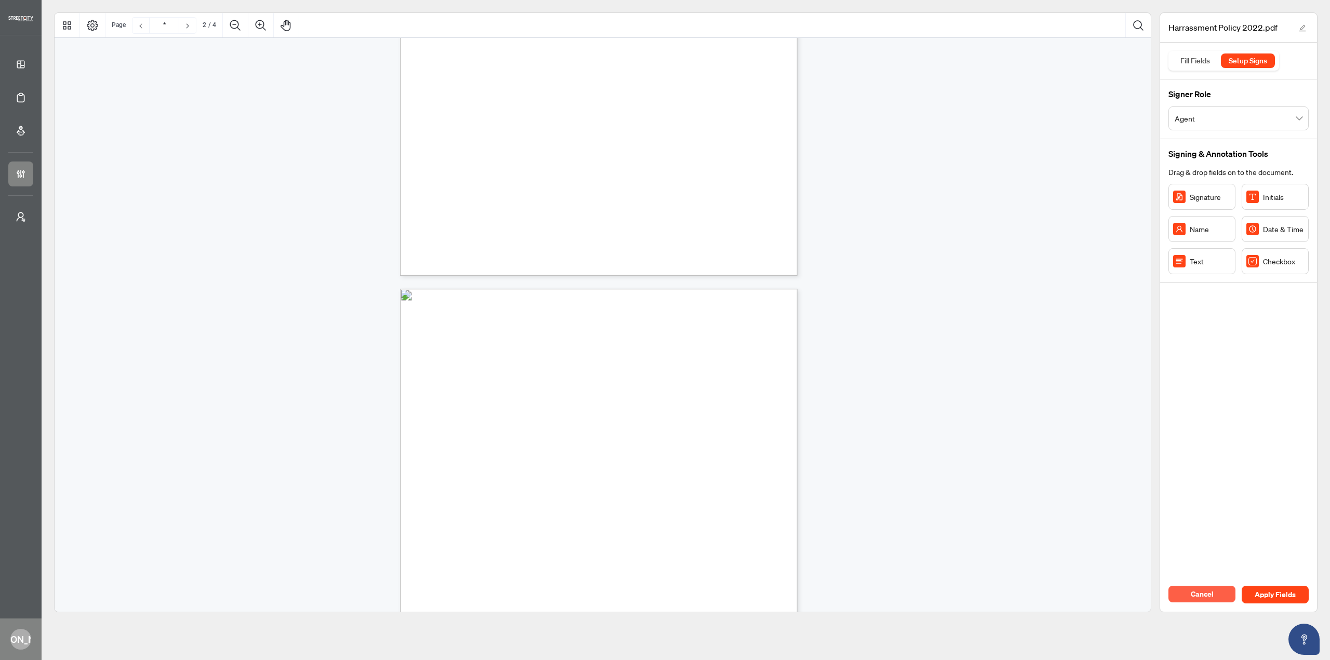
scroll to position [192, 0]
type input "*"
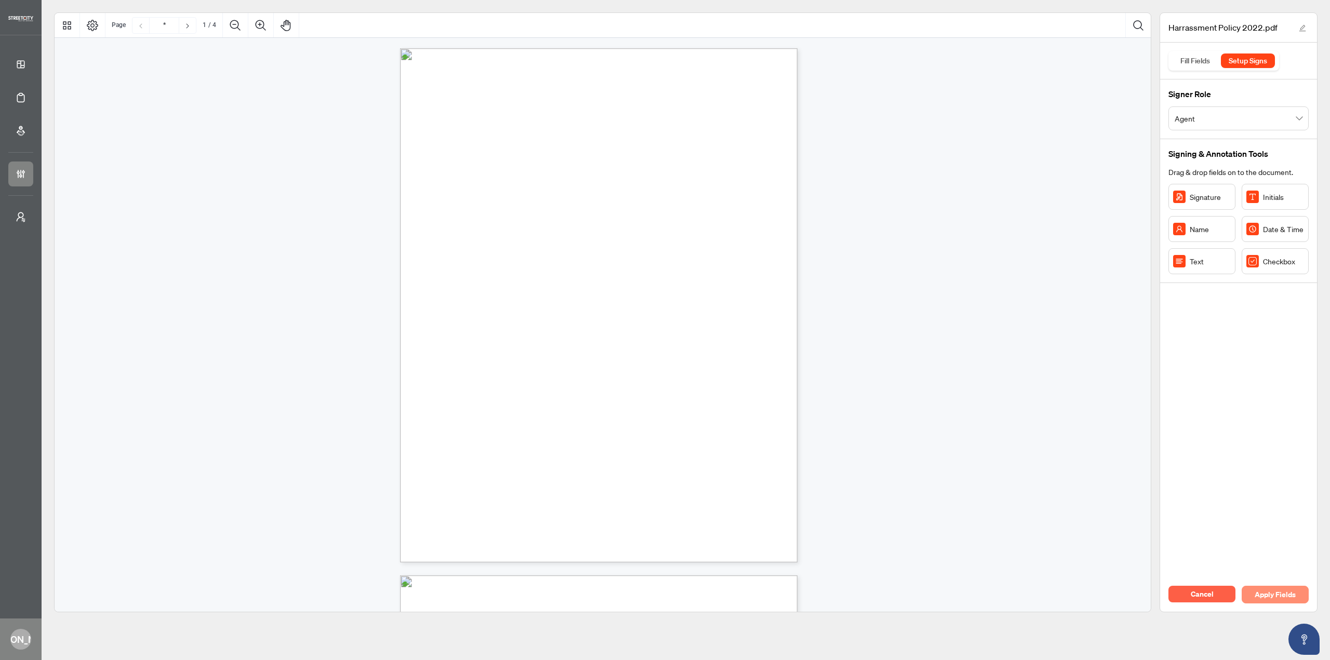
click at [1266, 593] on span "Apply Fields" at bounding box center [1275, 595] width 41 height 17
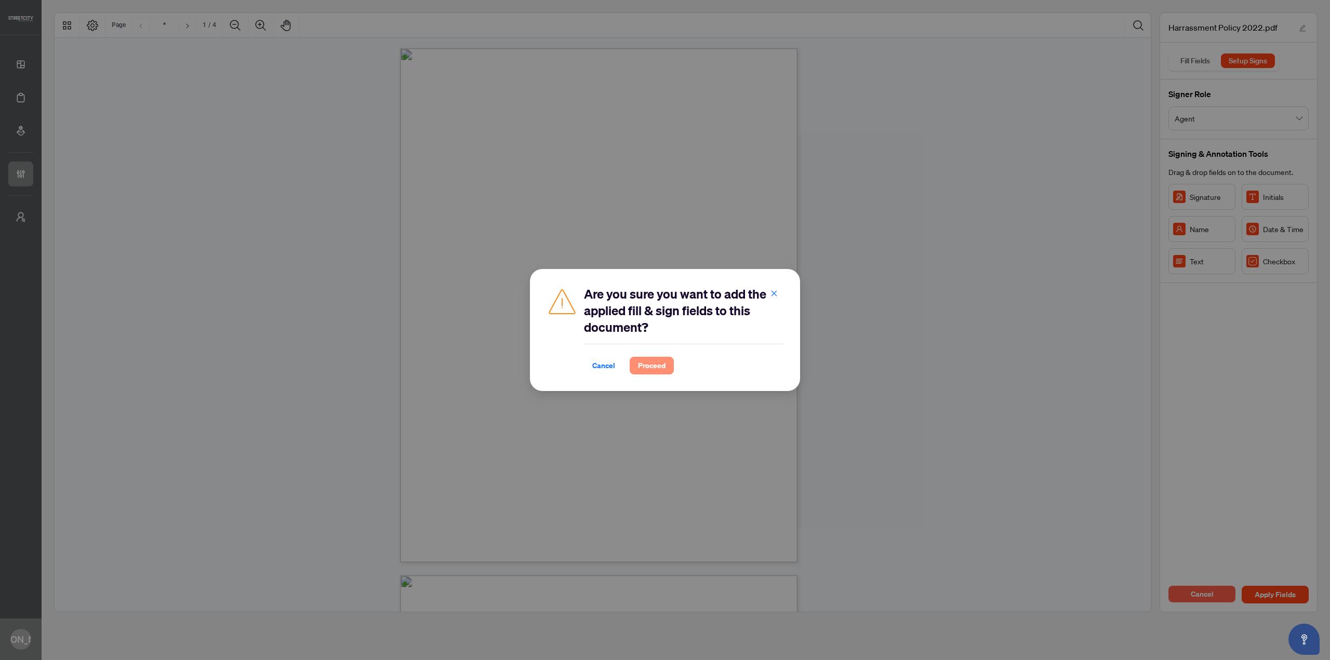
click at [637, 365] on button "Proceed" at bounding box center [652, 366] width 44 height 18
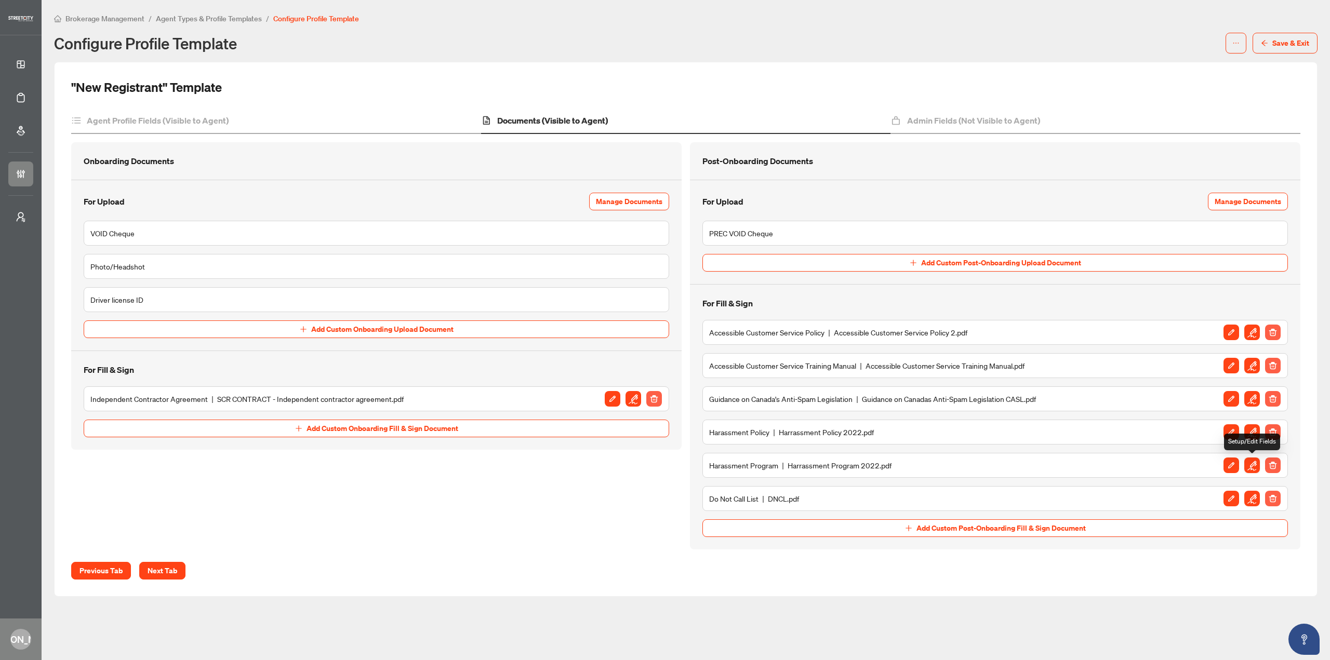
click at [1258, 463] on img "button" at bounding box center [1252, 466] width 16 height 16
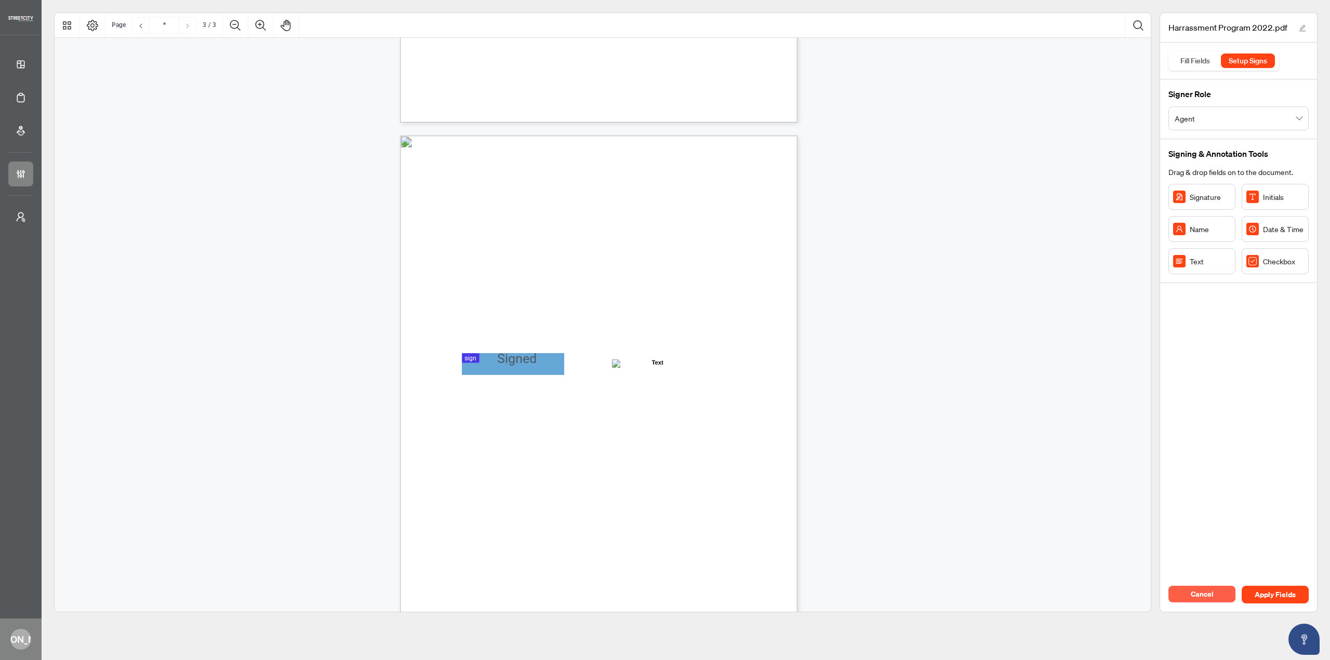
scroll to position [1016, 0]
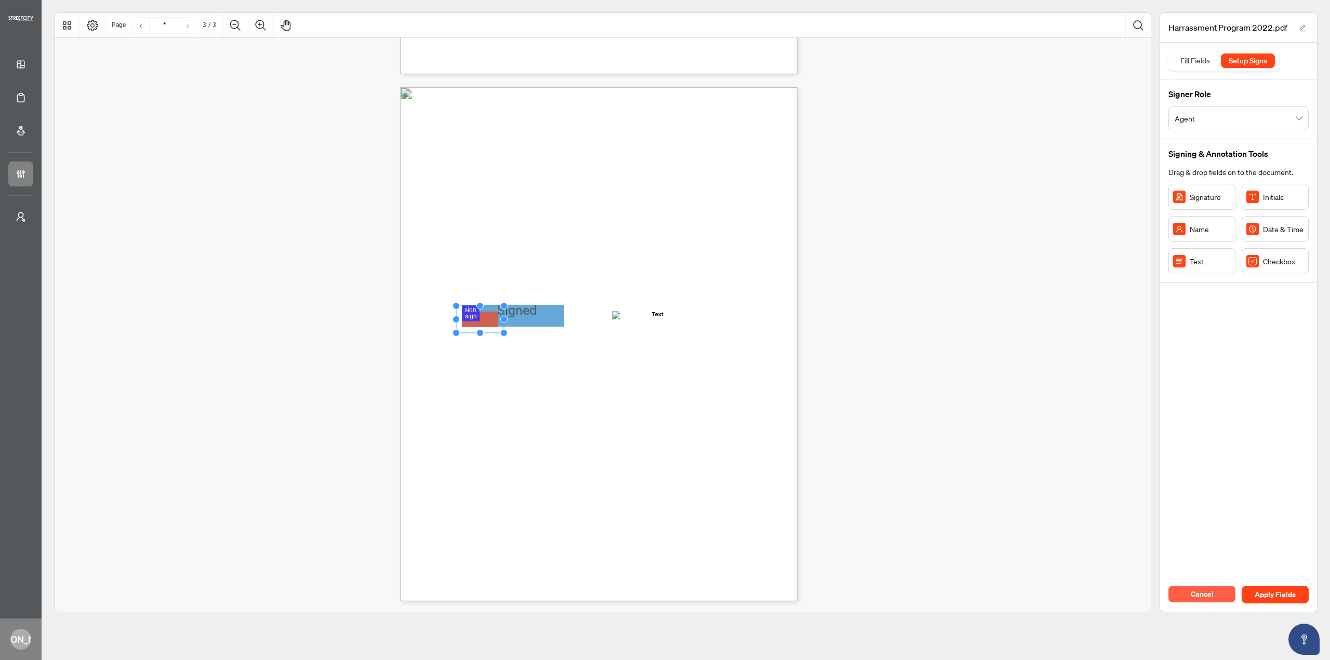
drag, startPoint x: 520, startPoint y: 318, endPoint x: 488, endPoint y: 322, distance: 31.4
drag, startPoint x: 506, startPoint y: 318, endPoint x: 571, endPoint y: 309, distance: 66.1
click at [571, 309] on div "20. If the Complaint Committee determines that no discrimination or harassment …" at bounding box center [598, 344] width 397 height 514
click at [589, 329] on div "20. If the Complaint Committee determines that no discrimination or harassment …" at bounding box center [648, 408] width 497 height 643
click at [551, 367] on div "20. If the Complaint Committee determines that no discrimination or harassment …" at bounding box center [648, 408] width 497 height 643
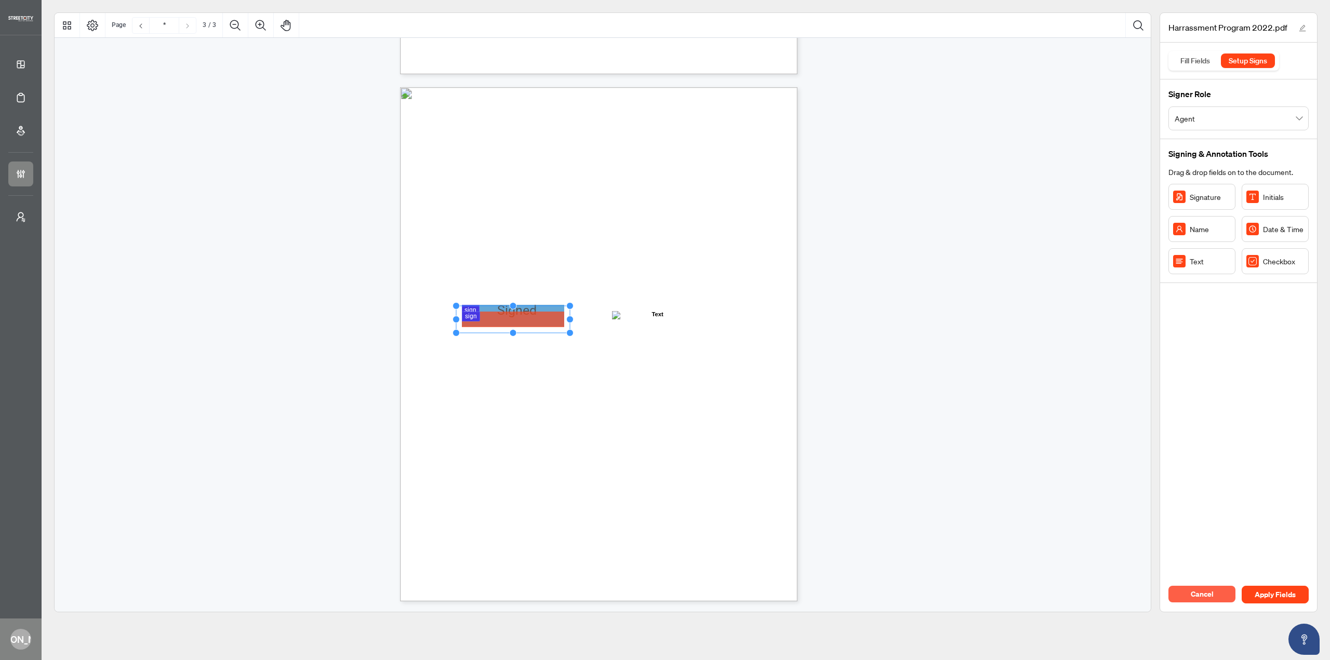
click at [569, 318] on circle "Resize, Right" at bounding box center [570, 319] width 7 height 7
click at [553, 381] on div "20. If the Complaint Committee determines that no discrimination or harassment …" at bounding box center [648, 408] width 497 height 643
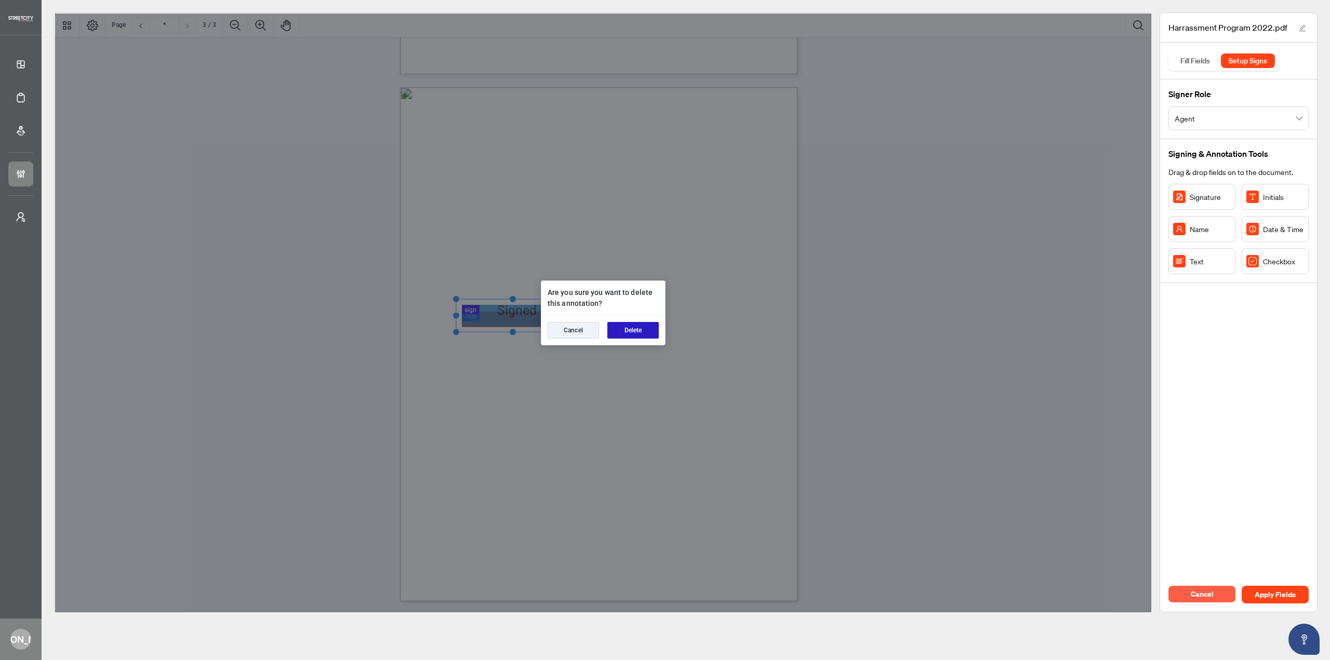
click at [637, 334] on button "Delete" at bounding box center [632, 330] width 51 height 17
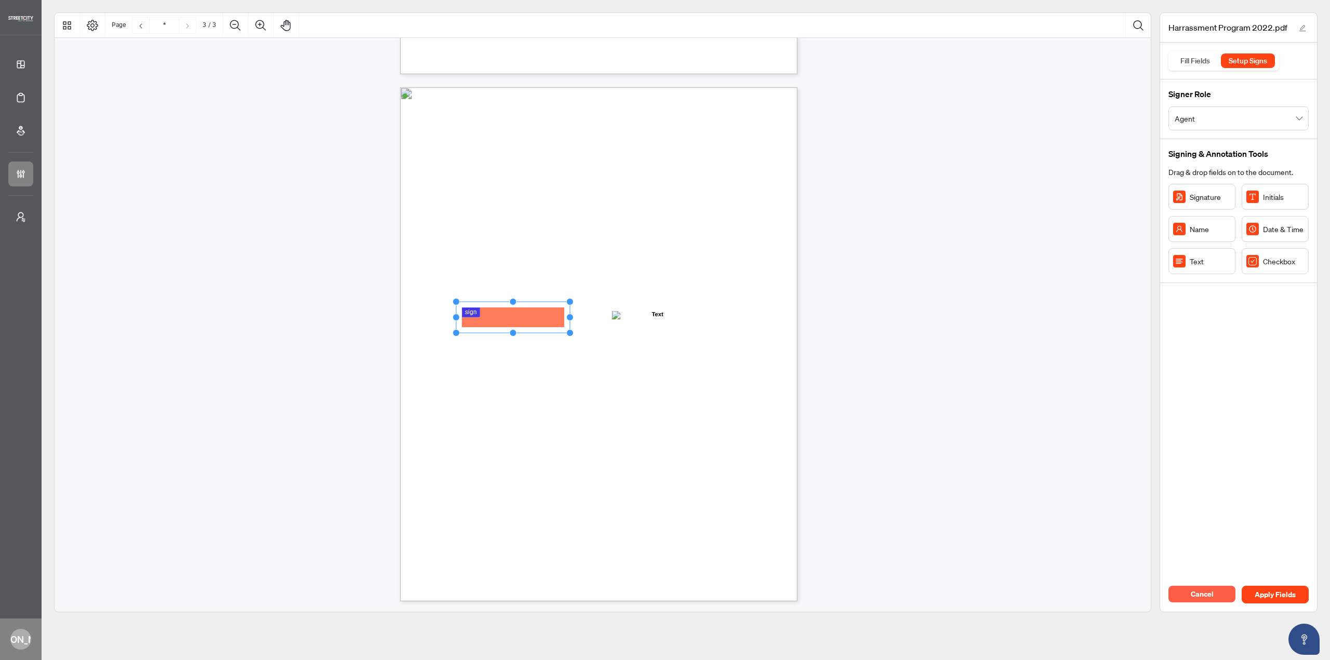
click at [515, 300] on circle "Resize, Top" at bounding box center [513, 302] width 7 height 7
click at [620, 364] on div "20. If the Complaint Committee determines that no discrimination or harassment …" at bounding box center [648, 408] width 497 height 643
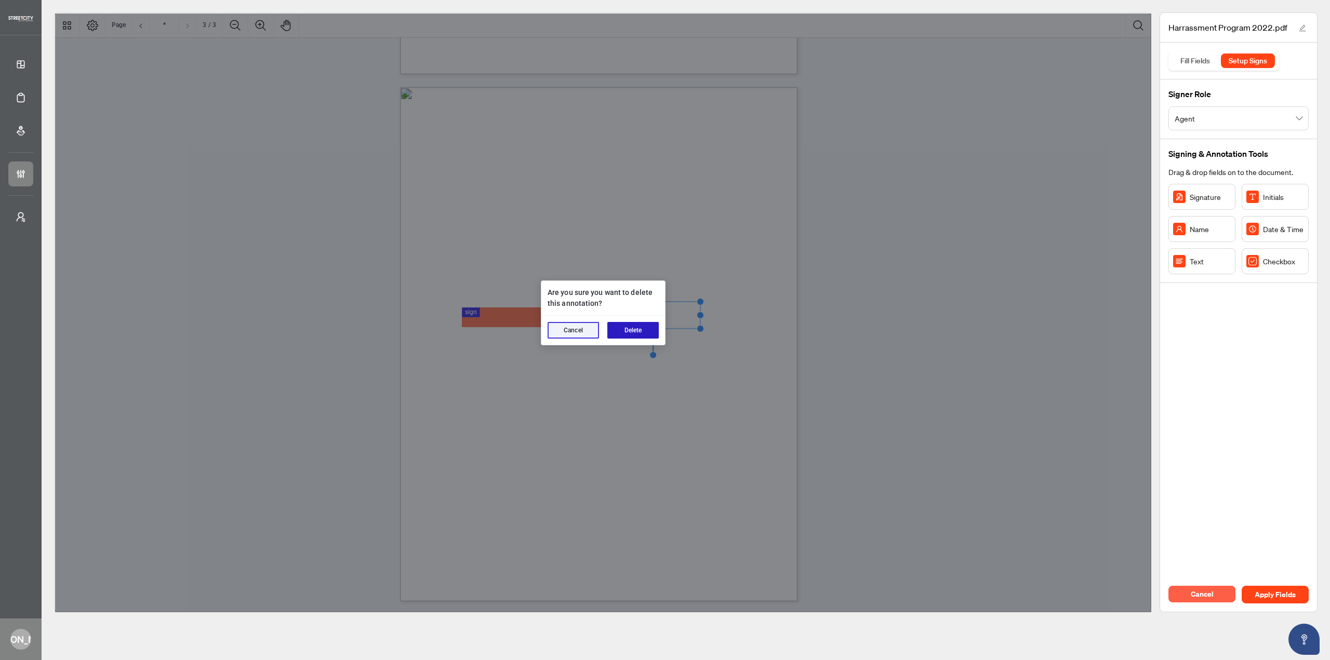
click at [635, 328] on button "Delete" at bounding box center [632, 330] width 51 height 17
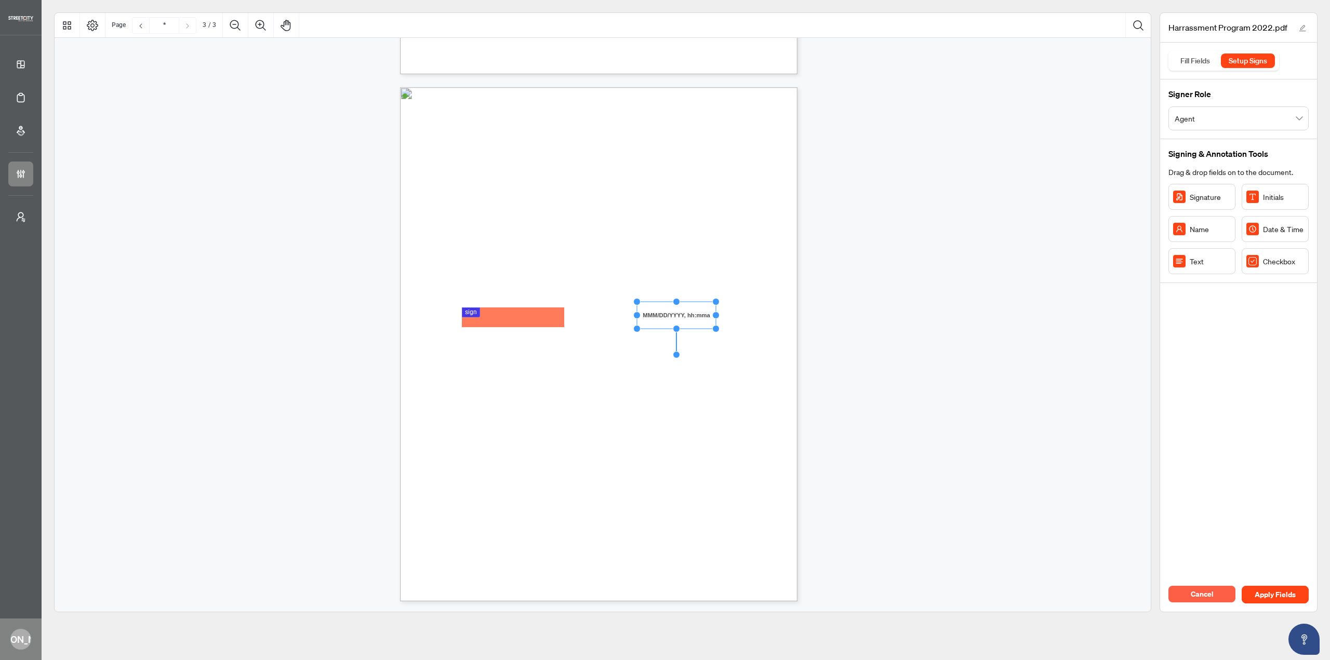
click at [653, 379] on div "20. If the Complaint Committee determines that no discrimination or harassment …" at bounding box center [648, 408] width 497 height 643
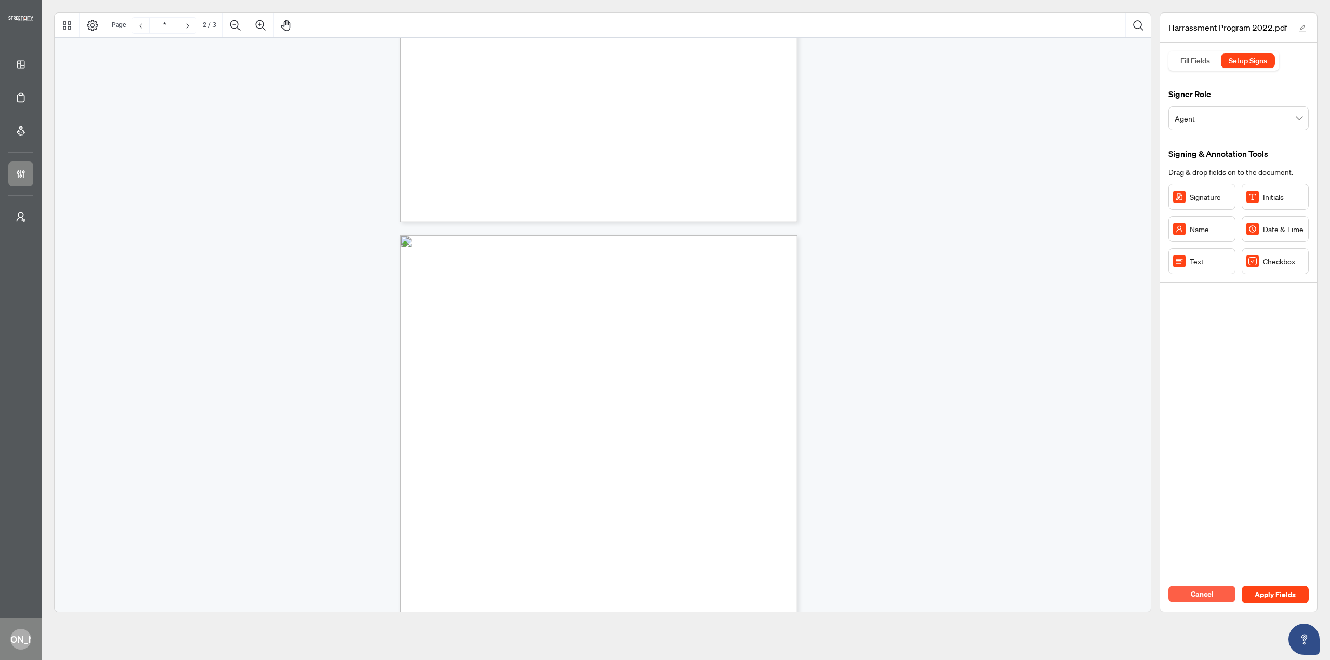
scroll to position [102, 0]
type input "*"
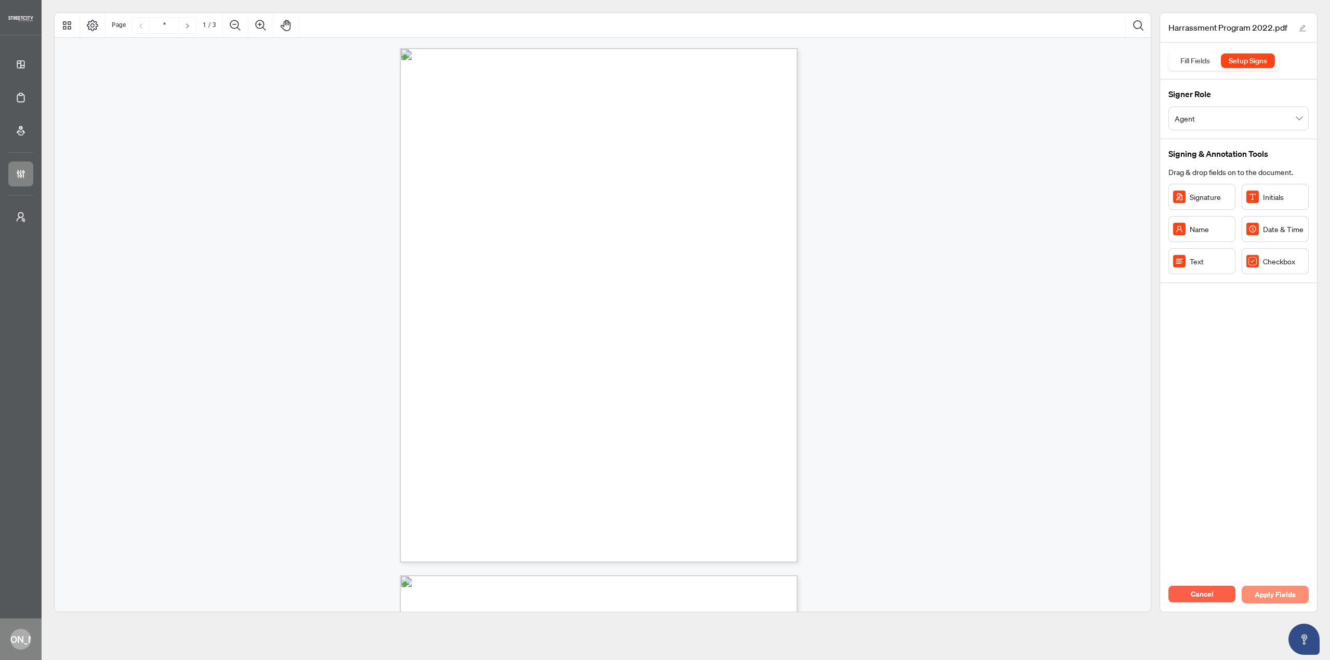
click at [1283, 598] on span "Apply Fields" at bounding box center [1275, 595] width 41 height 17
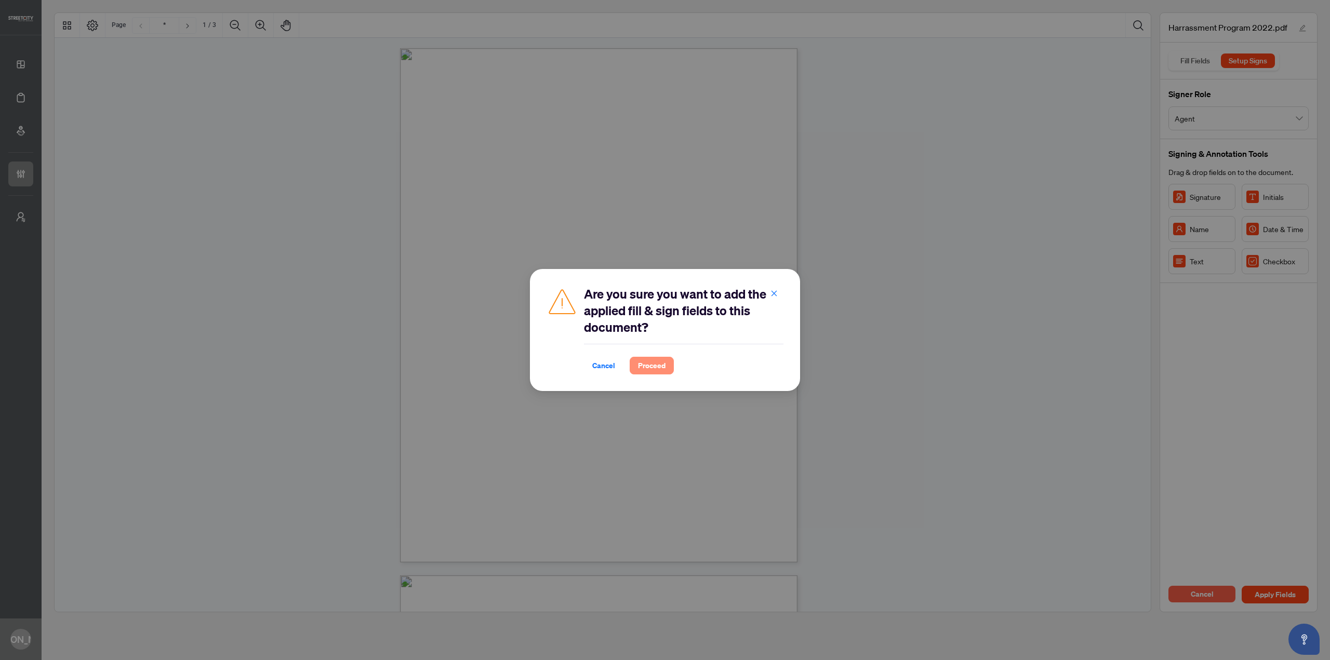
click at [663, 365] on span "Proceed" at bounding box center [652, 365] width 28 height 17
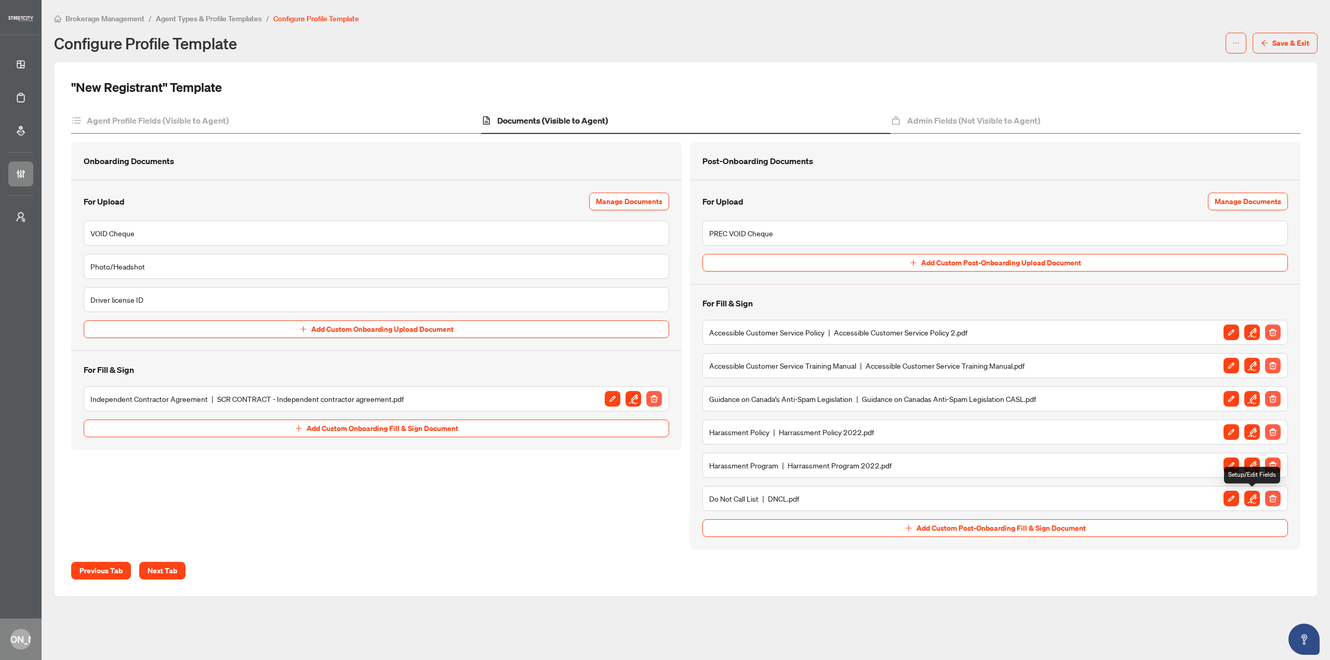
click at [1251, 498] on img "button" at bounding box center [1252, 499] width 16 height 16
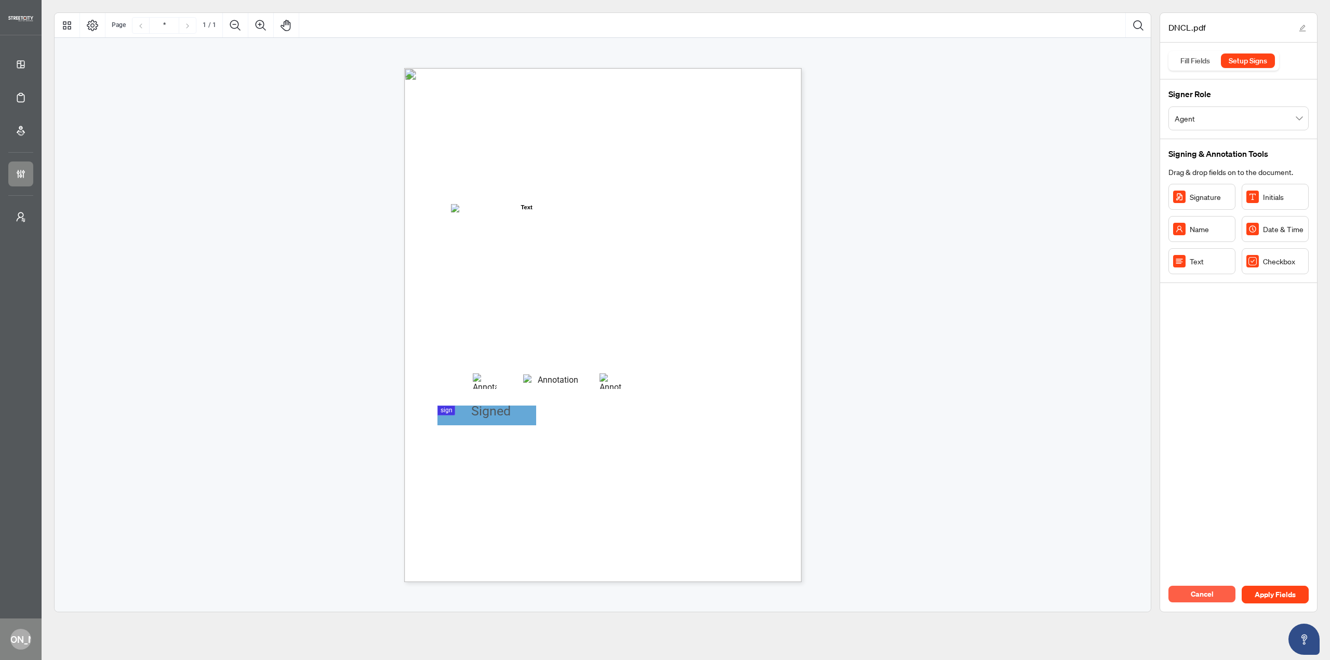
click at [524, 220] on span ", hereby agree that I will not initiate any calls to the General Public as desc…" at bounding box center [601, 224] width 263 height 8
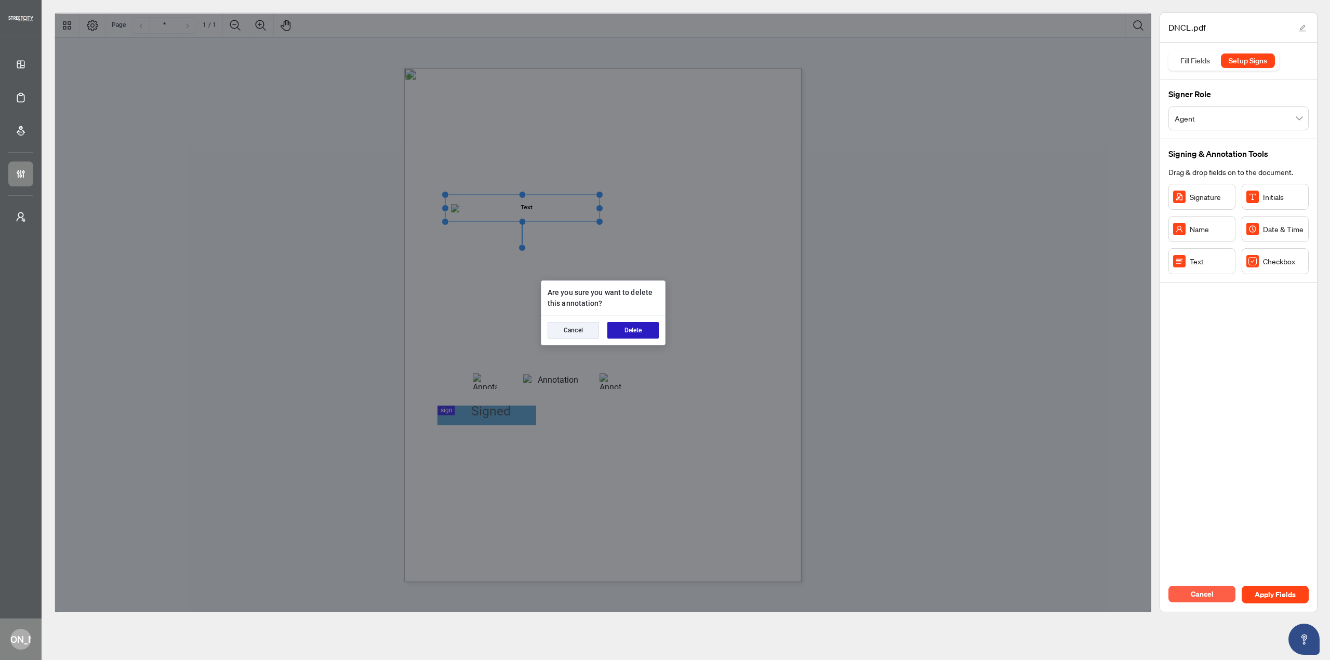
click at [636, 331] on button "Delete" at bounding box center [632, 330] width 51 height 17
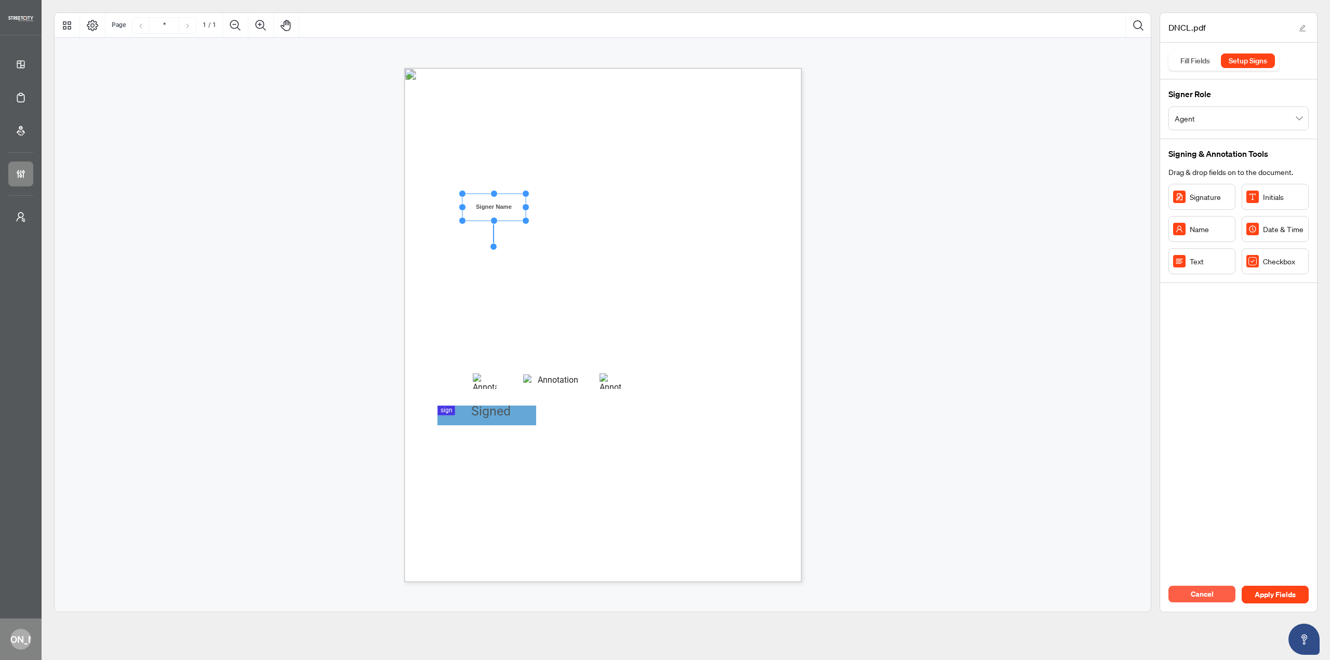
click at [586, 255] on span "I hereby agree to indemnify, and save harmless StreetCity Realty Inc., Brokerag…" at bounding box center [585, 252] width 297 height 8
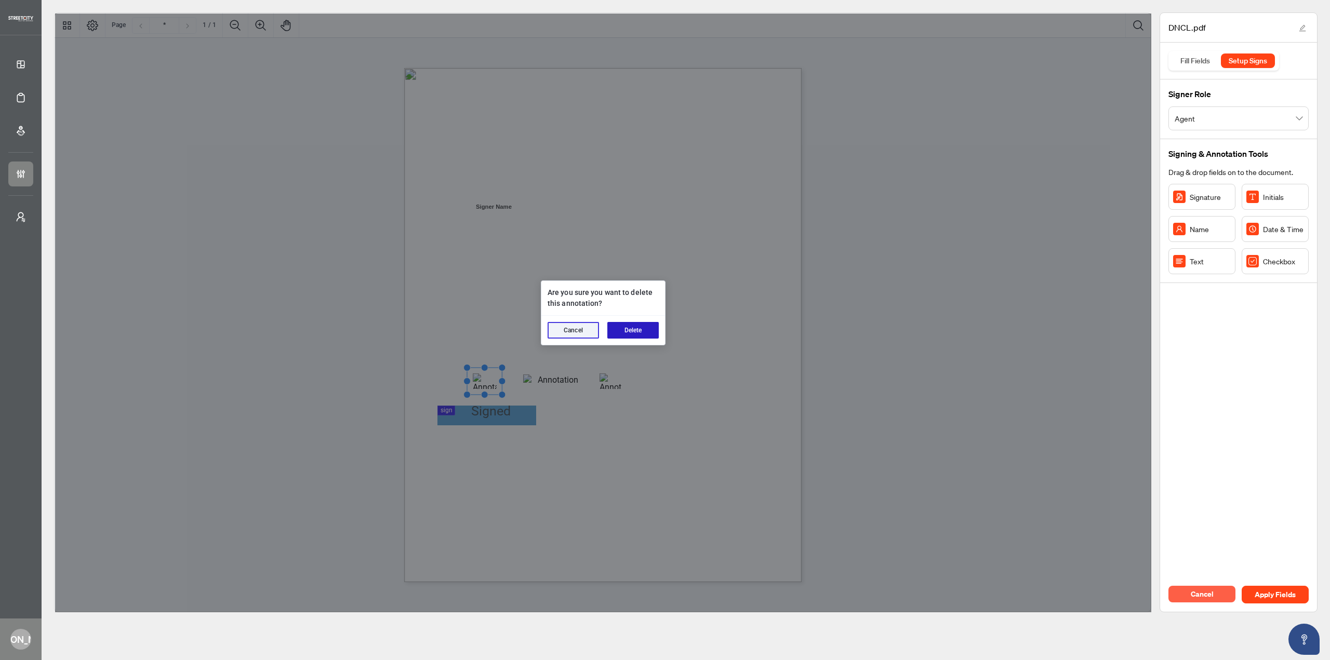
click at [646, 331] on button "Delete" at bounding box center [632, 330] width 51 height 17
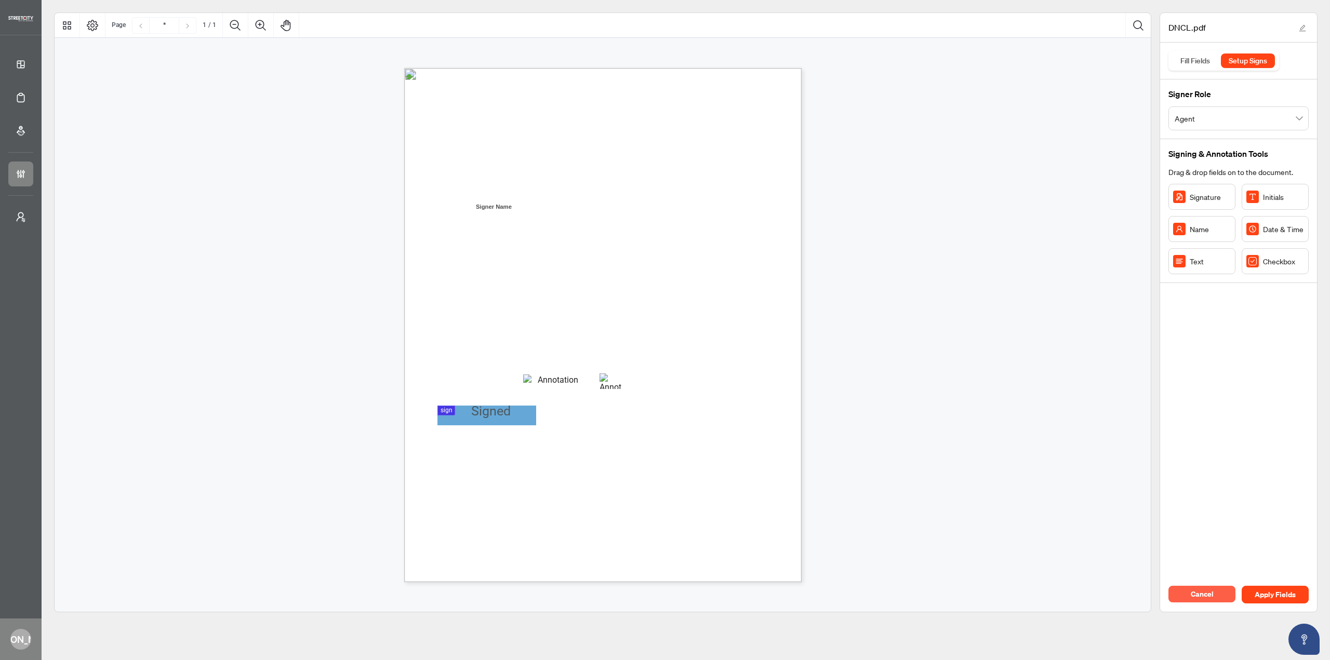
click at [566, 372] on div "NATIONAL DO NOT CALL LIST (DNCL) Indemnification Agreement Between Independent …" at bounding box center [652, 389] width 497 height 643
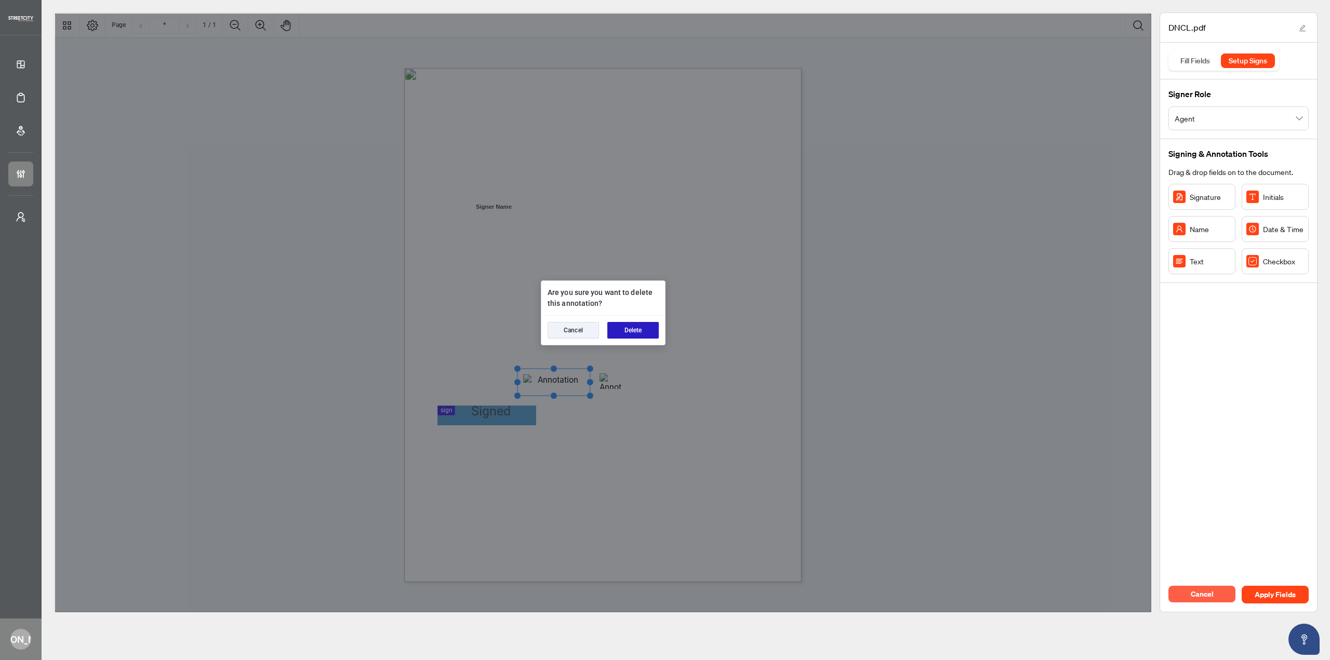
click at [614, 336] on button "Delete" at bounding box center [632, 330] width 51 height 17
click at [643, 330] on button "Delete" at bounding box center [632, 330] width 51 height 17
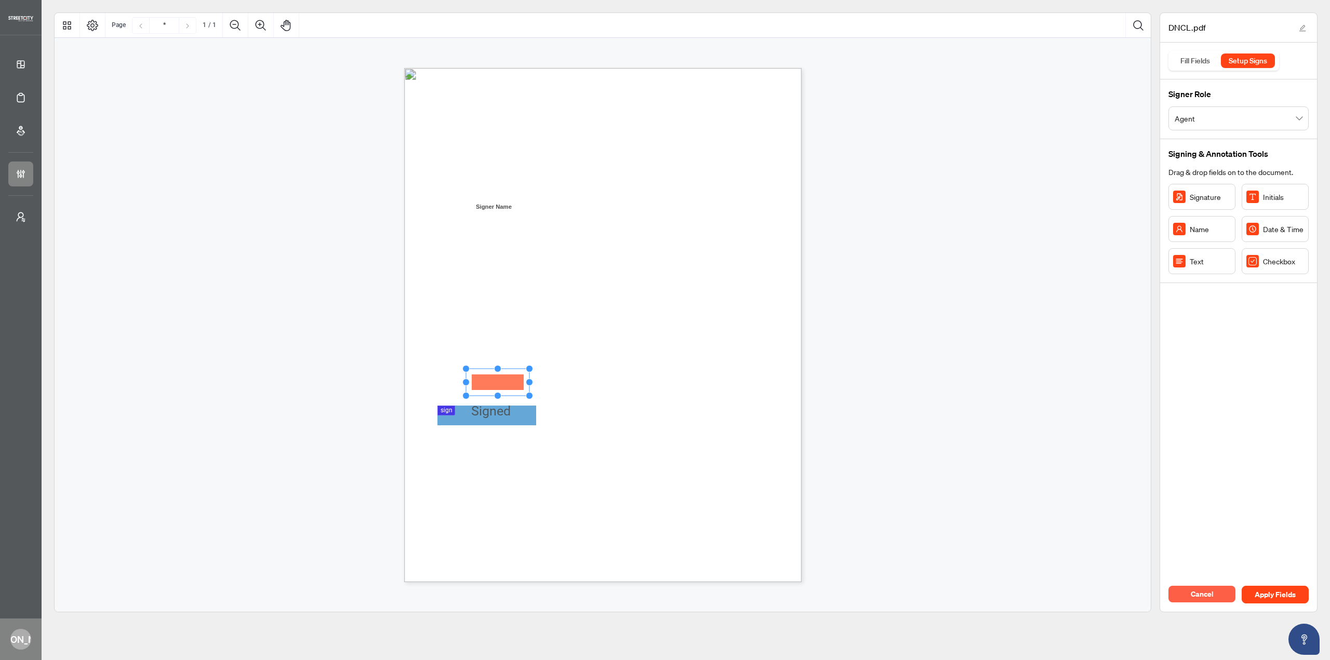
drag, startPoint x: 1178, startPoint y: 268, endPoint x: 497, endPoint y: 382, distance: 690.0
drag, startPoint x: 529, startPoint y: 381, endPoint x: 502, endPoint y: 378, distance: 27.2
click at [502, 378] on div "NATIONAL DO NOT CALL LIST (DNCL) Indemnification Agreement Between Independent …" at bounding box center [602, 325] width 397 height 514
click at [558, 414] on div "NATIONAL DO NOT CALL LIST (DNCL) Indemnification Agreement Between Independent …" at bounding box center [652, 389] width 497 height 643
drag, startPoint x: 540, startPoint y: 377, endPoint x: 554, endPoint y: 379, distance: 14.6
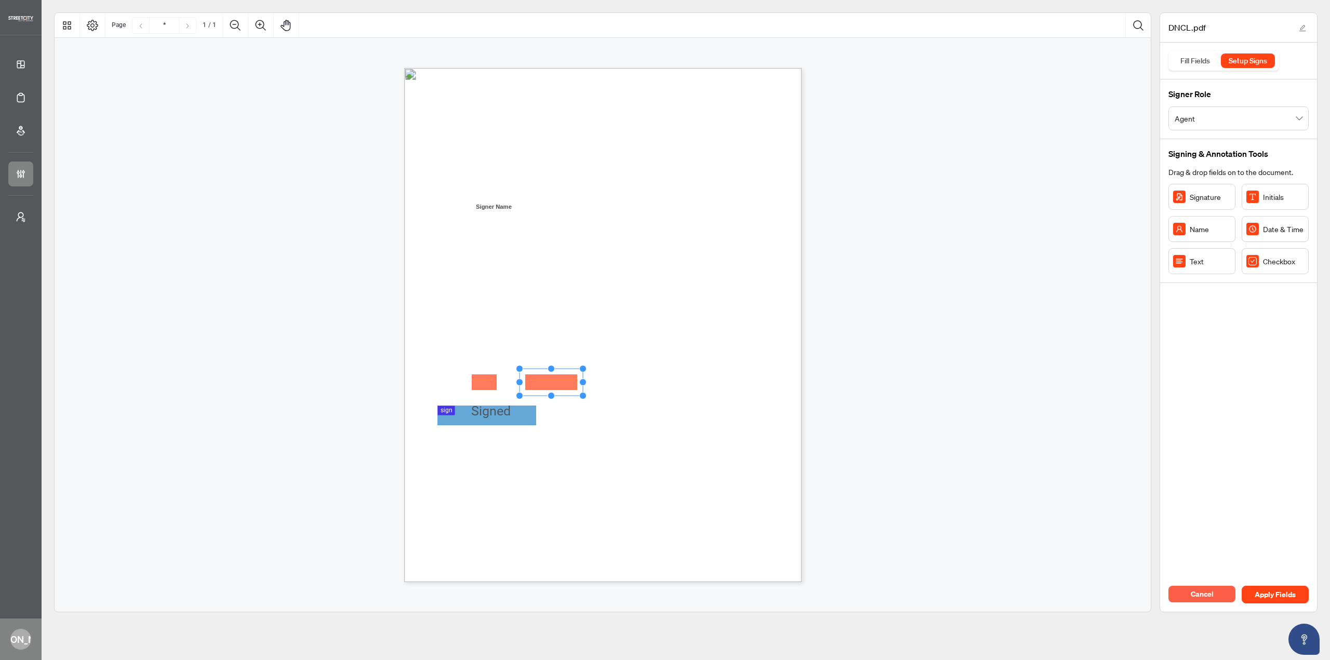
click at [609, 441] on div "NATIONAL DO NOT CALL LIST (DNCL) Indemnification Agreement Between Independent …" at bounding box center [652, 389] width 497 height 643
drag, startPoint x: 582, startPoint y: 382, endPoint x: 588, endPoint y: 382, distance: 5.7
click at [588, 382] on circle "Resize, Right" at bounding box center [588, 382] width 7 height 7
click at [630, 429] on span "StreetCity Realty Inc., Brokerage" at bounding box center [624, 433] width 92 height 8
drag, startPoint x: 624, startPoint y: 376, endPoint x: 635, endPoint y: 377, distance: 11.0
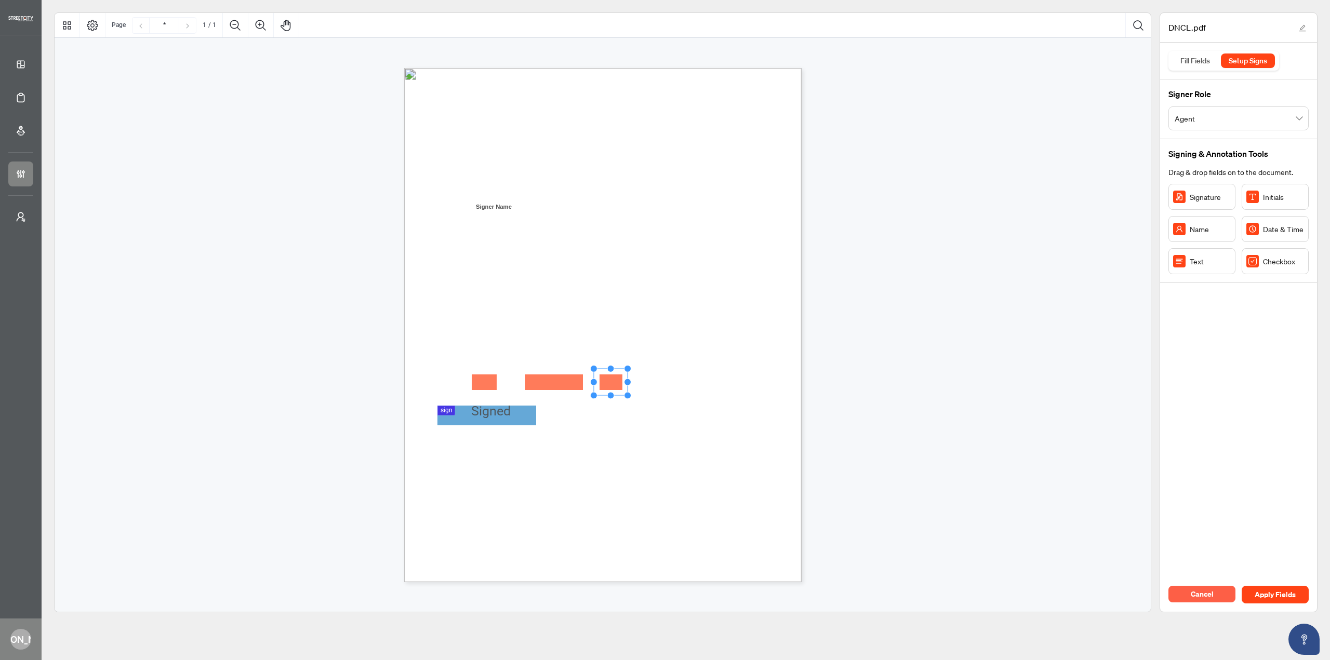
drag, startPoint x: 658, startPoint y: 383, endPoint x: 653, endPoint y: 391, distance: 9.4
click at [618, 383] on icon "Resize, Top Resize, Top, Right Resize, Right Resize, Bottom, Right Resize, Bott…" at bounding box center [611, 382] width 42 height 34
click at [659, 393] on div "NATIONAL DO NOT CALL LIST (DNCL) Indemnification Agreement Between Independent …" at bounding box center [652, 389] width 497 height 643
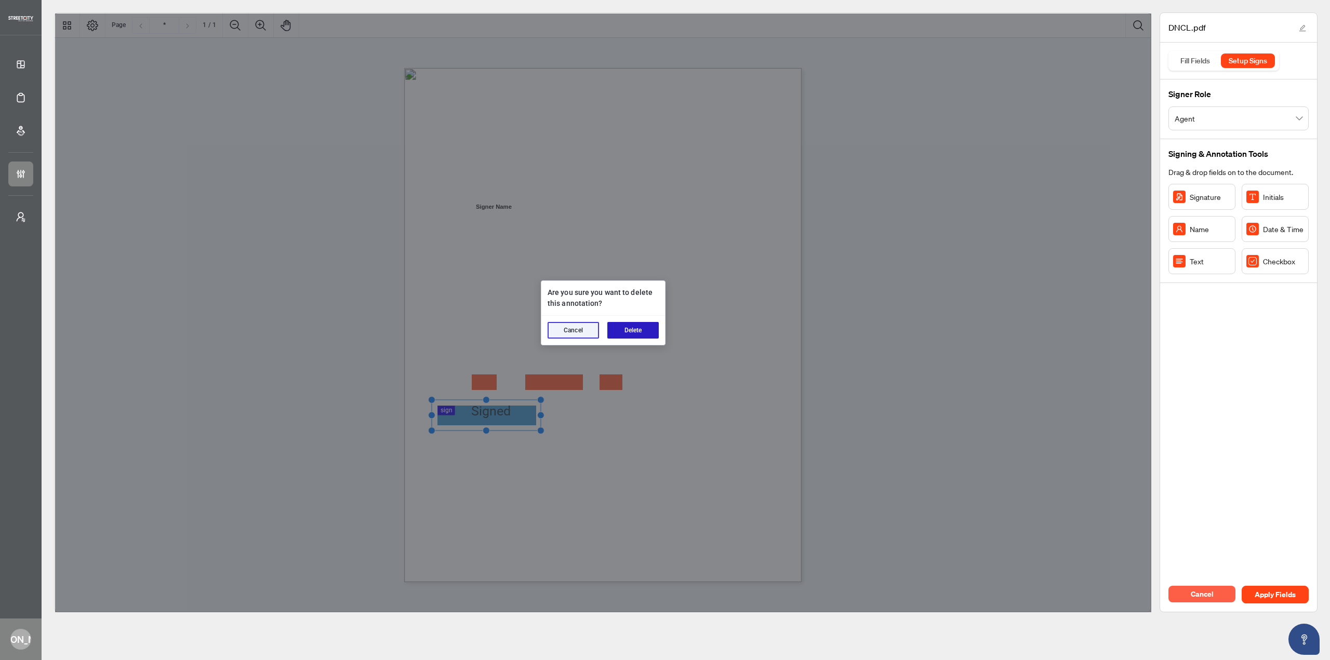
click at [634, 334] on button "Delete" at bounding box center [632, 330] width 51 height 17
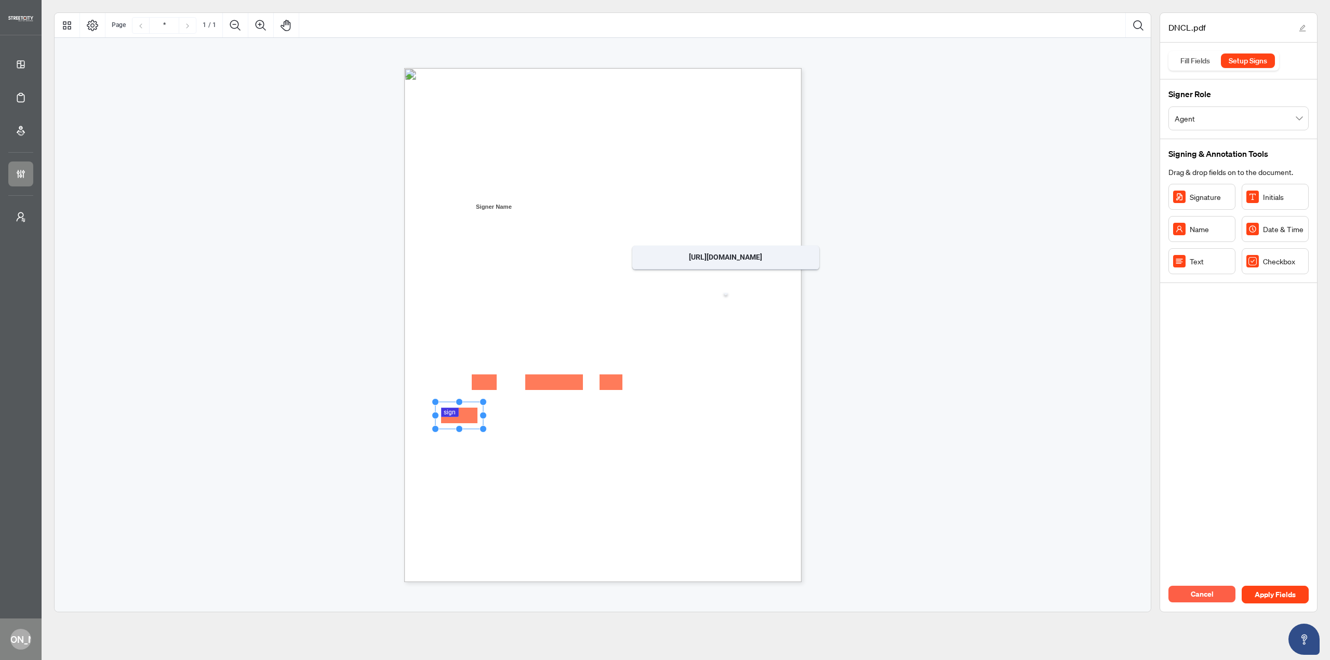
drag, startPoint x: 1203, startPoint y: 199, endPoint x: 459, endPoint y: 415, distance: 774.7
drag, startPoint x: 480, startPoint y: 414, endPoint x: 535, endPoint y: 414, distance: 54.6
click at [535, 414] on circle "Resize, Right" at bounding box center [537, 415] width 7 height 7
click at [538, 413] on circle "Resize, Right" at bounding box center [539, 415] width 7 height 7
click at [564, 474] on div "NATIONAL DO NOT CALL LIST (DNCL) Indemnification Agreement Between Independent …" at bounding box center [652, 389] width 497 height 643
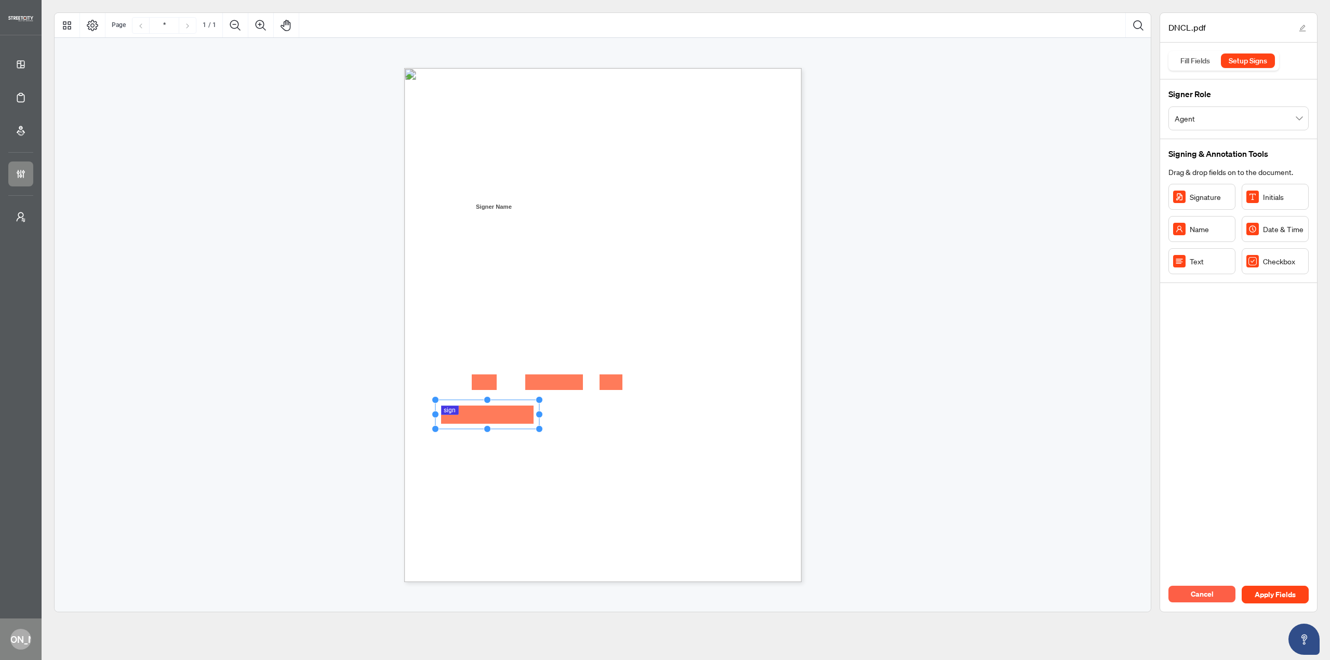
click at [488, 400] on circle "Resize, Top" at bounding box center [487, 399] width 7 height 7
click at [558, 462] on div "NATIONAL DO NOT CALL LIST (DNCL) Indemnification Agreement Between Independent …" at bounding box center [652, 389] width 497 height 643
click at [1283, 592] on span "Apply Fields" at bounding box center [1275, 595] width 41 height 17
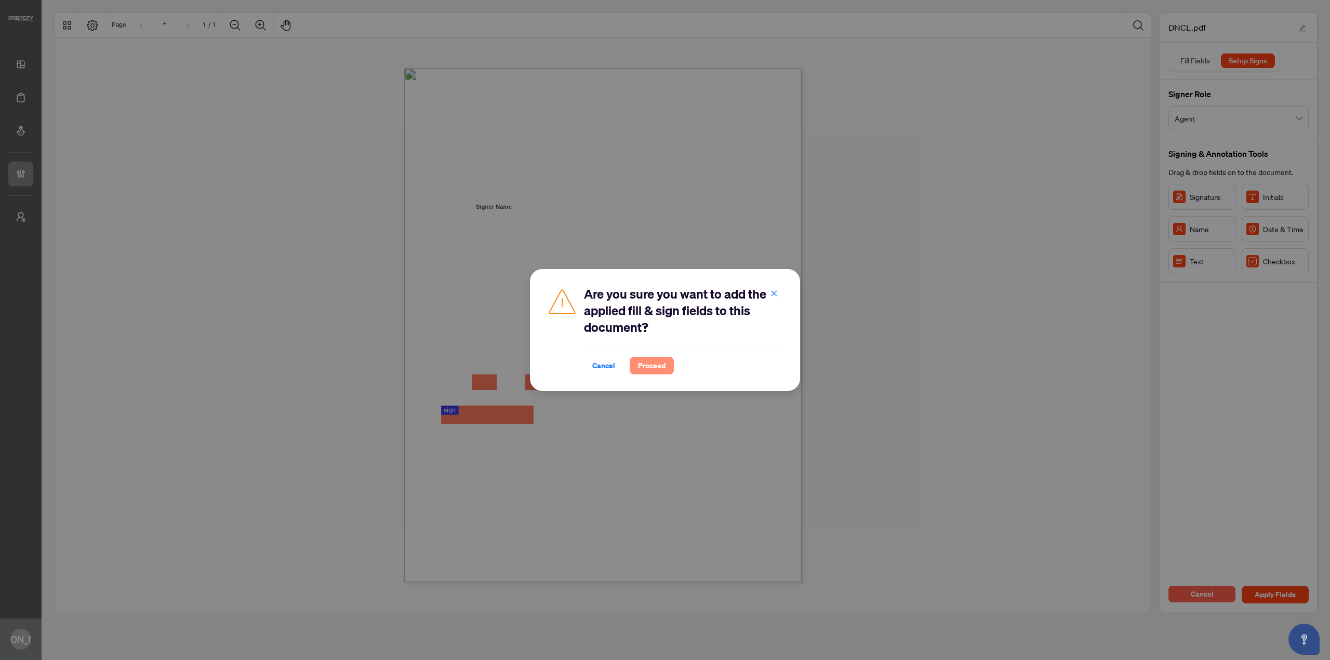
click at [666, 362] on button "Proceed" at bounding box center [652, 366] width 44 height 18
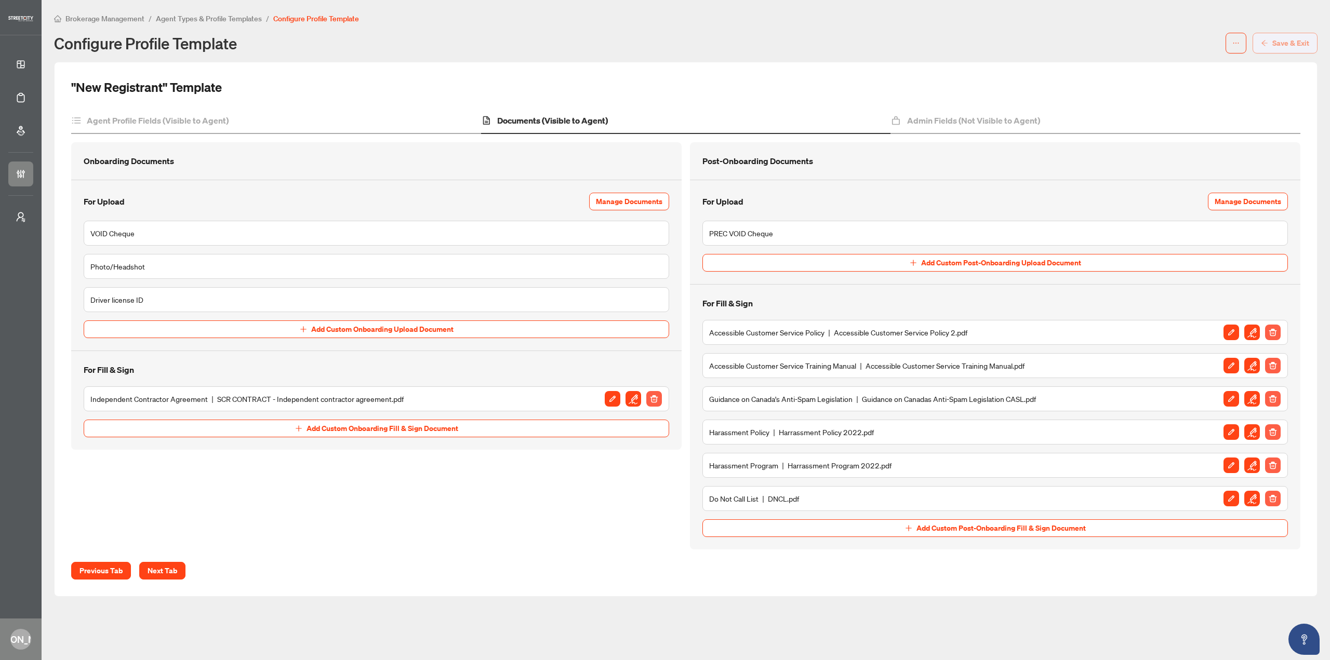
click at [1285, 42] on span "Save & Exit" at bounding box center [1290, 43] width 37 height 17
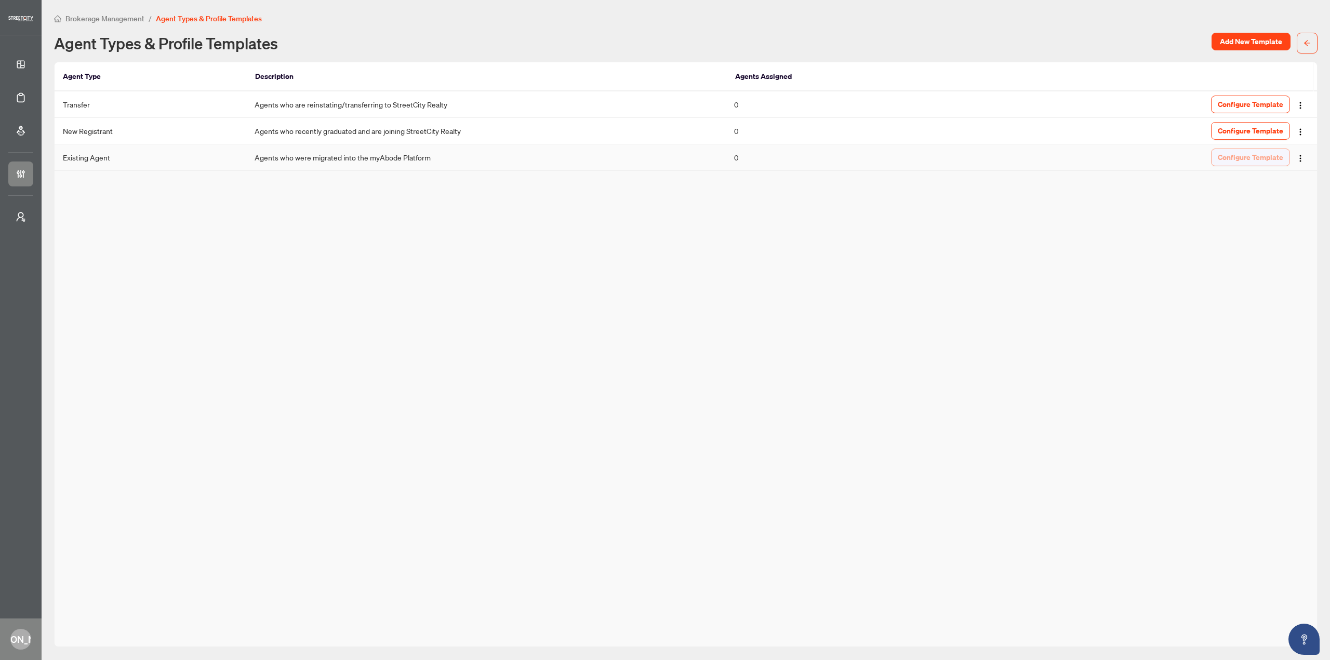
click at [1246, 154] on span "Configure Template" at bounding box center [1250, 157] width 65 height 17
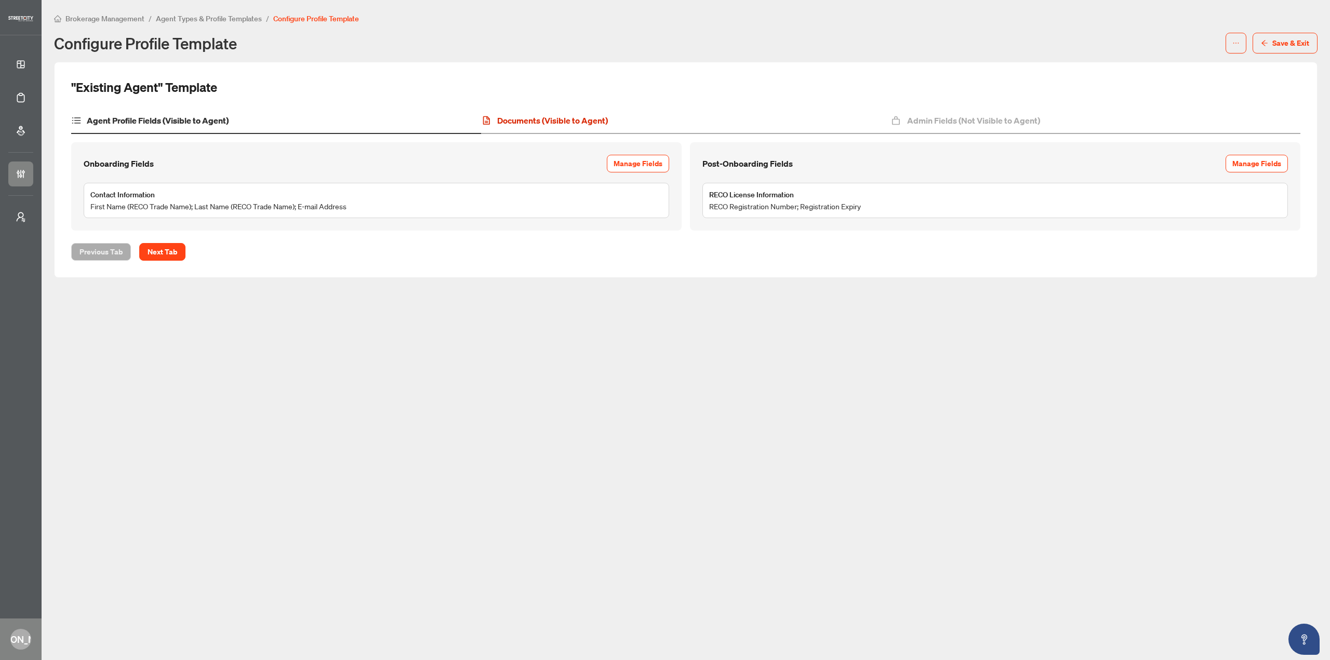
click at [522, 119] on h4 "Documents (Visible to Agent)" at bounding box center [552, 120] width 111 height 12
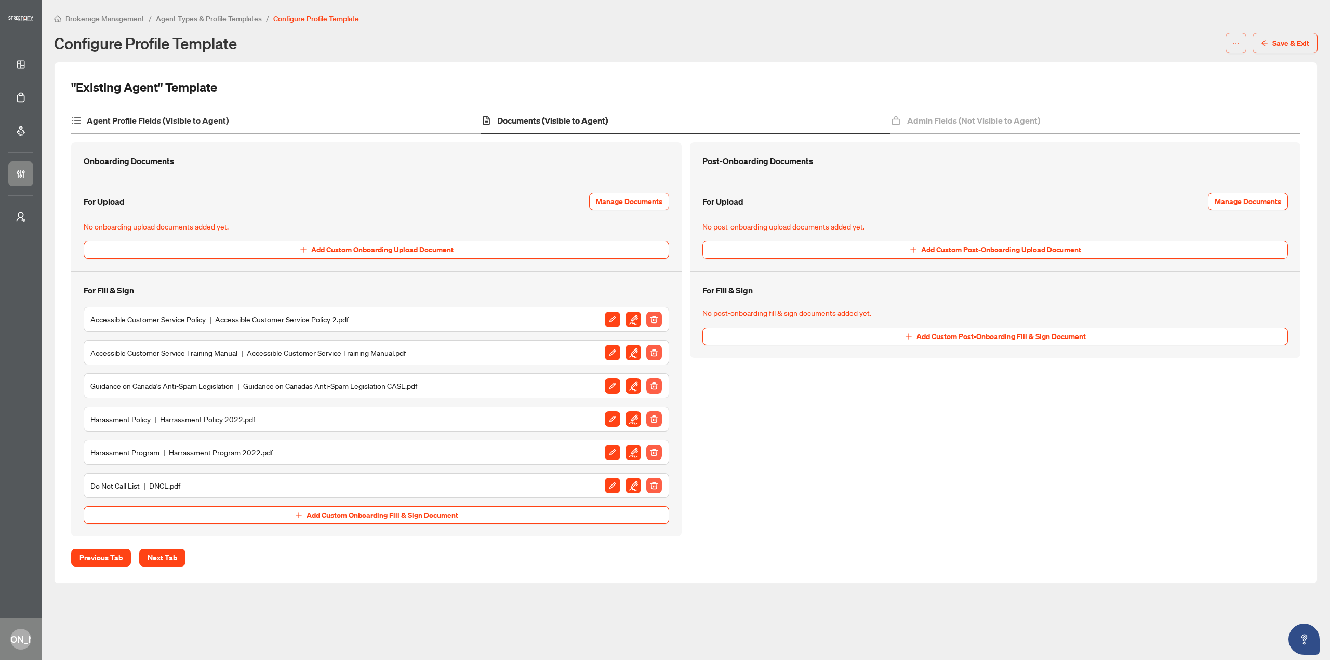
click at [191, 113] on div "Agent Profile Fields (Visible to Agent)" at bounding box center [276, 121] width 410 height 26
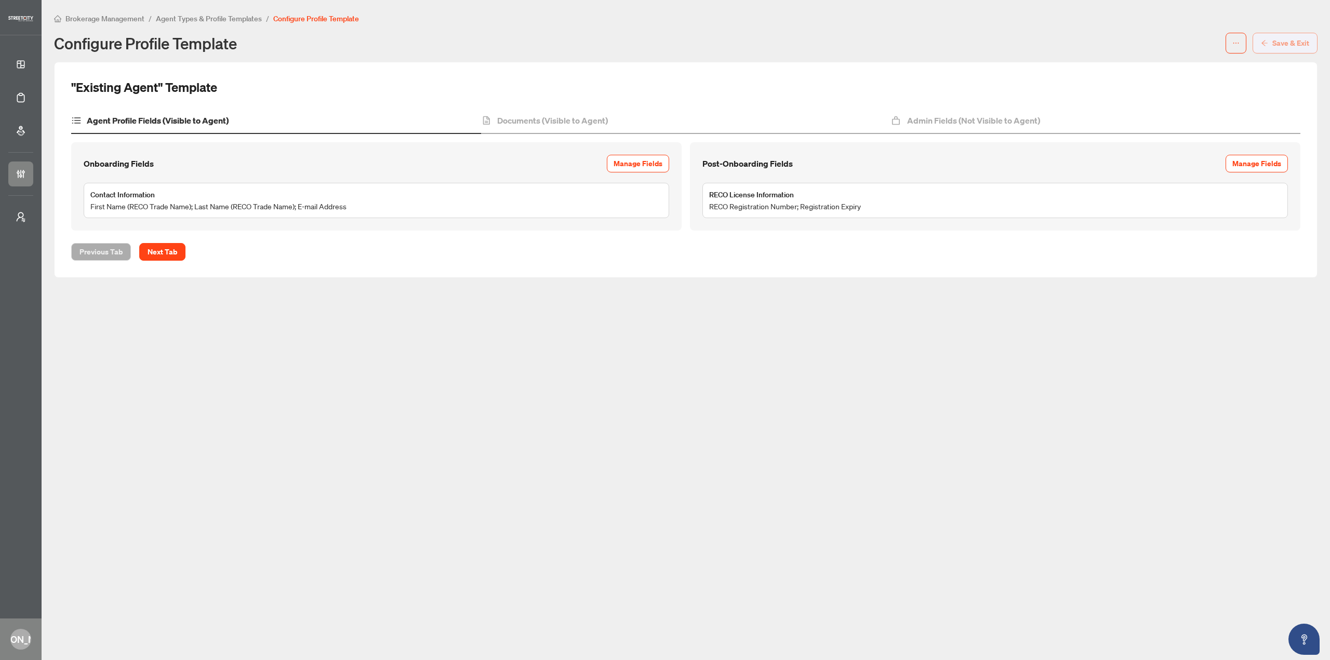
click at [1281, 47] on span "Save & Exit" at bounding box center [1290, 43] width 37 height 17
